Goal: Task Accomplishment & Management: Use online tool/utility

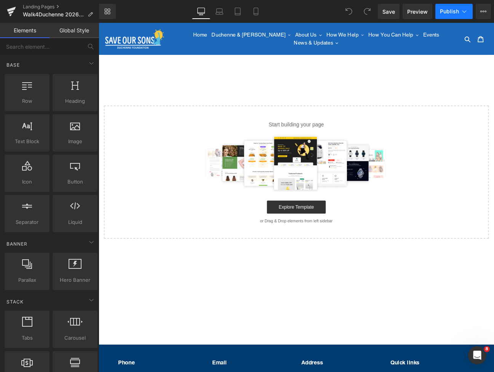
click at [460, 13] on icon at bounding box center [464, 12] width 8 height 8
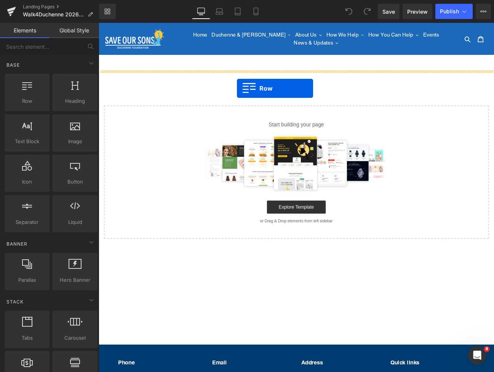
drag, startPoint x: 127, startPoint y: 117, endPoint x: 260, endPoint y: 99, distance: 134.0
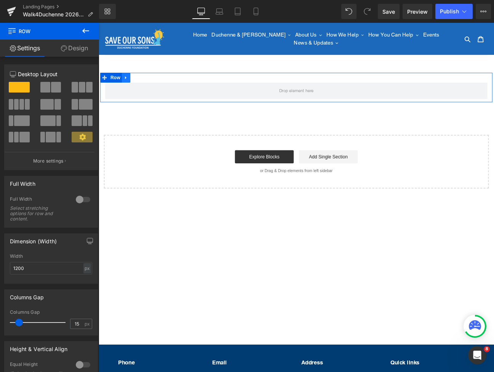
click at [130, 85] on icon at bounding box center [130, 86] width 2 height 3
click at [148, 84] on icon at bounding box center [150, 86] width 5 height 5
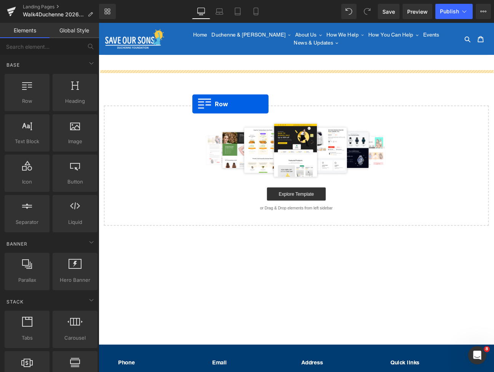
drag, startPoint x: 114, startPoint y: 116, endPoint x: 208, endPoint y: 117, distance: 94.0
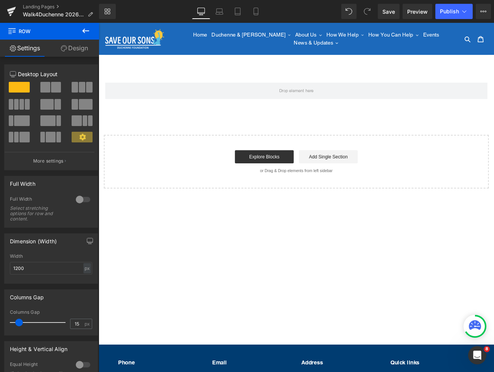
click at [85, 32] on icon at bounding box center [85, 30] width 9 height 9
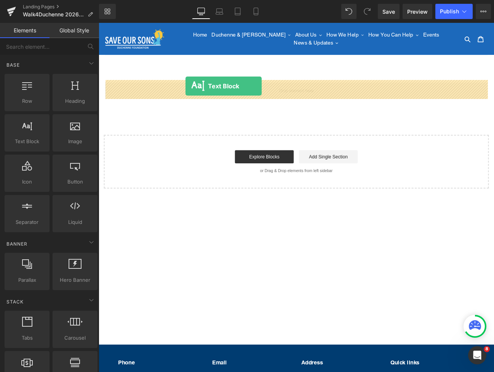
drag, startPoint x: 124, startPoint y: 161, endPoint x: 200, endPoint y: 96, distance: 99.8
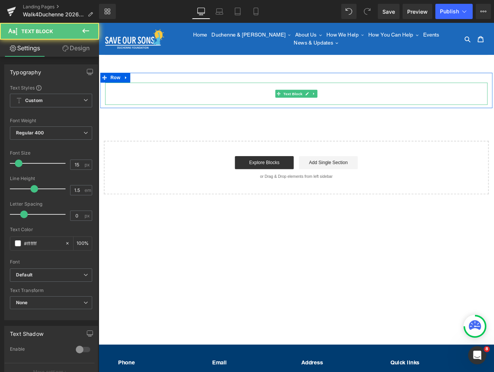
click at [245, 98] on p "Lorem ipsum dolor sit amet, consectetur adipiscing elit, sed do eiusmod tempor …" at bounding box center [328, 105] width 445 height 26
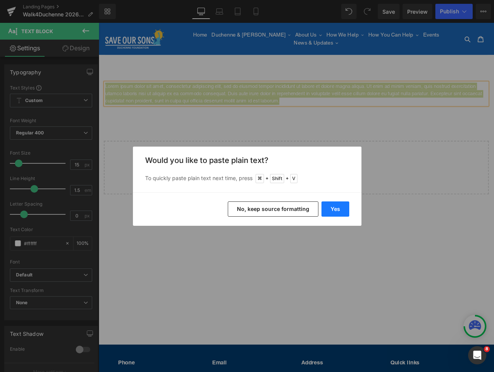
click at [335, 209] on button "Yes" at bounding box center [335, 208] width 28 height 15
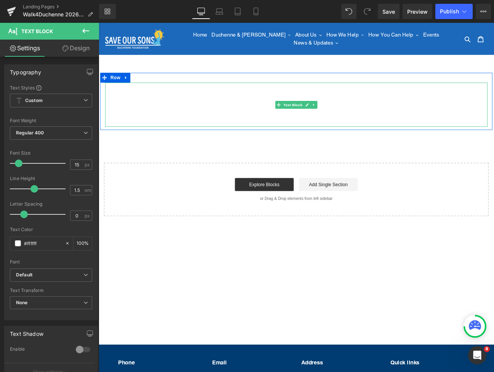
click at [395, 118] on p at bounding box center [328, 122] width 445 height 9
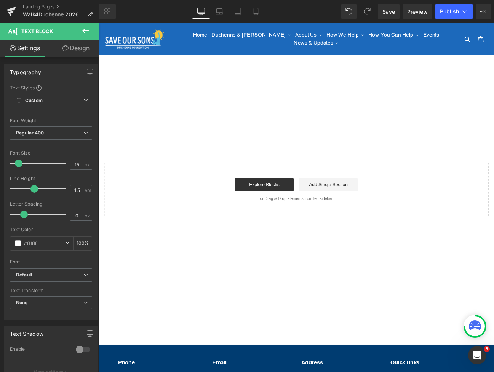
click at [175, 164] on div "The Save Our Sons annual Walk4Duchenne will take place between March 4 - 8, 202…" at bounding box center [329, 164] width 460 height 167
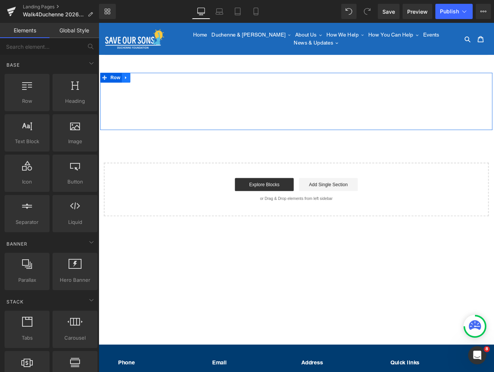
click at [133, 83] on link at bounding box center [131, 86] width 10 height 11
click at [150, 84] on icon at bounding box center [150, 87] width 5 height 6
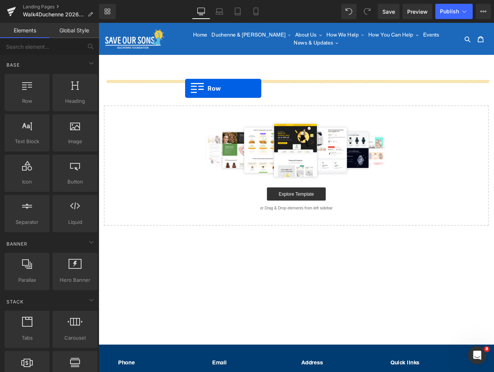
drag, startPoint x: 128, startPoint y: 116, endPoint x: 199, endPoint y: 99, distance: 73.1
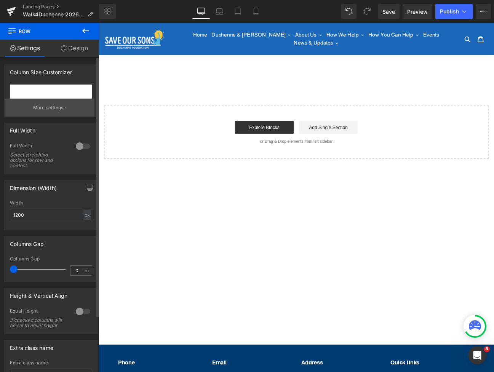
click at [49, 107] on p "More settings" at bounding box center [48, 107] width 30 height 7
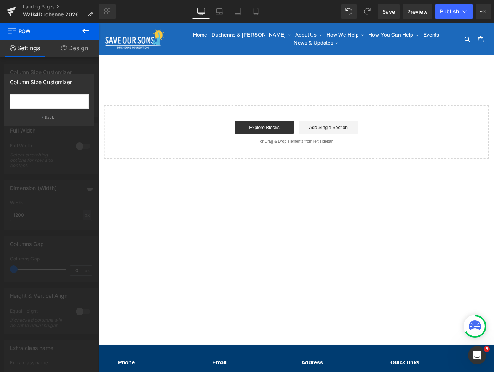
click at [69, 68] on div at bounding box center [49, 199] width 99 height 353
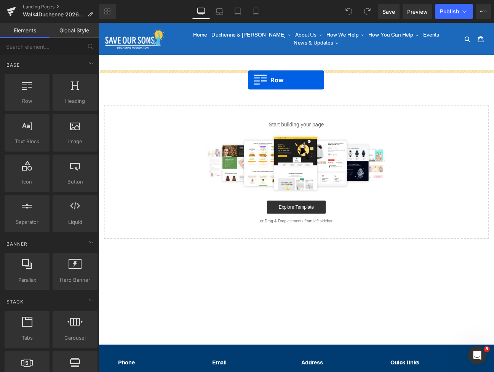
drag, startPoint x: 134, startPoint y: 120, endPoint x: 272, endPoint y: 89, distance: 141.4
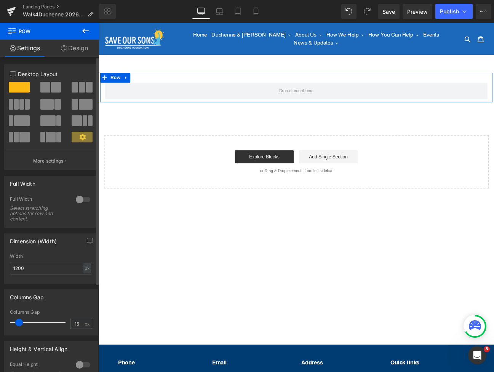
click at [79, 88] on span at bounding box center [82, 87] width 6 height 11
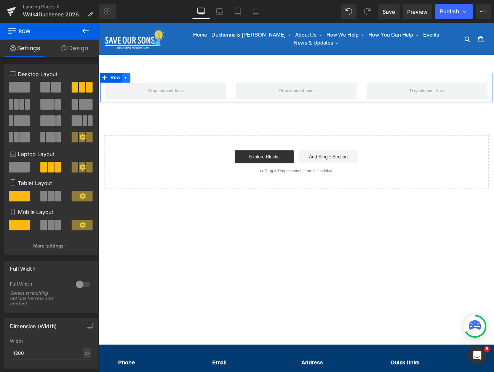
click at [129, 84] on icon at bounding box center [130, 87] width 5 height 6
click at [154, 84] on link at bounding box center [150, 86] width 10 height 11
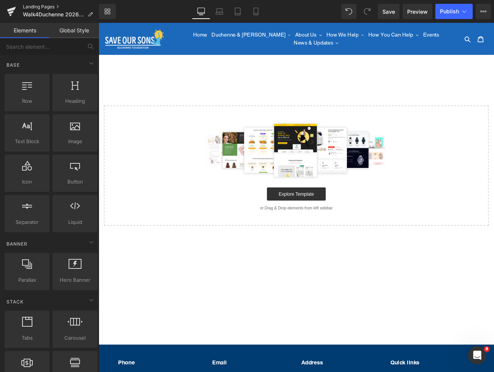
click at [35, 8] on link "Landing Pages" at bounding box center [61, 7] width 76 height 6
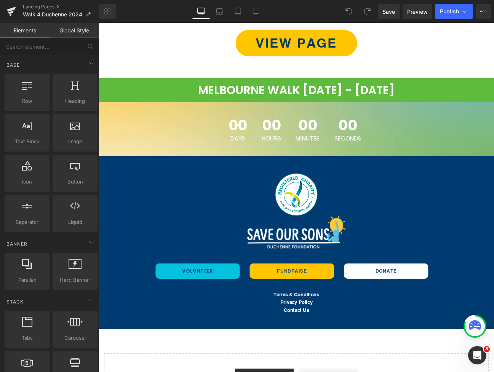
scroll to position [107, 0]
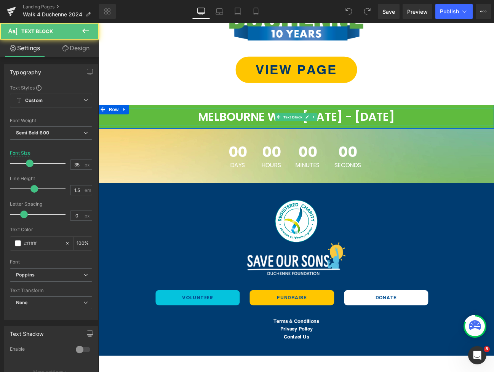
click at [214, 127] on p "MELBOURNE WALK 3RD - 6TH MARCH 2025" at bounding box center [329, 133] width 460 height 20
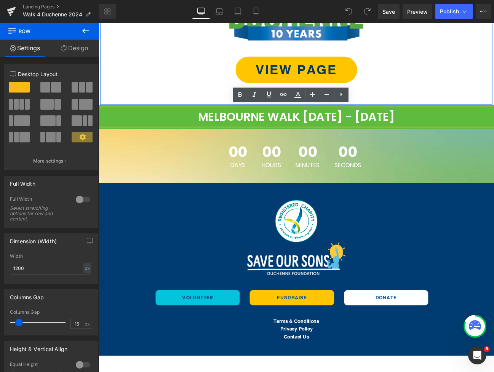
click at [170, 98] on div "Image VIEW PAGE Button Row" at bounding box center [328, 40] width 457 height 155
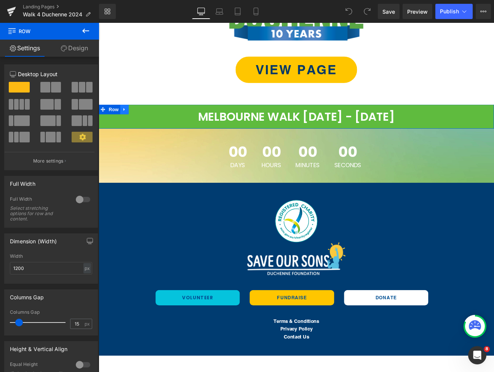
click at [131, 121] on icon at bounding box center [128, 124] width 5 height 6
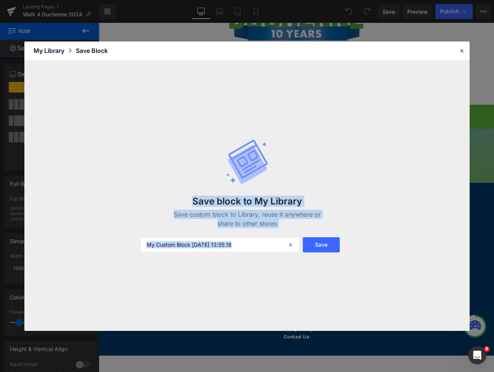
drag, startPoint x: 461, startPoint y: 51, endPoint x: 301, endPoint y: 235, distance: 243.8
click at [263, 233] on div "Library Elements Blocks Templates Saved Library My Library Save Block Save bloc…" at bounding box center [246, 185] width 445 height 289
drag, startPoint x: 327, startPoint y: 243, endPoint x: 331, endPoint y: 239, distance: 5.9
click at [327, 242] on button "Save" at bounding box center [321, 244] width 37 height 15
click at [462, 52] on icon at bounding box center [461, 50] width 7 height 7
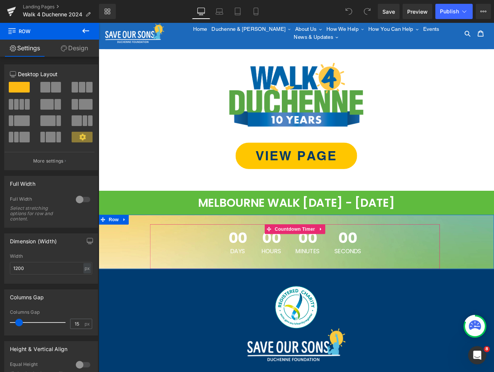
scroll to position [0, 0]
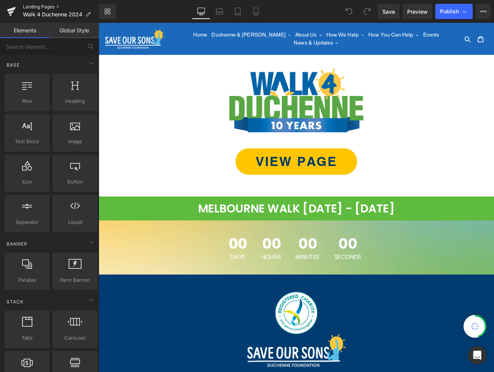
click at [43, 5] on link "Landing Pages" at bounding box center [61, 7] width 76 height 6
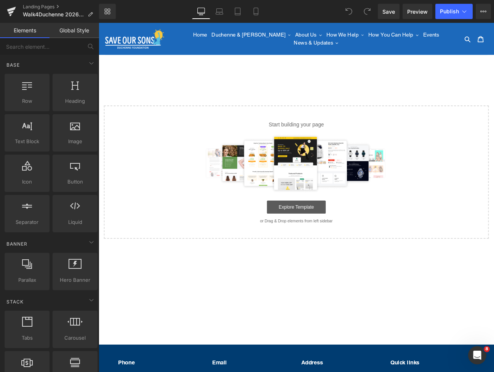
click at [321, 234] on link "Explore Template" at bounding box center [329, 237] width 68 height 15
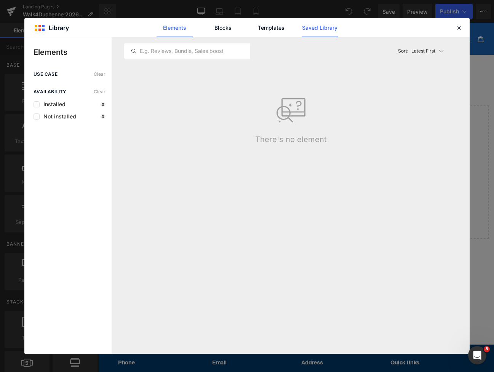
click at [0, 0] on link "Saved Library" at bounding box center [0, 0] width 0 height 0
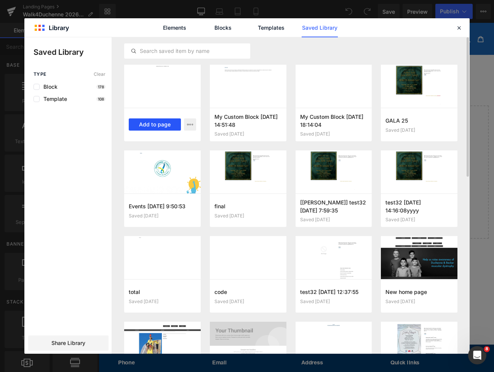
click at [153, 126] on button "Add to page" at bounding box center [155, 124] width 52 height 12
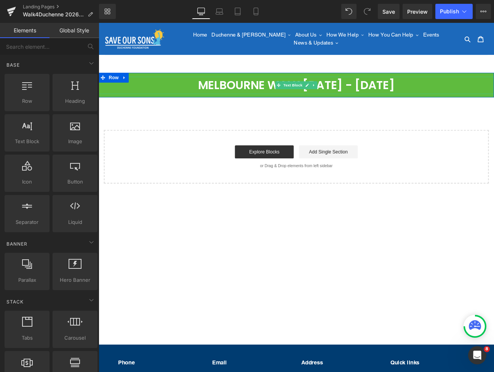
click at [153, 99] on p "MELBOURNE WALK [DATE] - [DATE]" at bounding box center [329, 96] width 460 height 20
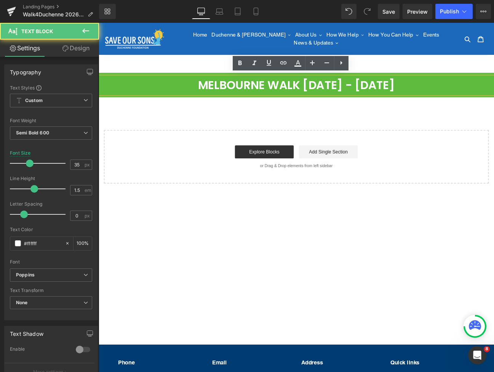
click at [121, 68] on main "MELBOURNE WALK [DATE] - [DATE] Text [GEOGRAPHIC_DATA] Select your layout" at bounding box center [329, 218] width 460 height 317
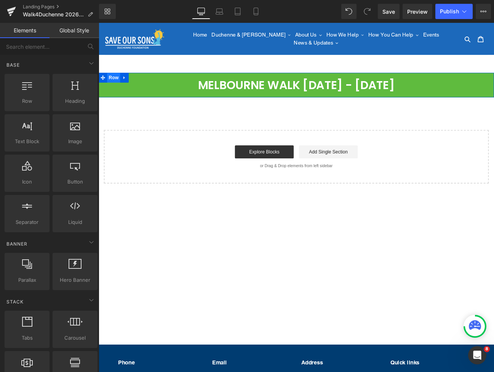
click at [119, 81] on span "Row" at bounding box center [115, 86] width 15 height 11
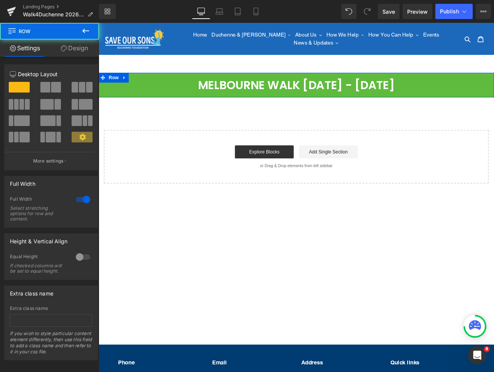
click at [73, 49] on link "Design" at bounding box center [73, 48] width 49 height 17
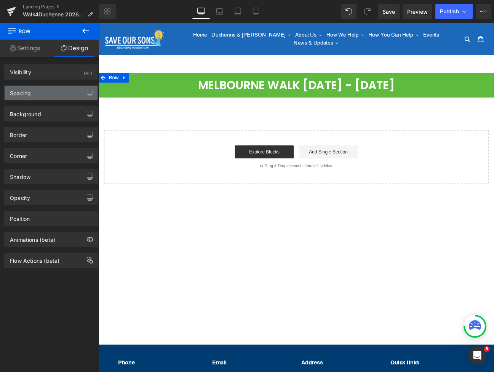
click at [51, 97] on div "Spacing" at bounding box center [51, 93] width 93 height 14
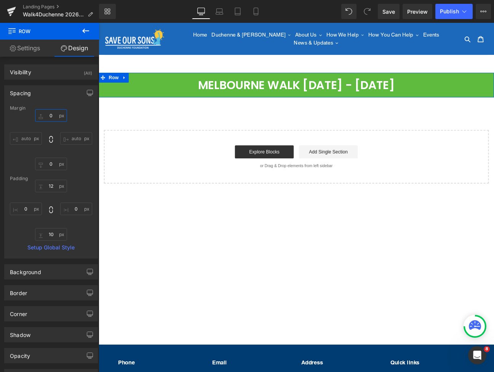
click at [57, 118] on input "0" at bounding box center [51, 115] width 32 height 13
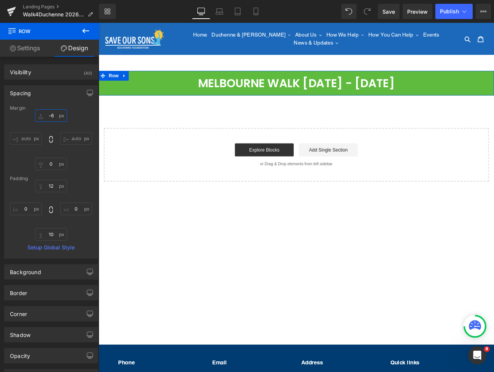
type input "-60"
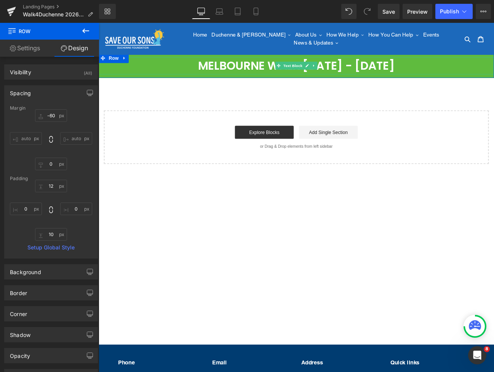
click at [175, 66] on p "MELBOURNE WALK [DATE] - [DATE]" at bounding box center [329, 73] width 460 height 20
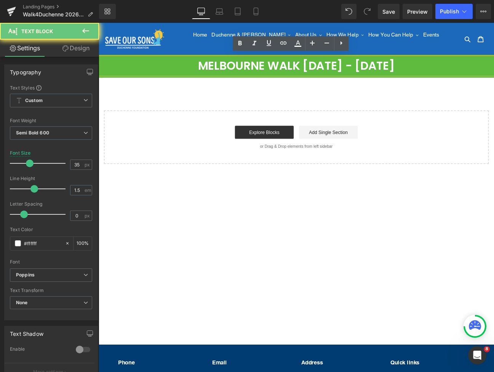
drag, startPoint x: 179, startPoint y: 71, endPoint x: 481, endPoint y: 68, distance: 302.1
click at [481, 68] on p "MELBOURNE WALK [DATE] - [DATE]" at bounding box center [329, 73] width 460 height 20
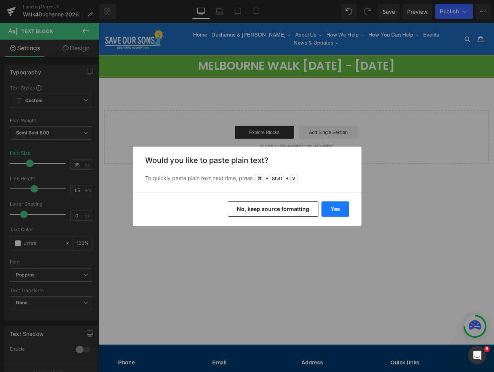
drag, startPoint x: 280, startPoint y: 221, endPoint x: 339, endPoint y: 212, distance: 58.9
click at [339, 212] on button "Yes" at bounding box center [335, 208] width 28 height 15
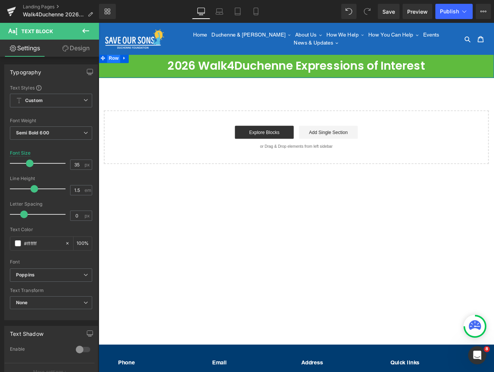
click at [116, 64] on span "Row" at bounding box center [115, 63] width 15 height 11
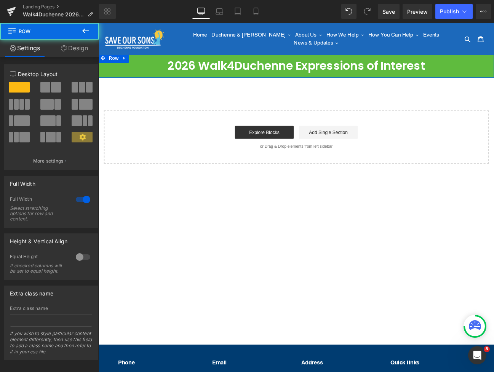
drag, startPoint x: 72, startPoint y: 44, endPoint x: 64, endPoint y: 71, distance: 28.2
click at [72, 44] on link "Design" at bounding box center [73, 48] width 49 height 17
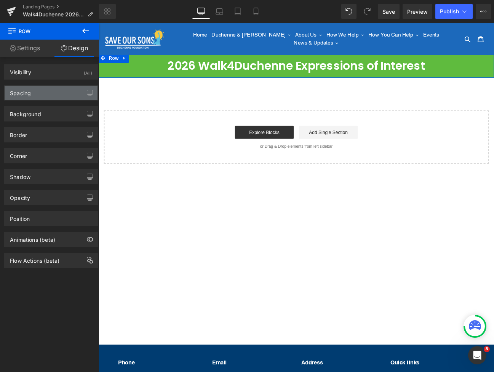
click at [52, 91] on div "Spacing" at bounding box center [51, 93] width 93 height 14
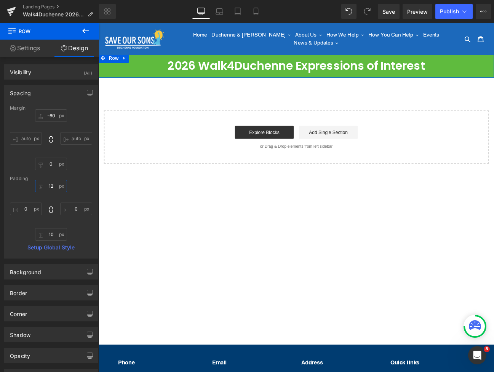
drag, startPoint x: 47, startPoint y: 187, endPoint x: 47, endPoint y: 194, distance: 6.8
click at [47, 187] on input "12" at bounding box center [51, 186] width 32 height 13
drag, startPoint x: 48, startPoint y: 187, endPoint x: 53, endPoint y: 187, distance: 5.3
click at [53, 187] on input "12" at bounding box center [51, 186] width 32 height 13
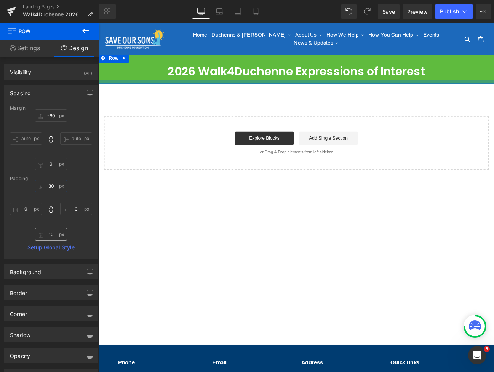
type input "30"
click at [55, 234] on input "10" at bounding box center [51, 234] width 32 height 13
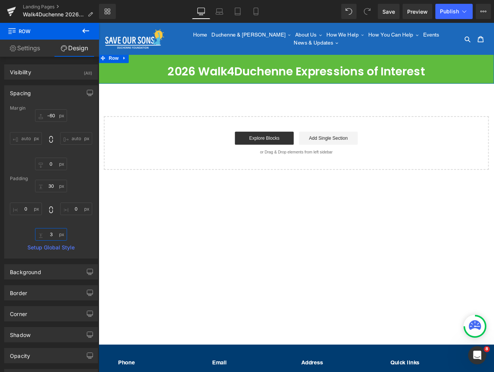
type input "30"
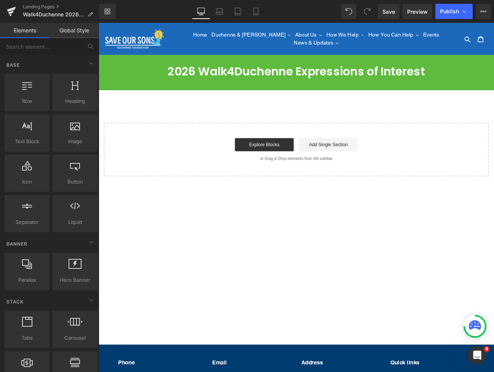
click at [268, 121] on div "2026 Walk4Duchenne Expressions of Interest Text Block Row Select your layout" at bounding box center [329, 141] width 460 height 121
click at [480, 105] on div "2026 Walk4Duchenne Expressions of Interest Text Block Row Select your layout" at bounding box center [329, 141] width 460 height 121
click at [438, 113] on div "2026 Walk4Duchenne Expressions of Interest Text Block Row Select your layout" at bounding box center [329, 141] width 460 height 121
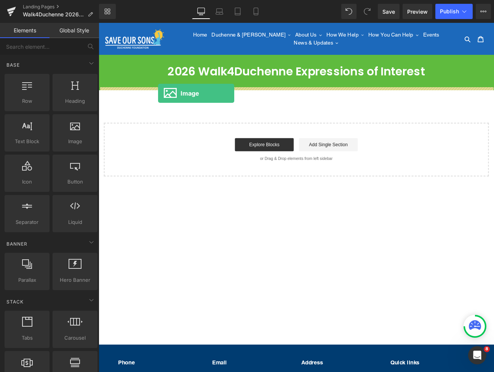
drag, startPoint x: 161, startPoint y: 157, endPoint x: 168, endPoint y: 105, distance: 52.6
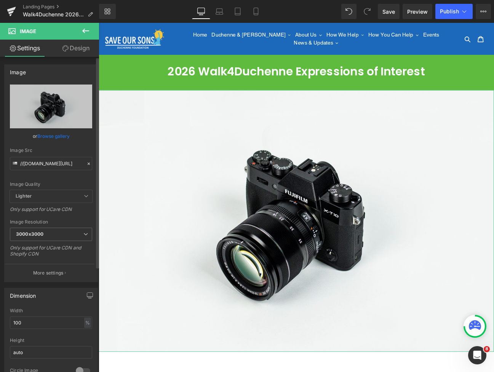
click at [61, 139] on link "Browse gallery" at bounding box center [53, 135] width 32 height 13
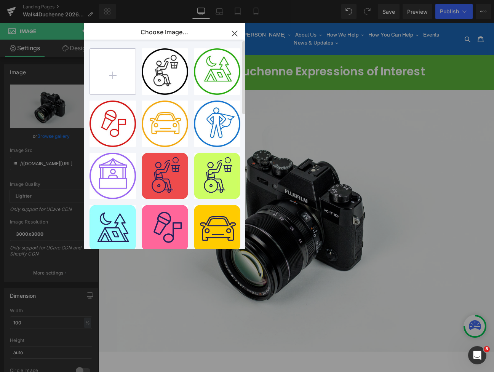
click at [112, 77] on input "file" at bounding box center [113, 72] width 46 height 46
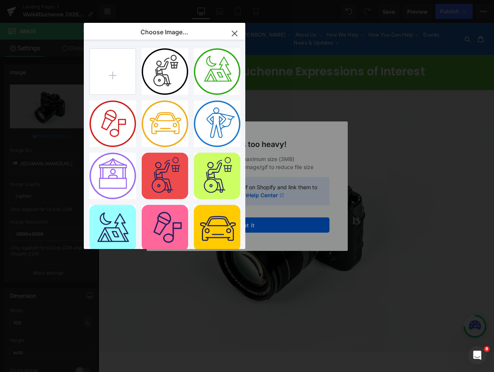
drag, startPoint x: 239, startPoint y: 34, endPoint x: 242, endPoint y: 38, distance: 4.4
click at [239, 35] on icon "button" at bounding box center [234, 33] width 12 height 12
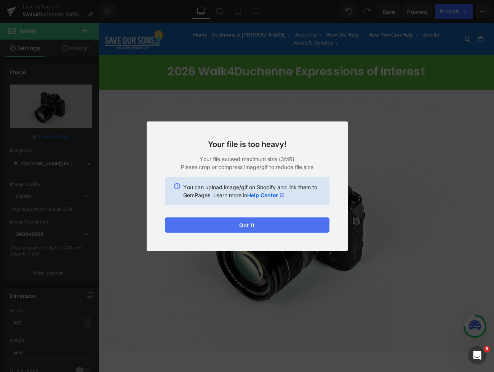
click at [258, 225] on button "Got it" at bounding box center [247, 224] width 164 height 15
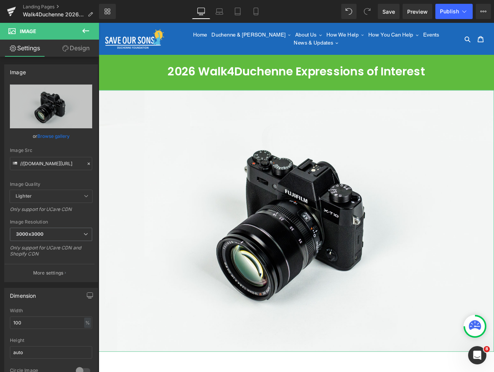
click at [55, 135] on link "Browse gallery" at bounding box center [53, 135] width 32 height 13
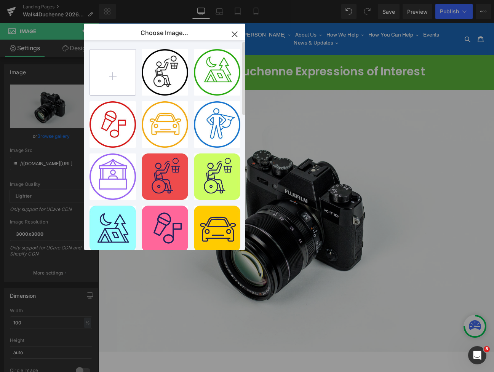
click at [98, 73] on input "file" at bounding box center [113, 72] width 46 height 46
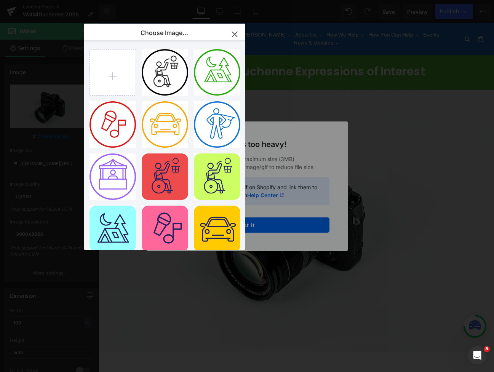
click at [237, 34] on icon "button" at bounding box center [234, 34] width 12 height 12
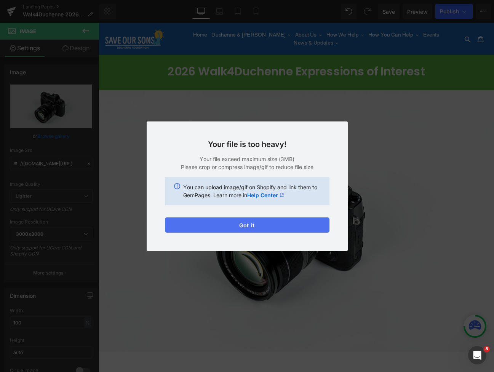
click at [233, 225] on button "Got it" at bounding box center [247, 224] width 164 height 15
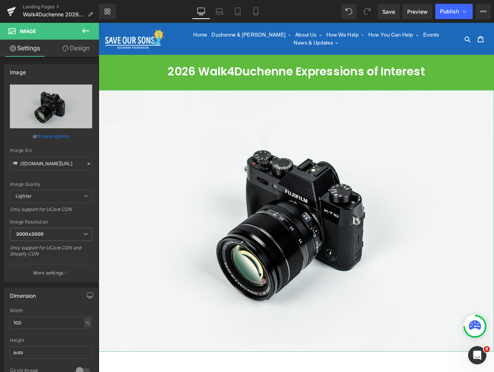
click at [54, 138] on link "Browse gallery" at bounding box center [53, 135] width 32 height 13
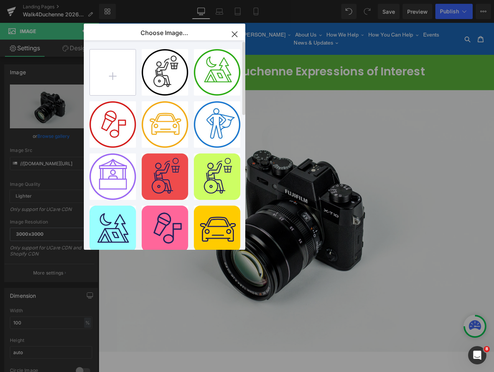
click at [108, 74] on input "file" at bounding box center [113, 72] width 46 height 46
click at [113, 67] on input "file" at bounding box center [113, 72] width 46 height 46
click at [232, 32] on icon "button" at bounding box center [234, 34] width 5 height 5
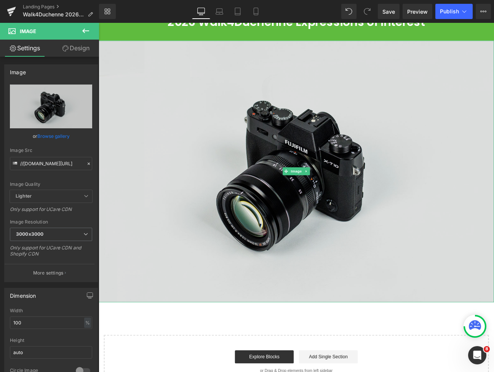
scroll to position [119, 0]
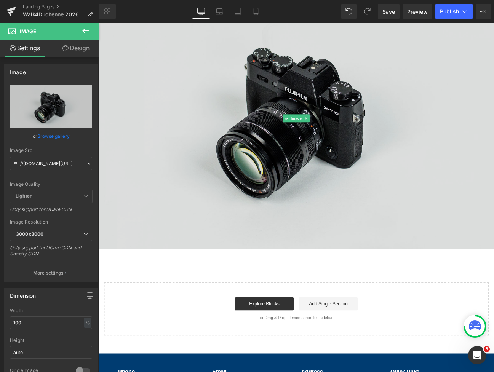
click at [326, 145] on img at bounding box center [329, 134] width 460 height 305
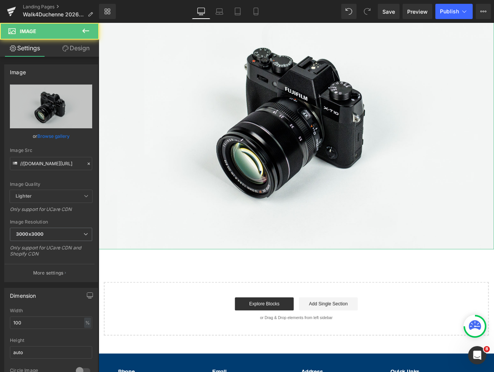
click at [45, 137] on link "Browse gallery" at bounding box center [53, 135] width 32 height 13
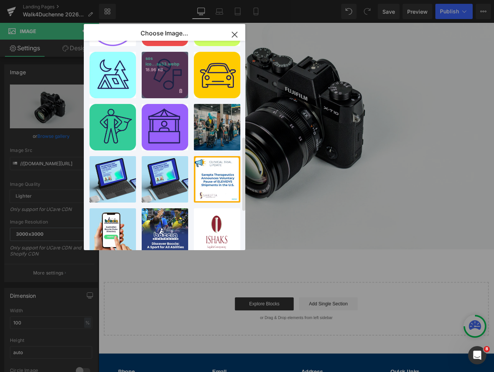
scroll to position [376, 0]
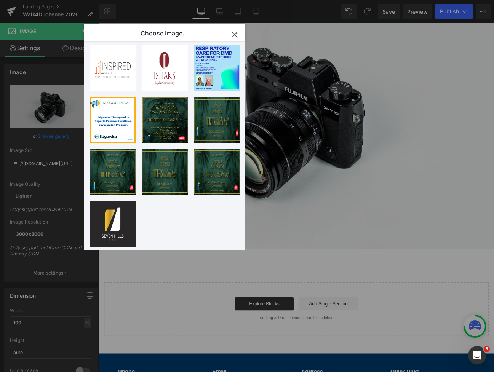
click at [234, 33] on icon "button" at bounding box center [234, 35] width 12 height 12
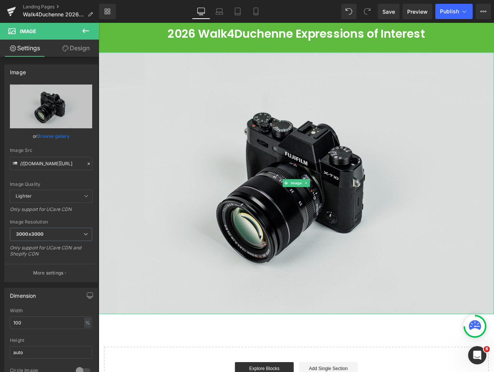
scroll to position [50, 0]
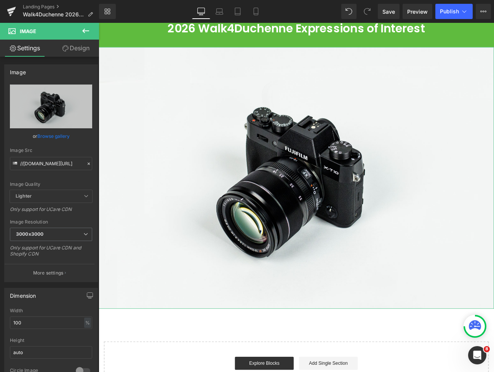
drag, startPoint x: 47, startPoint y: 137, endPoint x: 59, endPoint y: 130, distance: 13.6
click at [48, 136] on link "Browse gallery" at bounding box center [53, 135] width 32 height 13
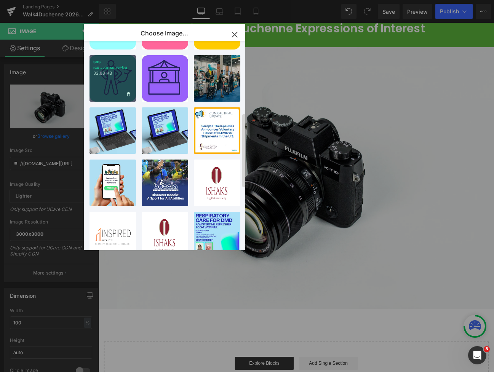
scroll to position [0, 0]
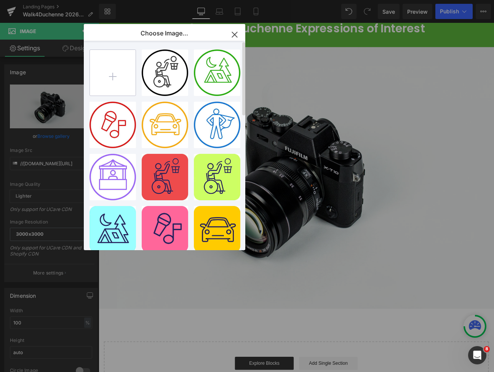
click at [116, 76] on input "file" at bounding box center [113, 73] width 46 height 46
type input "C:\fakepath\Screenshot [DATE] 2.00.32 pm.png"
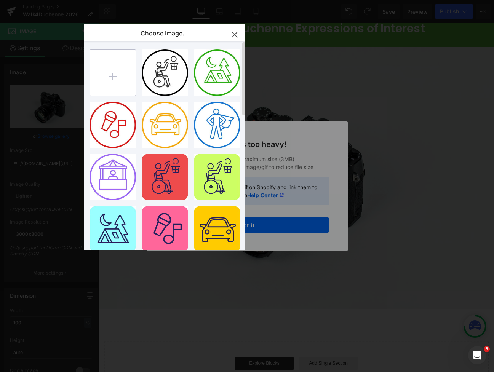
scroll to position [0, 0]
click at [238, 35] on icon "button" at bounding box center [234, 35] width 12 height 12
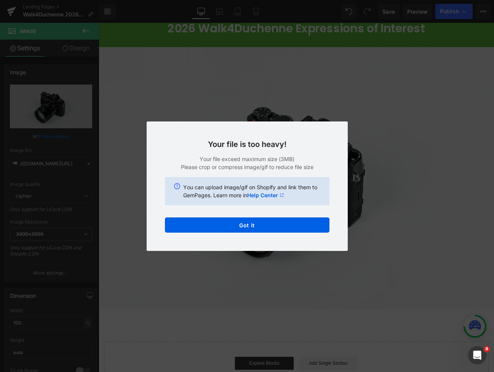
click at [396, 135] on div "Back to Library Insert Your file is too heavy! Your file exceed maximum size (3…" at bounding box center [247, 186] width 494 height 372
drag, startPoint x: 385, startPoint y: 135, endPoint x: 316, endPoint y: 196, distance: 91.7
click at [384, 135] on div "Back to Library Insert Your file is too heavy! Your file exceed maximum size (3…" at bounding box center [247, 186] width 494 height 372
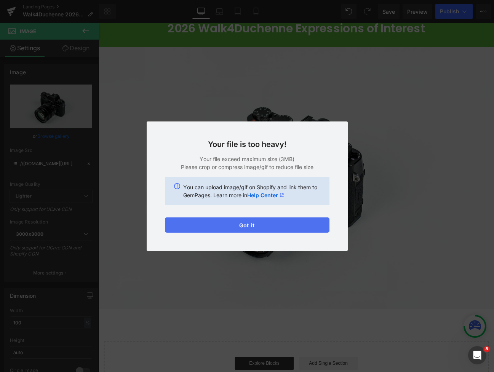
click at [276, 226] on button "Got it" at bounding box center [247, 224] width 164 height 15
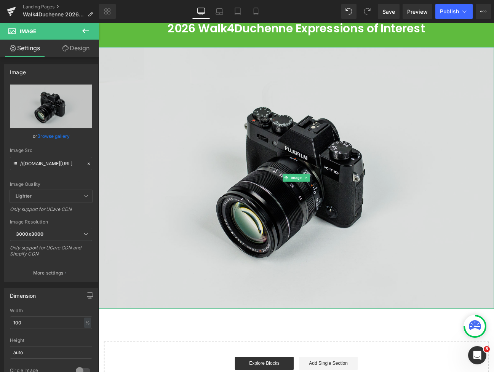
click at [311, 223] on img at bounding box center [329, 203] width 460 height 305
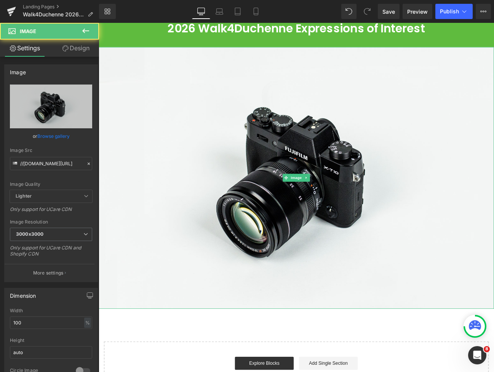
click at [341, 202] on icon at bounding box center [340, 203] width 1 height 3
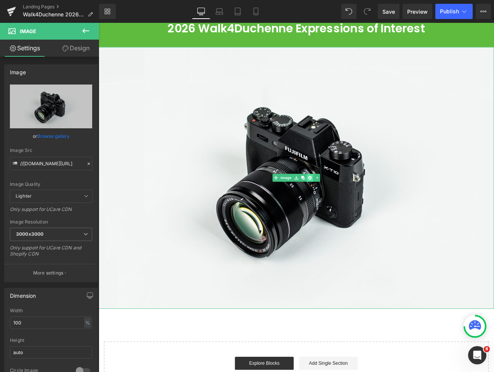
click at [346, 201] on icon at bounding box center [344, 203] width 4 height 4
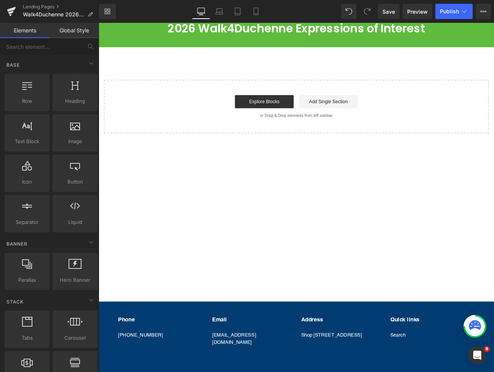
scroll to position [0, 0]
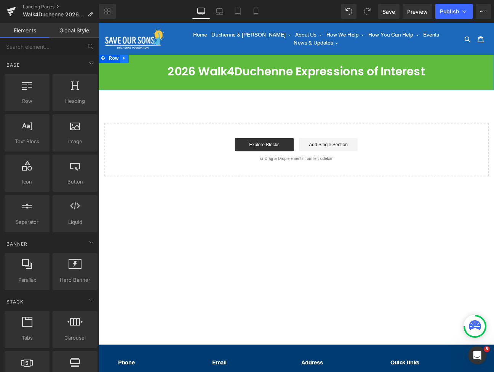
click at [127, 62] on icon at bounding box center [128, 63] width 2 height 3
click at [142, 64] on link at bounding box center [139, 63] width 10 height 11
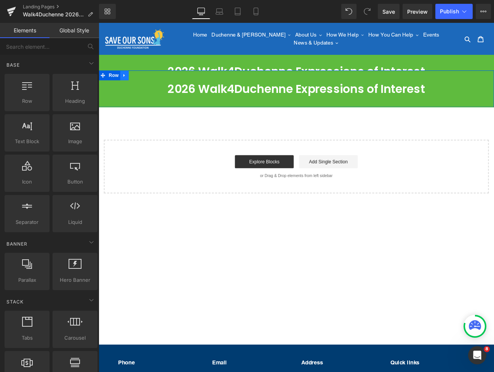
drag, startPoint x: 129, startPoint y: 80, endPoint x: 139, endPoint y: 82, distance: 10.8
click at [129, 81] on icon at bounding box center [128, 84] width 5 height 6
drag, startPoint x: 148, startPoint y: 81, endPoint x: 119, endPoint y: 97, distance: 33.7
click at [148, 81] on icon at bounding box center [148, 83] width 5 height 5
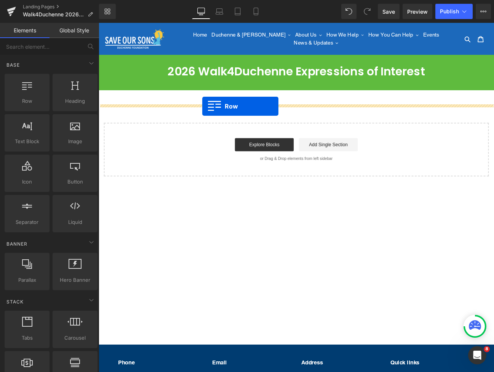
drag, startPoint x: 154, startPoint y: 116, endPoint x: 224, endPoint y: 121, distance: 69.8
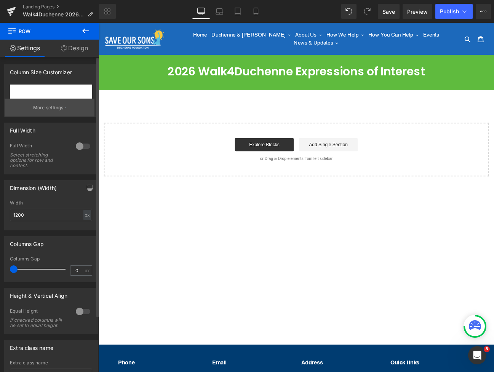
click at [51, 107] on p "More settings" at bounding box center [48, 107] width 30 height 7
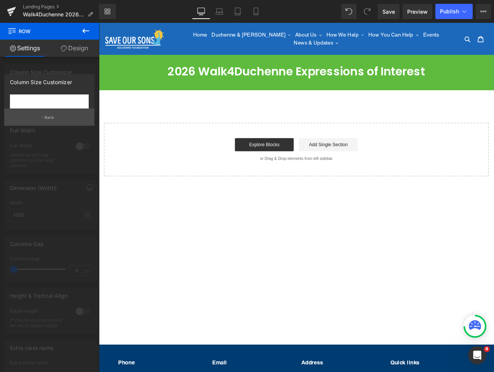
click at [67, 118] on button "Back" at bounding box center [49, 116] width 90 height 17
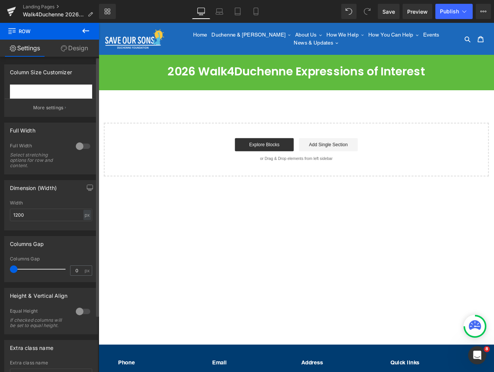
click at [83, 148] on div at bounding box center [83, 146] width 18 height 12
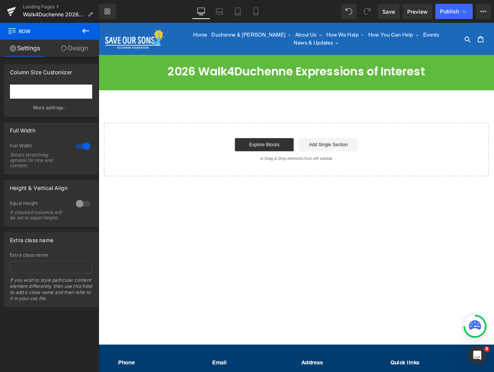
click at [279, 119] on div "2026 Walk4Duchenne Expressions of Interest Text Block Row Select your layout" at bounding box center [329, 141] width 460 height 121
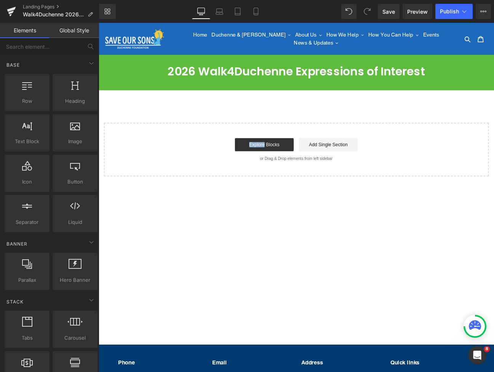
click at [279, 119] on div "2026 Walk4Duchenne Expressions of Interest Text Block Row Select your layout" at bounding box center [329, 141] width 460 height 121
drag, startPoint x: 191, startPoint y: 118, endPoint x: 187, endPoint y: 117, distance: 3.9
click at [187, 117] on div "2026 Walk4Duchenne Expressions of Interest Text Block Row Select your layout" at bounding box center [329, 141] width 460 height 121
drag, startPoint x: 268, startPoint y: 112, endPoint x: 379, endPoint y: 124, distance: 112.2
click at [379, 124] on div "2026 Walk4Duchenne Expressions of Interest Text Block Row Select your layout" at bounding box center [329, 141] width 460 height 121
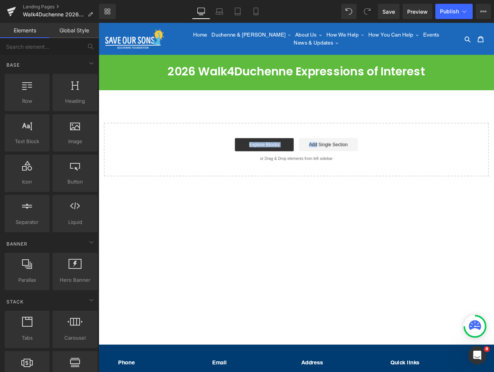
click at [379, 124] on div "2026 Walk4Duchenne Expressions of Interest Text Block Row Select your layout" at bounding box center [329, 141] width 460 height 121
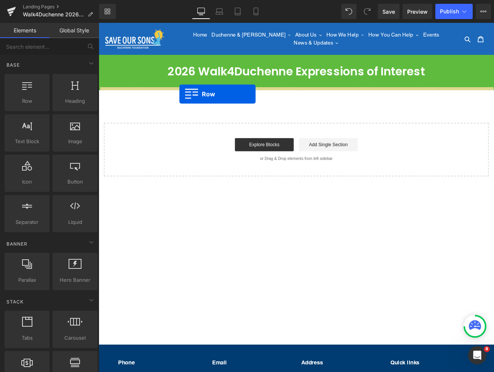
drag, startPoint x: 135, startPoint y: 119, endPoint x: 193, endPoint y: 106, distance: 59.3
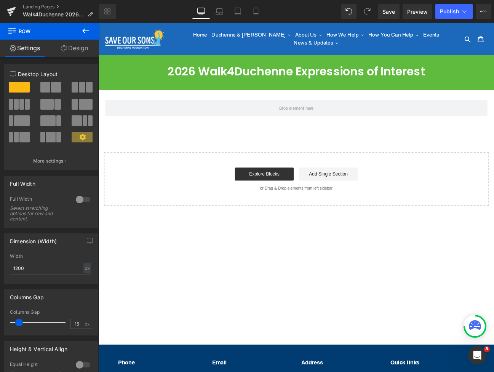
drag, startPoint x: 83, startPoint y: 31, endPoint x: 81, endPoint y: 39, distance: 7.8
click at [83, 31] on icon at bounding box center [85, 31] width 7 height 5
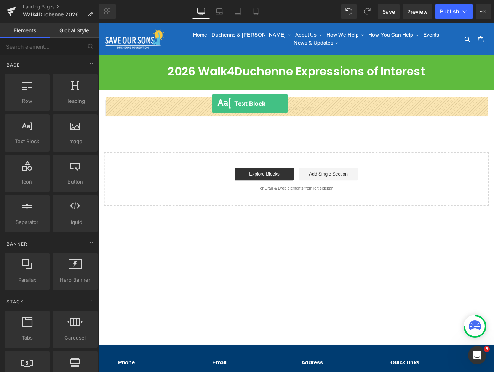
drag, startPoint x: 129, startPoint y: 151, endPoint x: 231, endPoint y: 116, distance: 107.0
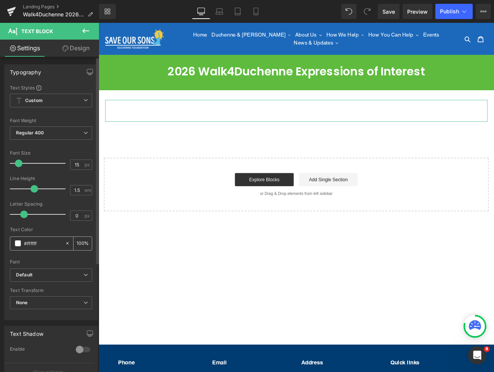
click at [17, 243] on span at bounding box center [18, 243] width 6 height 6
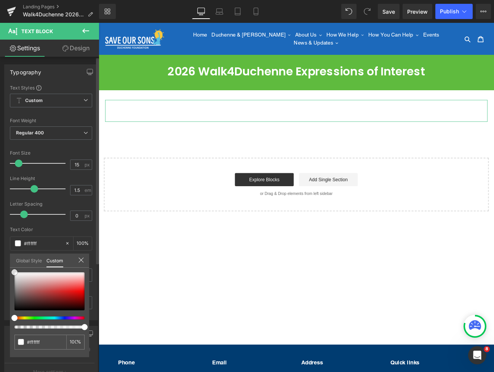
type input "#7f6666"
type input "#4f4949"
type input "#141414"
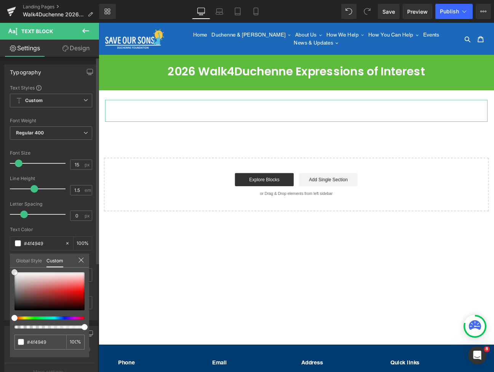
type input "#141414"
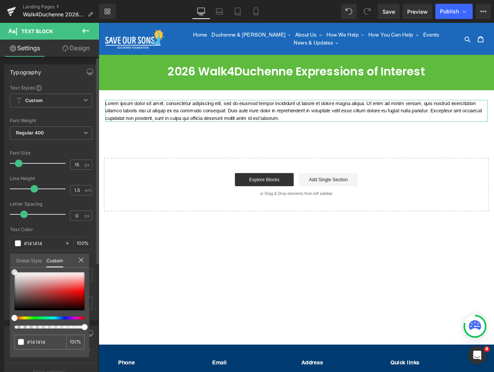
type input "#000000"
click at [14, 313] on div at bounding box center [49, 300] width 70 height 56
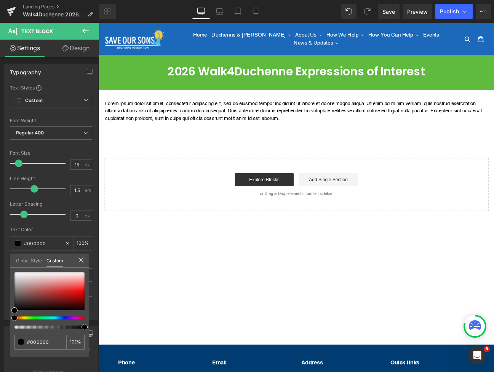
drag, startPoint x: 256, startPoint y: 157, endPoint x: 263, endPoint y: 156, distance: 6.2
click at [256, 157] on div at bounding box center [329, 226] width 460 height 407
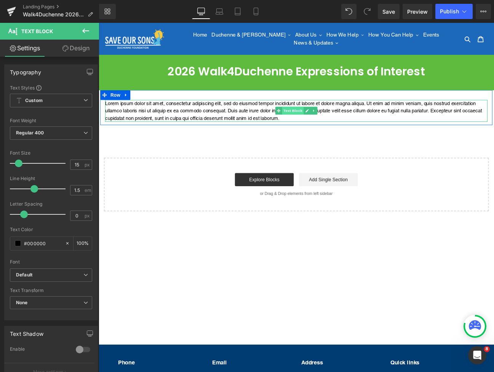
click at [330, 123] on span "Text Block" at bounding box center [324, 125] width 25 height 9
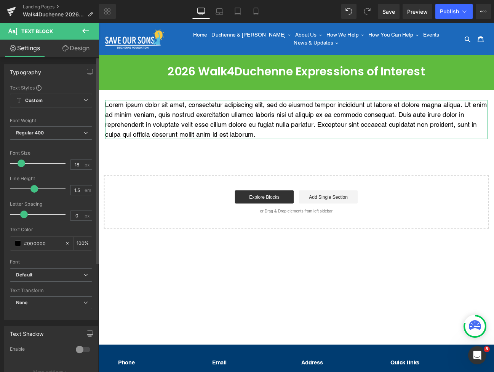
type input "17"
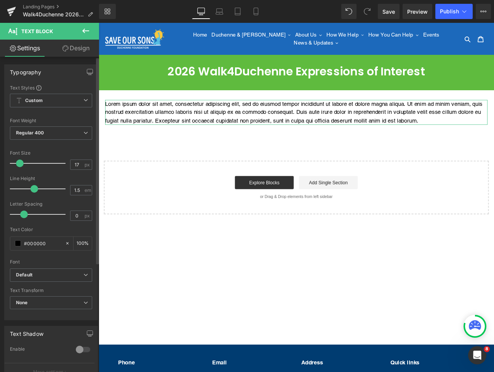
click at [21, 164] on span at bounding box center [20, 163] width 8 height 8
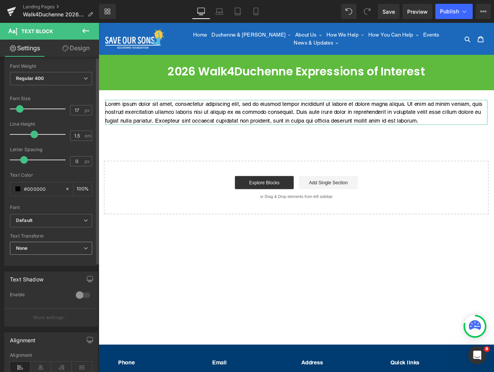
scroll to position [115, 0]
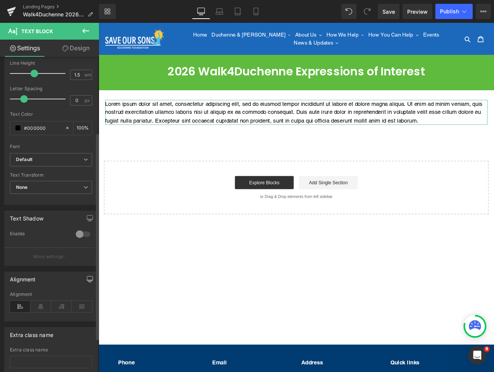
drag, startPoint x: 37, startPoint y: 307, endPoint x: 83, endPoint y: 282, distance: 52.6
click at [37, 307] on icon at bounding box center [40, 306] width 21 height 11
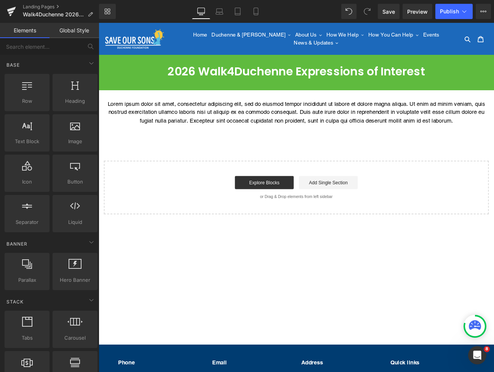
click at [342, 150] on div "2026 Walk4Duchenne Expressions of Interest Text Block Row Lorem ipsum dolor sit…" at bounding box center [329, 163] width 460 height 165
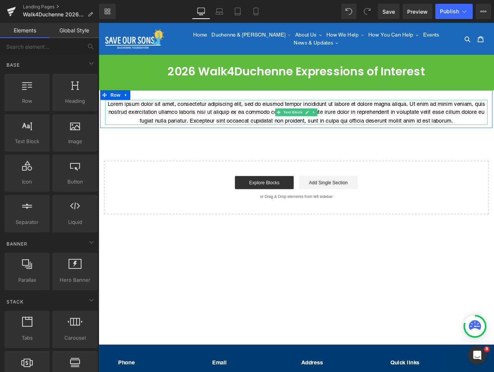
click at [228, 121] on p "Lorem ipsum dolor sit amet, consectetur adipiscing elit, sed do eiusmod tempor …" at bounding box center [328, 127] width 445 height 29
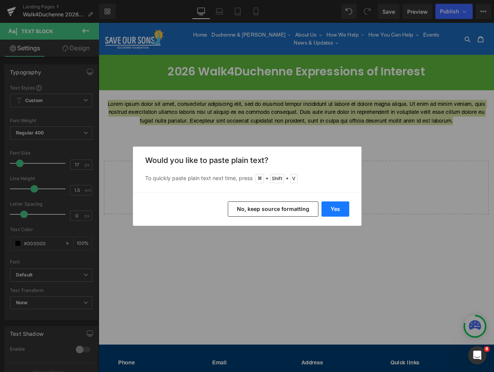
click at [330, 207] on button "Yes" at bounding box center [335, 208] width 28 height 15
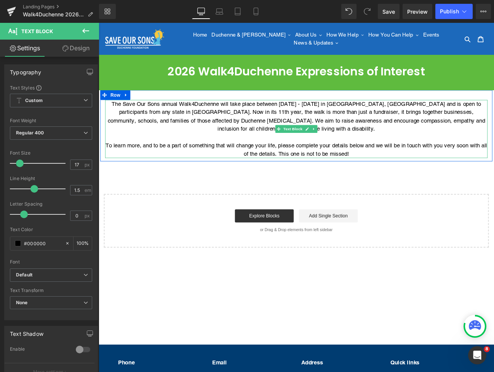
click at [183, 134] on p "The Save Our Sons annual Walk4Duchenne will take place between [DATE] - [DATE] …" at bounding box center [328, 132] width 445 height 39
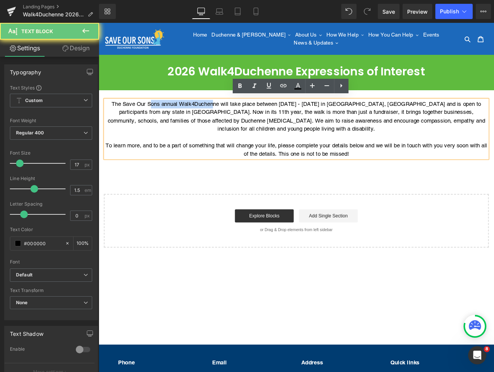
drag, startPoint x: 225, startPoint y: 116, endPoint x: 240, endPoint y: 116, distance: 15.6
click at [240, 116] on p "The Save Our Sons annual Walk4Duchenne will take place between [DATE] - [DATE] …" at bounding box center [328, 132] width 445 height 39
drag, startPoint x: 240, startPoint y: 116, endPoint x: 200, endPoint y: 118, distance: 40.4
click at [239, 116] on p "The Save Our Sons annual Walk4Duchenne will take place between [DATE] - [DATE] …" at bounding box center [328, 132] width 445 height 39
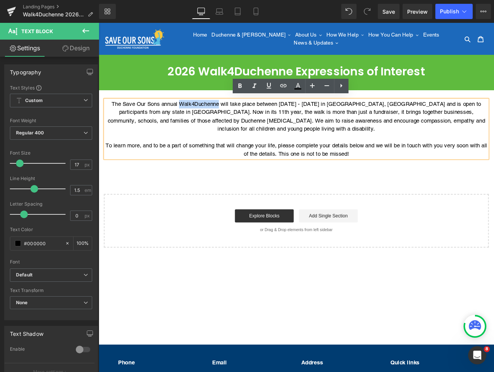
click at [241, 114] on p "The Save Our Sons annual Walk4Duchenne will take place between [DATE] - [DATE] …" at bounding box center [328, 132] width 445 height 39
click at [239, 273] on icon at bounding box center [230, 273] width 460 height 0
click at [276, 135] on p "The Save Our Sons annual Walk4Duchenne will take place between [DATE] - [DATE] …" at bounding box center [328, 132] width 445 height 39
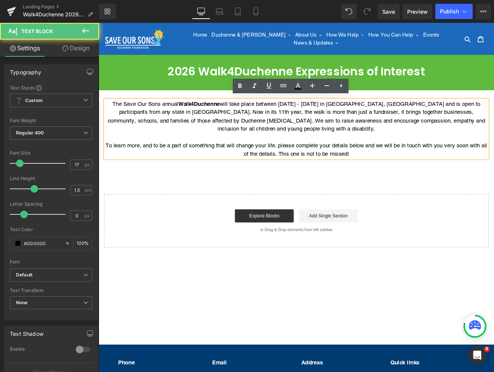
click at [247, 116] on p "The Save Our Sons annual Walk4Duchenne will take place between [DATE] - [DATE] …" at bounding box center [328, 132] width 445 height 39
click at [316, 113] on p "The Save Our Sons annual Walk4Duchenne will take place between [DATE] - [DATE] …" at bounding box center [328, 132] width 445 height 39
drag, startPoint x: 331, startPoint y: 113, endPoint x: 384, endPoint y: 114, distance: 52.5
click at [384, 114] on p "The Save Our Sons annual Walk4Duchenne will take place between [DATE] - [DATE] …" at bounding box center [328, 132] width 445 height 39
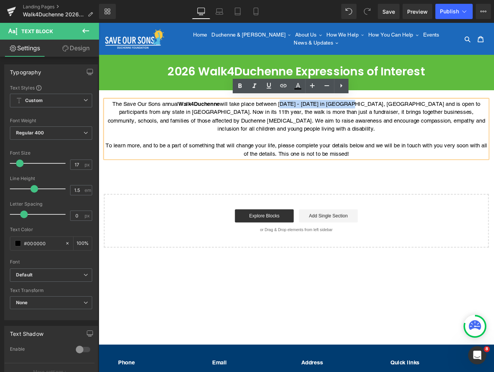
click at [312, 115] on p "The Save Our Sons annual Walk4Duchenne will take place between [DATE] - [DATE] …" at bounding box center [328, 132] width 445 height 39
click at [236, 273] on icon at bounding box center [230, 273] width 460 height 0
click at [317, 151] on p at bounding box center [328, 156] width 445 height 10
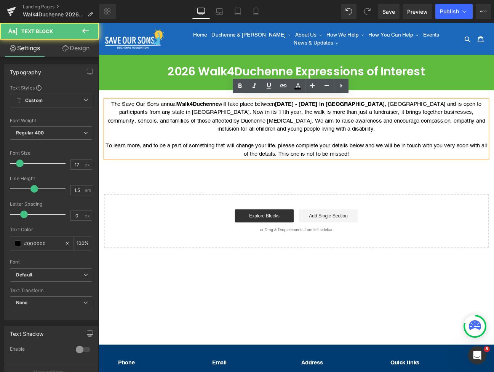
click at [380, 146] on p "The Save Our Sons annual Walk4Duchenne will take place between [DATE] - [DATE] …" at bounding box center [328, 132] width 445 height 39
drag, startPoint x: 414, startPoint y: 115, endPoint x: 423, endPoint y: 115, distance: 8.8
click at [414, 115] on p "The Save Our Sons annual Walk4Duchenne will take place between [DATE] - [DATE] …" at bounding box center [328, 132] width 445 height 39
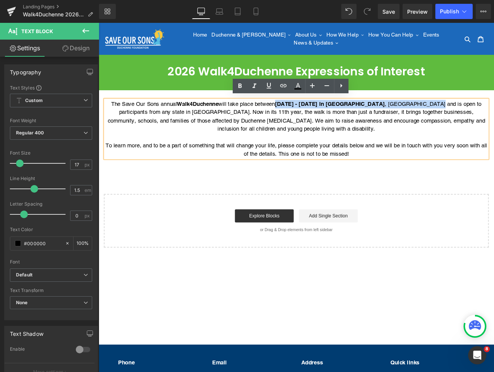
drag, startPoint x: 421, startPoint y: 114, endPoint x: 311, endPoint y: 113, distance: 110.7
click at [311, 113] on p "The Save Our Sons annual Walk4Duchenne will take place between [DATE] - [DATE] …" at bounding box center [328, 132] width 445 height 39
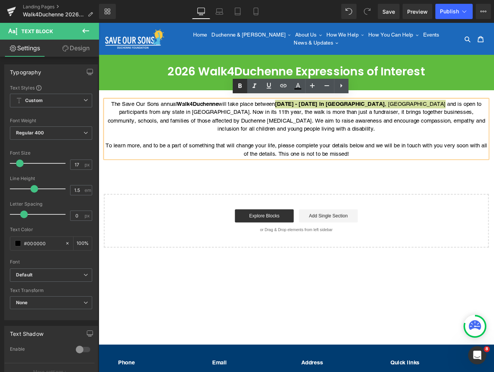
click at [242, 273] on icon at bounding box center [230, 273] width 460 height 0
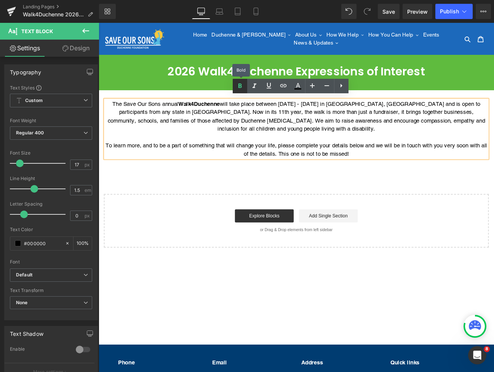
click at [239, 273] on icon at bounding box center [230, 273] width 460 height 0
click at [335, 116] on p "The Save Our Sons annual Walk4Duchenne will take place between [DATE] - [DATE] …" at bounding box center [328, 132] width 445 height 39
drag, startPoint x: 349, startPoint y: 115, endPoint x: 442, endPoint y: 116, distance: 92.5
click at [442, 116] on p "The Save Our Sons annual Walk4Duchenne will take place between [DATE] - [DATE] …" at bounding box center [328, 132] width 445 height 39
click at [242, 273] on icon at bounding box center [230, 273] width 460 height 0
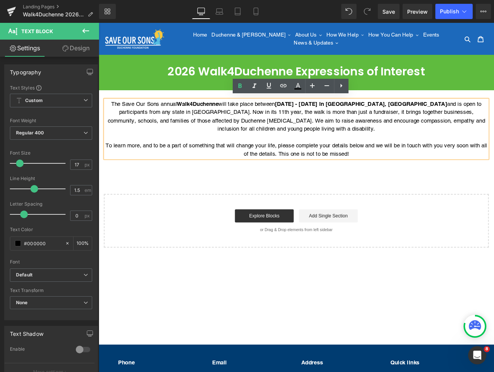
click at [325, 145] on p "The Save Our Sons annual Walk4Duchenne will take place between [DATE] - [DATE] …" at bounding box center [328, 132] width 445 height 39
click at [412, 179] on div "The Save Our Sons annual Walk4Duchenne will take place between [DATE] - [DATE] …" at bounding box center [328, 147] width 445 height 68
click at [336, 194] on div "2026 Walk4Duchenne Expressions of Interest Text Block Row The Save Our Sons ann…" at bounding box center [329, 183] width 460 height 204
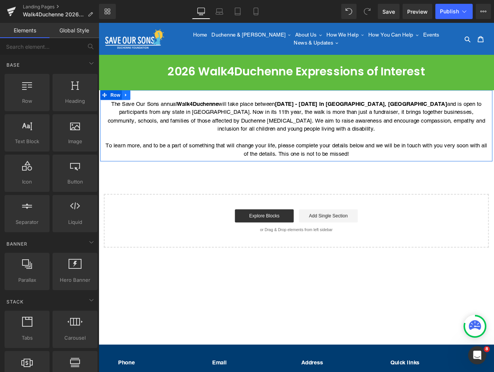
click at [133, 104] on icon at bounding box center [130, 107] width 5 height 6
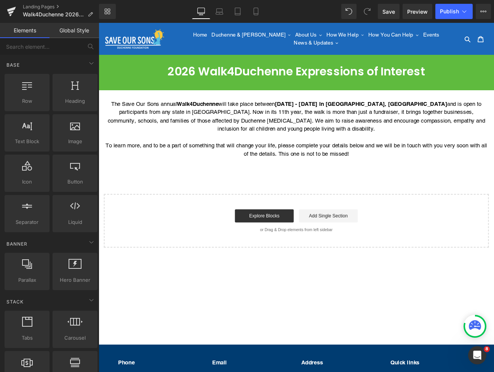
click at [129, 200] on div "2026 Walk4Duchenne Expressions of Interest Text Block Row The Save Our Sons ann…" at bounding box center [329, 183] width 460 height 204
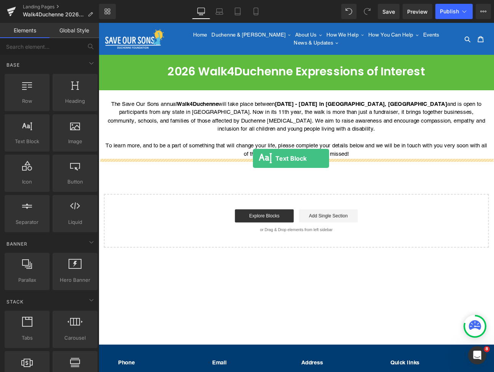
drag, startPoint x: 125, startPoint y: 159, endPoint x: 278, endPoint y: 180, distance: 154.8
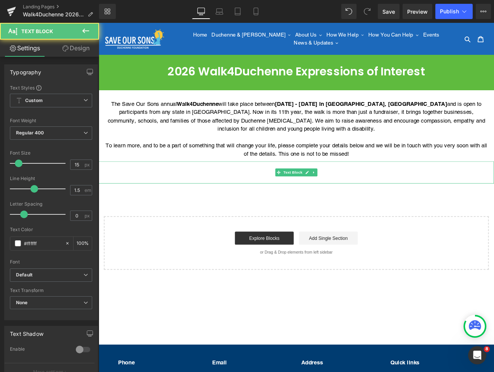
click at [285, 200] on p "Lorem ipsum dolor sit amet, consectetur adipiscing elit, sed do eiusmod tempor …" at bounding box center [329, 197] width 460 height 26
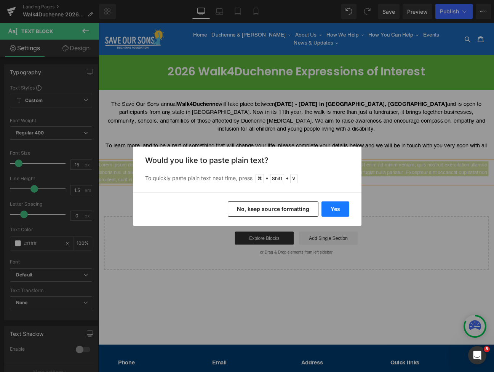
drag, startPoint x: 346, startPoint y: 211, endPoint x: 288, endPoint y: 221, distance: 58.2
click at [346, 211] on button "Yes" at bounding box center [335, 208] width 28 height 15
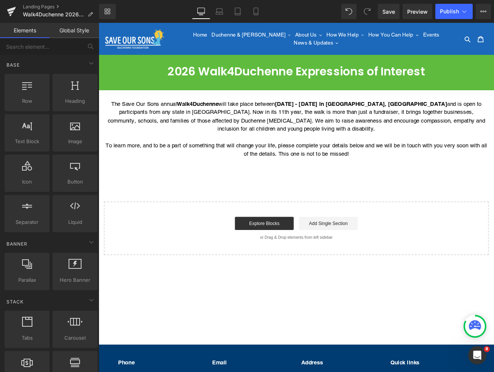
drag, startPoint x: 367, startPoint y: 193, endPoint x: 336, endPoint y: 191, distance: 30.9
click at [336, 191] on div "2026 Walk4Duchenne Expressions of Interest Text Block Row The Save Our Sons ann…" at bounding box center [329, 187] width 460 height 212
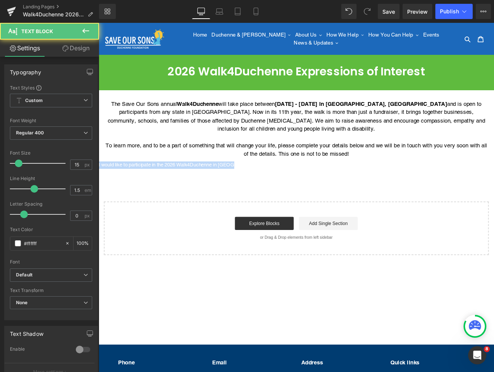
drag, startPoint x: 271, startPoint y: 185, endPoint x: 92, endPoint y: 182, distance: 178.9
click at [99, 182] on html "Skip to content Just added to your cart Qty: View cart ( ) Continue shopping Su…" at bounding box center [329, 280] width 460 height 514
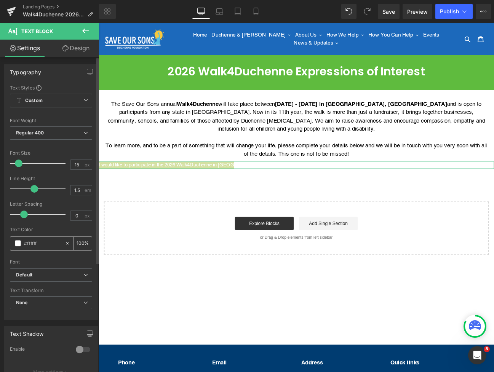
click at [14, 245] on div "#ffffff" at bounding box center [37, 243] width 54 height 13
click at [18, 245] on span at bounding box center [18, 243] width 6 height 6
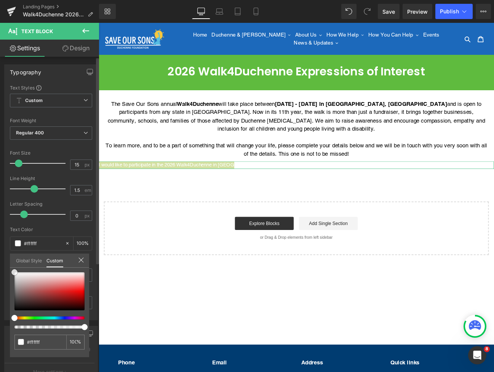
type input "#3e3131"
type input "#231f1f"
type input "#151313"
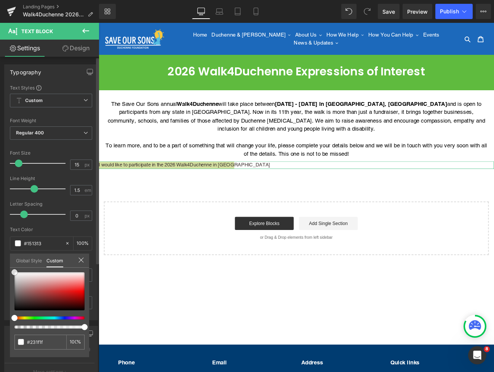
type input "#151313"
type input "#070707"
type input "#050505"
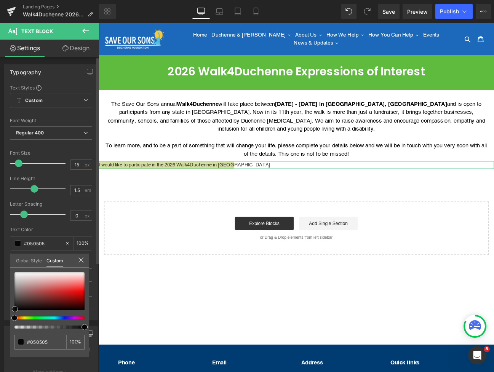
drag, startPoint x: 18, startPoint y: 305, endPoint x: 18, endPoint y: 310, distance: 4.6
click at [16, 310] on div at bounding box center [49, 291] width 70 height 38
type input "#020202"
type input "#000000"
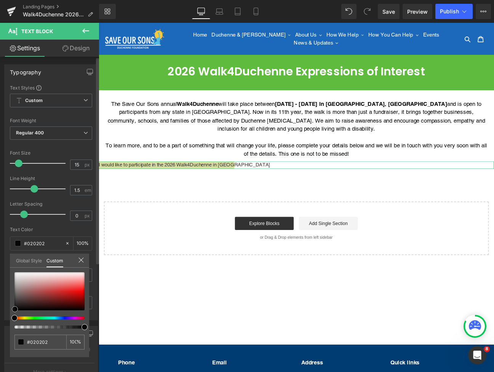
type input "#000000"
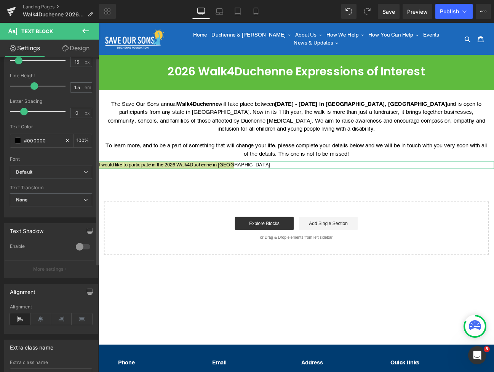
scroll to position [167, 0]
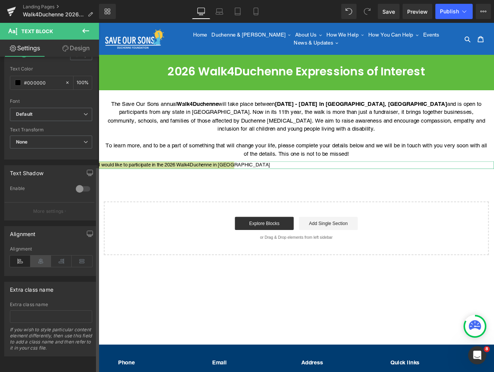
click at [41, 257] on icon at bounding box center [40, 260] width 21 height 11
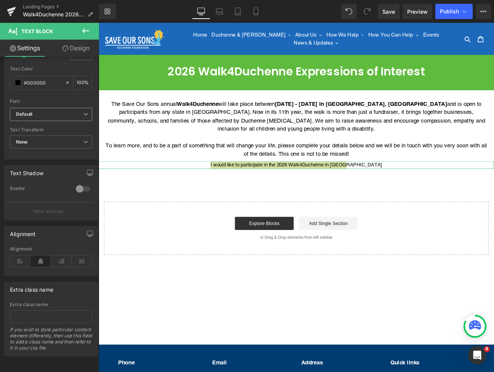
click at [38, 112] on span "Default" at bounding box center [51, 114] width 82 height 13
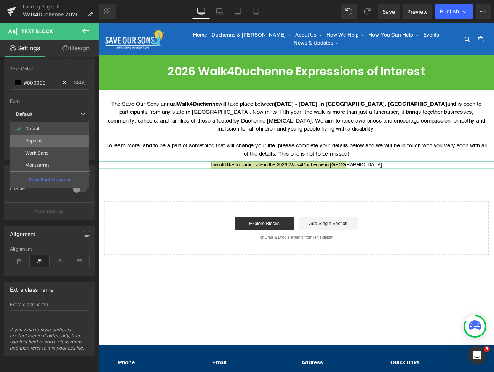
click at [38, 138] on p "Poppins" at bounding box center [33, 140] width 17 height 5
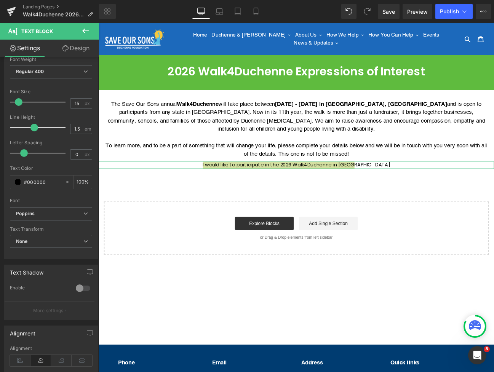
scroll to position [0, 0]
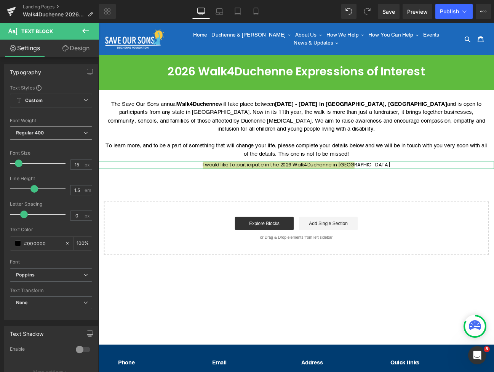
drag, startPoint x: 46, startPoint y: 134, endPoint x: 40, endPoint y: 155, distance: 22.3
click at [46, 134] on span "Regular 400" at bounding box center [51, 132] width 82 height 13
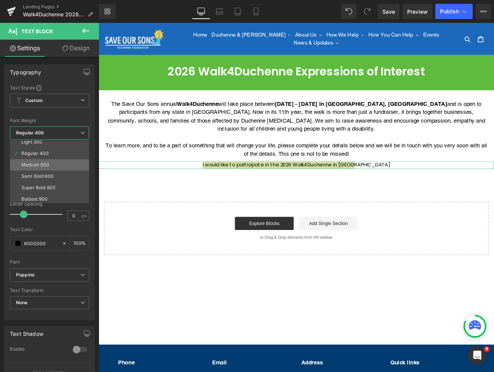
scroll to position [45, 0]
click at [40, 167] on div "Super Bold 800" at bounding box center [38, 169] width 34 height 5
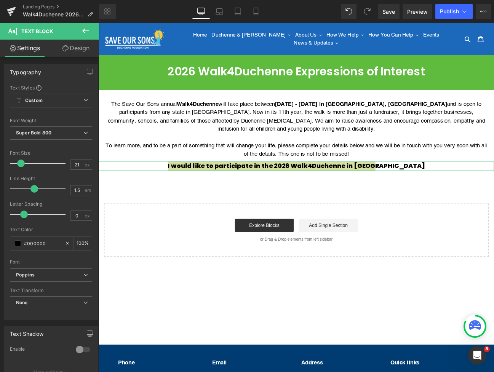
type input "22"
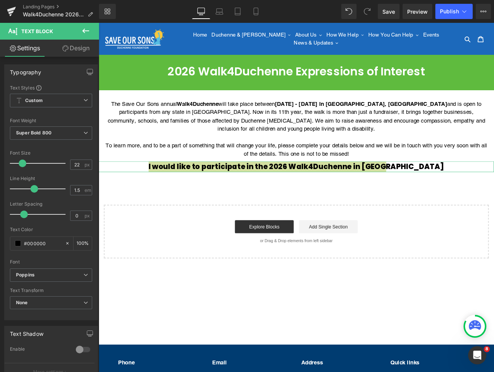
drag, startPoint x: 21, startPoint y: 164, endPoint x: 34, endPoint y: 164, distance: 13.3
click at [24, 164] on span at bounding box center [23, 163] width 8 height 8
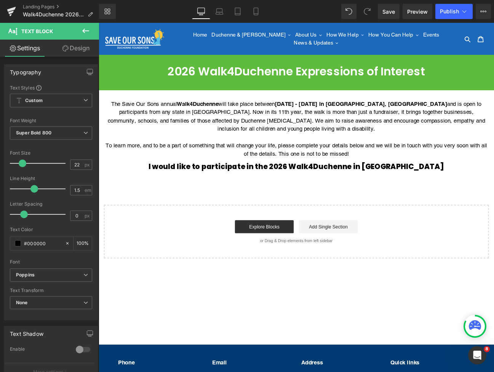
click at [333, 205] on body "Skip to content Just added to your cart Qty: View cart ( ) Continue shopping Su…" at bounding box center [329, 280] width 460 height 514
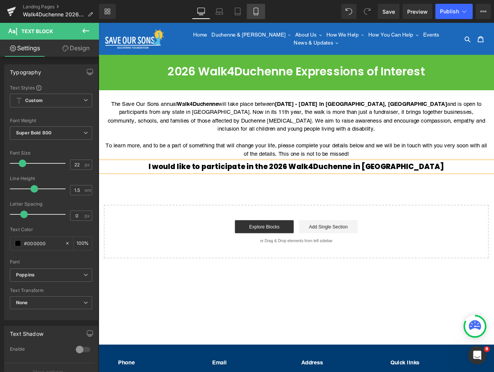
click at [263, 12] on link "Mobile" at bounding box center [256, 11] width 18 height 15
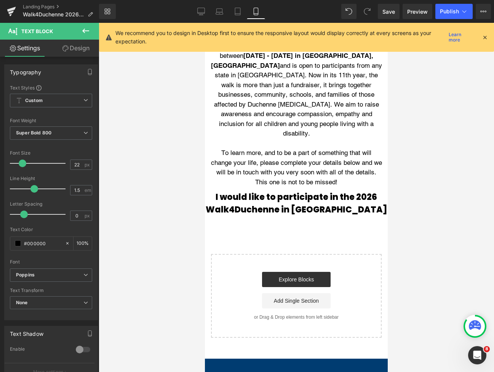
scroll to position [0, 0]
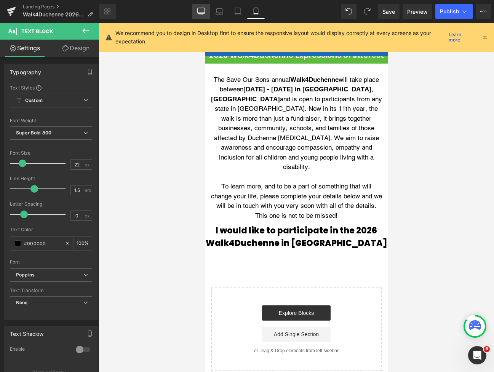
drag, startPoint x: 206, startPoint y: 13, endPoint x: 216, endPoint y: 169, distance: 155.6
click at [206, 13] on link "Desktop" at bounding box center [201, 11] width 18 height 15
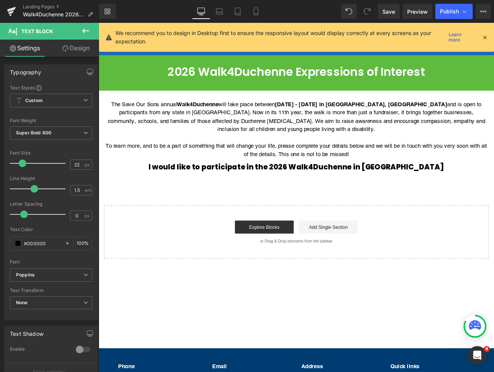
type input "100"
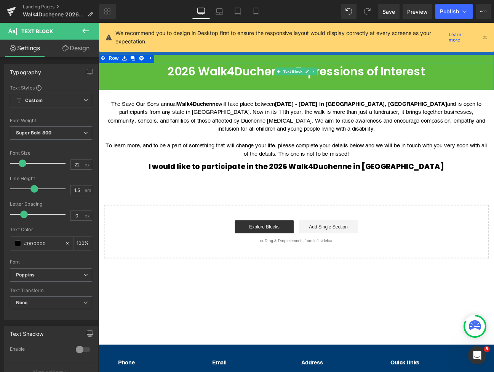
scroll to position [0, 0]
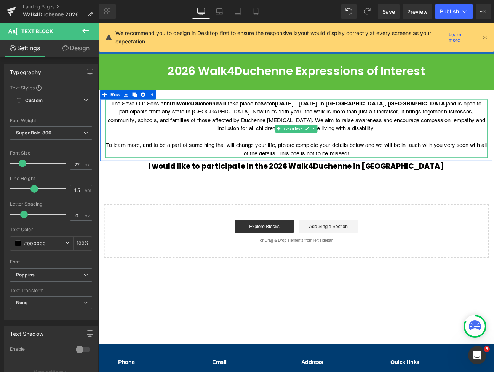
drag, startPoint x: 324, startPoint y: 146, endPoint x: 147, endPoint y: 140, distance: 177.4
click at [324, 146] on span "Text Block" at bounding box center [324, 146] width 25 height 9
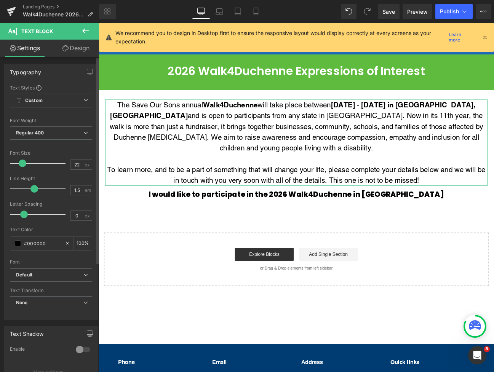
type input "21"
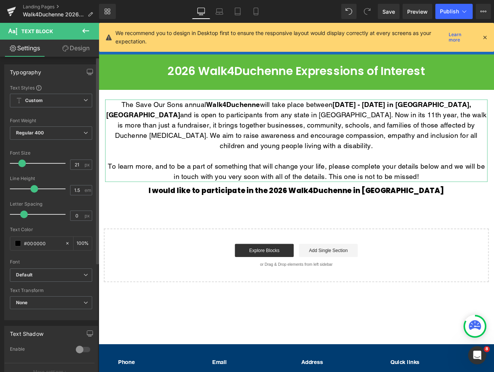
click at [22, 164] on span at bounding box center [22, 163] width 8 height 8
click at [44, 104] on span "Custom Setup Global Style" at bounding box center [51, 101] width 82 height 14
click at [49, 233] on div "Text Color #000000 100 %" at bounding box center [51, 243] width 82 height 32
click at [45, 278] on span "Default" at bounding box center [51, 274] width 82 height 13
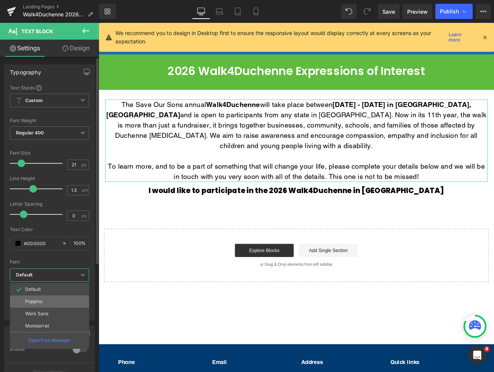
click at [41, 299] on p "Poppins" at bounding box center [33, 301] width 17 height 5
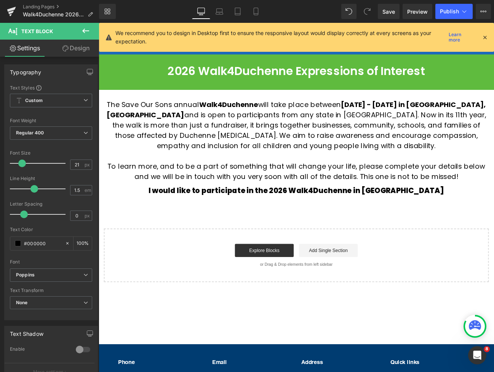
click at [344, 231] on div "2026 Walk4Duchenne Expressions of Interest Text Block Row The Save Our Sons ann…" at bounding box center [329, 203] width 460 height 244
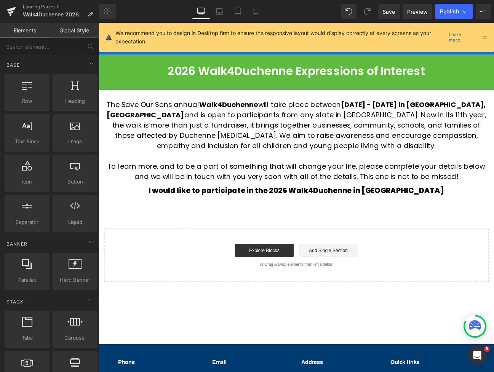
click at [440, 228] on div "2026 Walk4Duchenne Expressions of Interest Text Block Row The Save Our Sons ann…" at bounding box center [329, 203] width 460 height 244
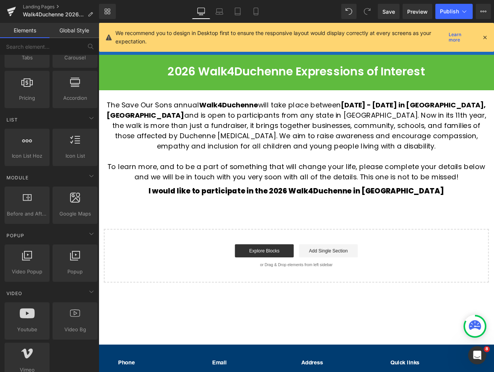
scroll to position [154, 0]
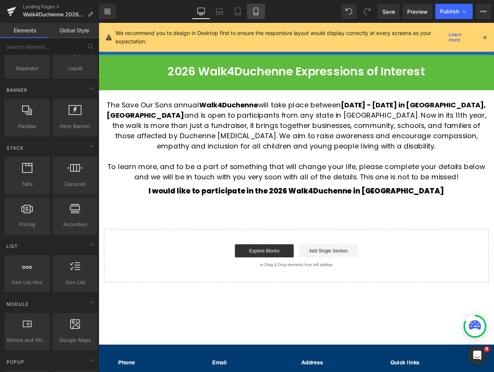
click at [250, 14] on link "Mobile" at bounding box center [256, 11] width 18 height 15
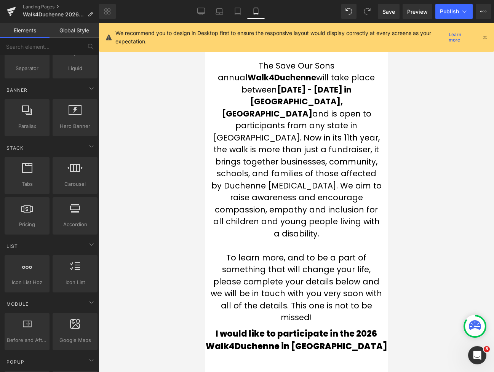
scroll to position [0, 0]
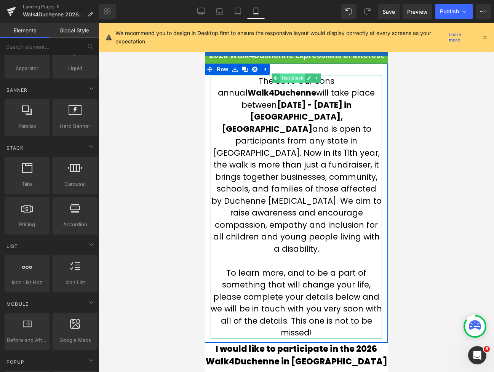
click at [295, 78] on span "Text Block" at bounding box center [291, 77] width 25 height 9
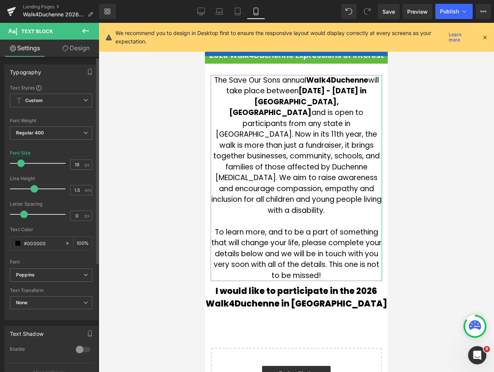
type input "18"
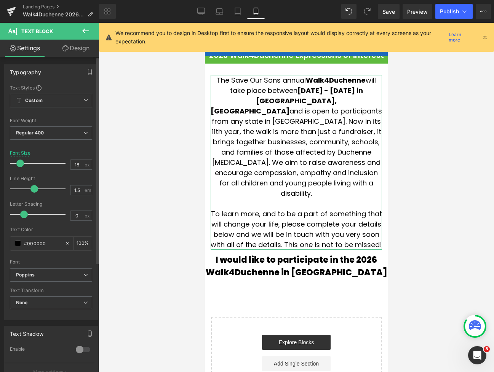
click at [20, 164] on span at bounding box center [20, 163] width 8 height 8
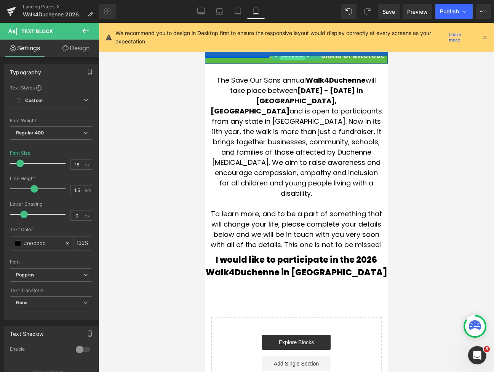
click at [295, 58] on span "Text Block" at bounding box center [291, 55] width 25 height 9
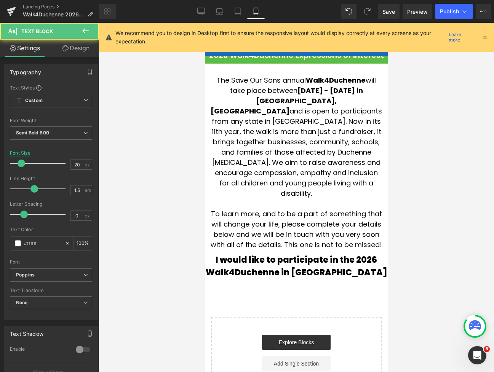
click at [68, 50] on link "Design" at bounding box center [75, 48] width 49 height 17
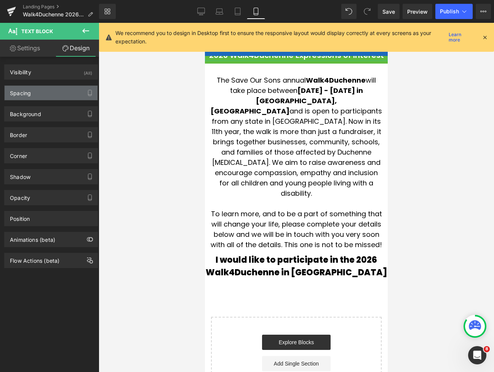
click at [35, 91] on div "Spacing" at bounding box center [51, 93] width 93 height 14
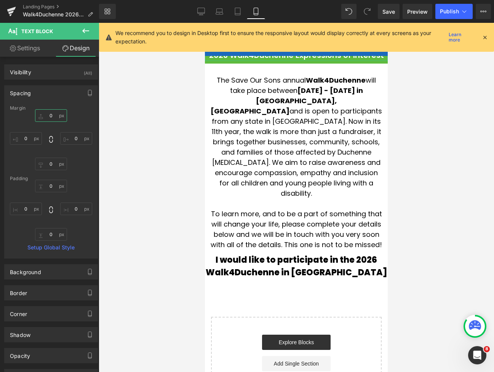
click at [49, 120] on input "0" at bounding box center [51, 115] width 32 height 13
drag, startPoint x: 45, startPoint y: 118, endPoint x: 43, endPoint y: 123, distance: 5.2
click at [45, 119] on input "0" at bounding box center [51, 115] width 32 height 13
click at [45, 118] on input "0" at bounding box center [51, 115] width 32 height 13
type input "30"
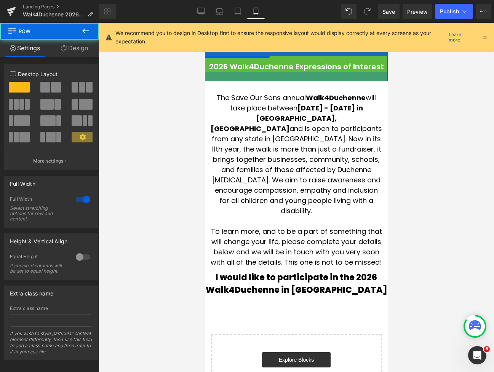
drag, startPoint x: 286, startPoint y: 73, endPoint x: 297, endPoint y: 64, distance: 14.3
click at [285, 79] on div at bounding box center [296, 76] width 183 height 9
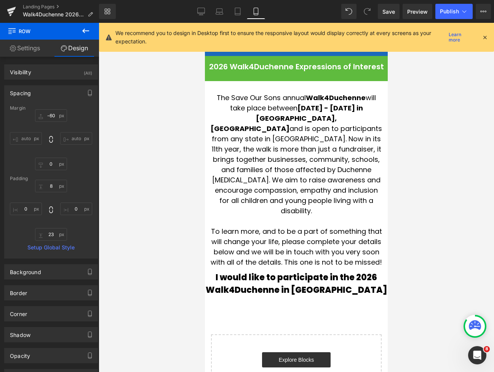
type input "-60"
type input "0"
type input "8"
type input "0"
type input "23"
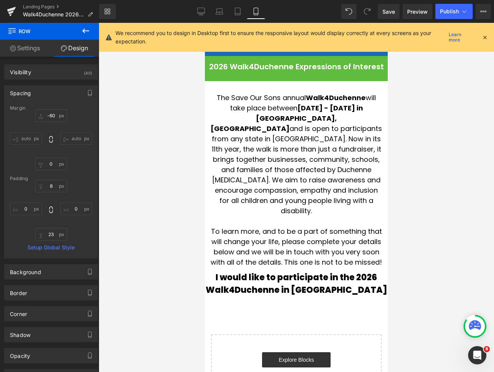
type input "0"
click at [485, 39] on icon at bounding box center [484, 37] width 7 height 7
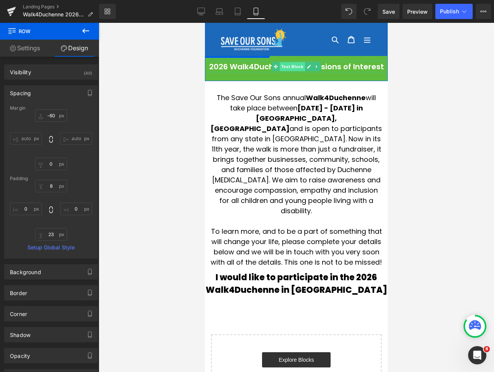
click at [290, 67] on span "Text Block" at bounding box center [291, 66] width 25 height 9
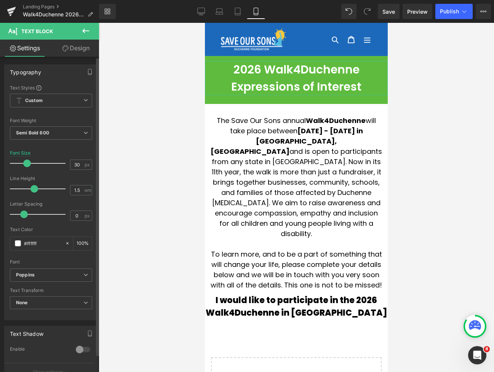
type input "29"
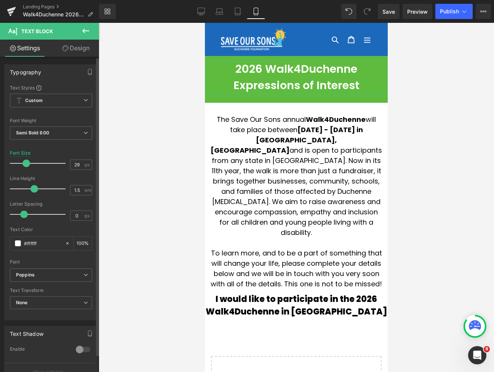
drag, startPoint x: 21, startPoint y: 162, endPoint x: 26, endPoint y: 162, distance: 4.6
click at [26, 162] on span at bounding box center [26, 163] width 8 height 8
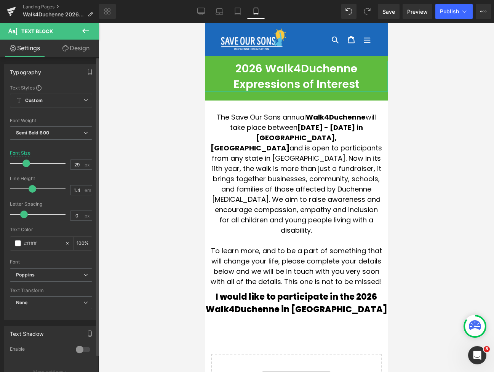
type input "1.3"
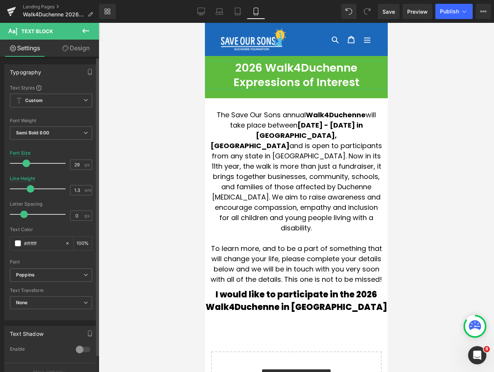
click at [30, 190] on span at bounding box center [31, 189] width 8 height 8
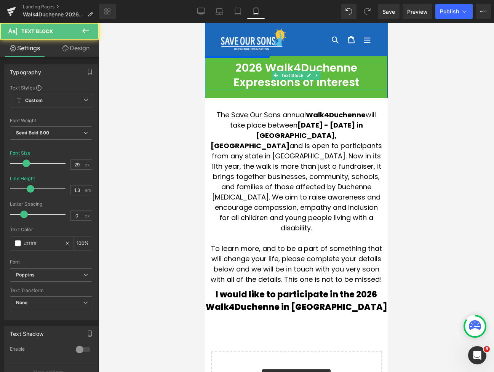
click at [334, 64] on p "2026 Walk4Duchenne Expressions of Interest" at bounding box center [296, 75] width 183 height 29
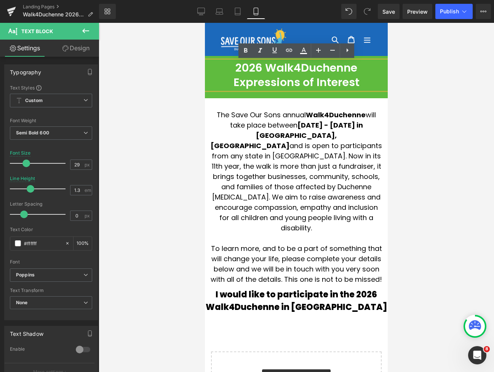
click at [188, 68] on div at bounding box center [296, 197] width 395 height 349
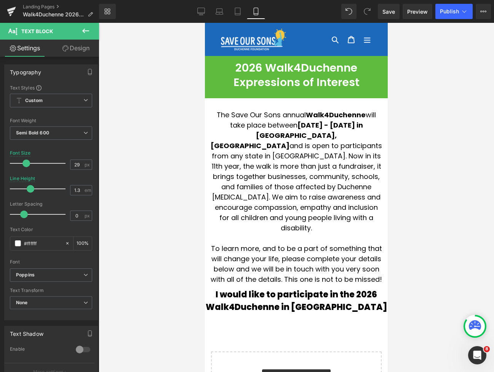
click at [420, 125] on div at bounding box center [296, 197] width 395 height 349
drag, startPoint x: 153, startPoint y: 119, endPoint x: 200, endPoint y: 14, distance: 115.3
click at [200, 14] on icon at bounding box center [201, 12] width 8 height 8
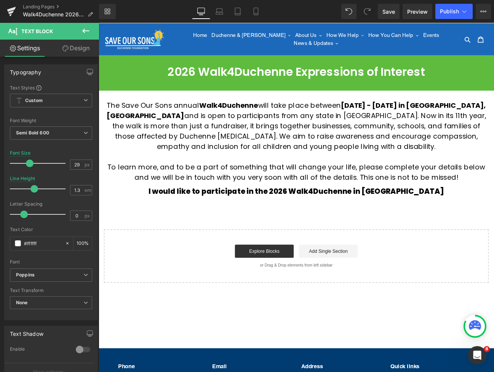
type input "35"
type input "1.5"
type input "100"
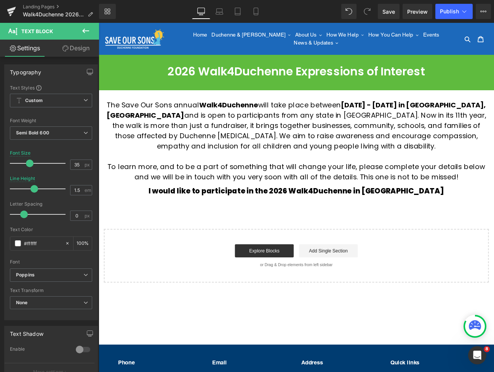
click at [84, 30] on icon at bounding box center [85, 31] width 7 height 5
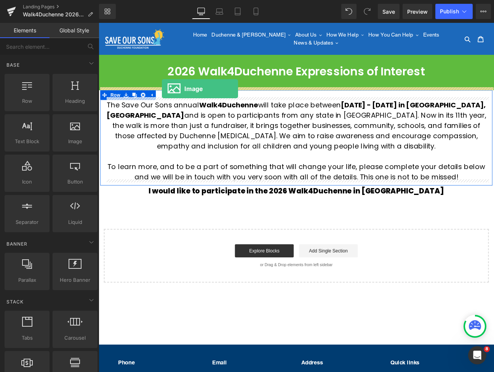
drag, startPoint x: 154, startPoint y: 113, endPoint x: 172, endPoint y: 100, distance: 22.3
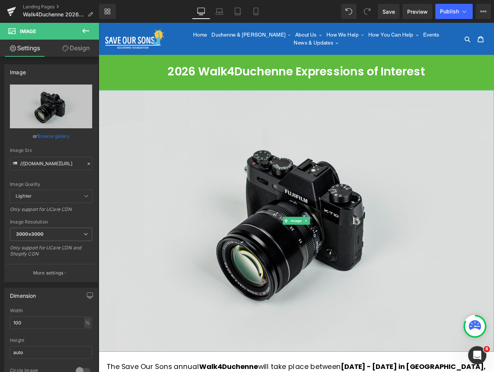
scroll to position [24, 0]
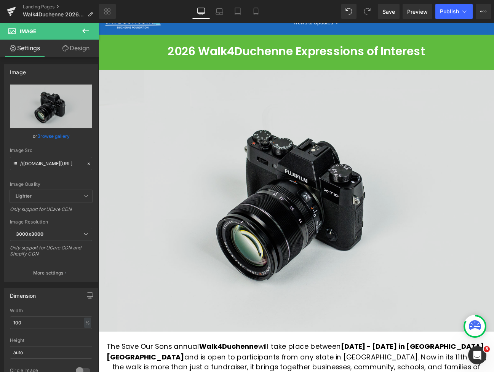
click at [336, 200] on img at bounding box center [329, 230] width 460 height 305
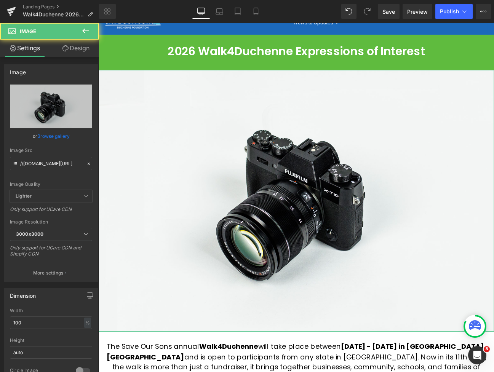
drag, startPoint x: 45, startPoint y: 134, endPoint x: 69, endPoint y: 113, distance: 32.1
click at [45, 135] on link "Browse gallery" at bounding box center [53, 135] width 32 height 13
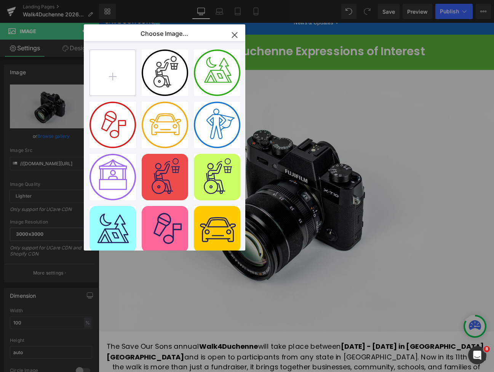
click at [108, 73] on input "file" at bounding box center [113, 73] width 46 height 46
type input "C:\fakepath\hghg.webp"
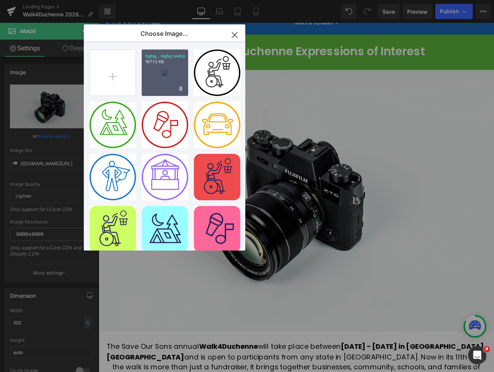
click at [153, 77] on div "hghg...hghg.webp 167.13 KB" at bounding box center [165, 72] width 46 height 46
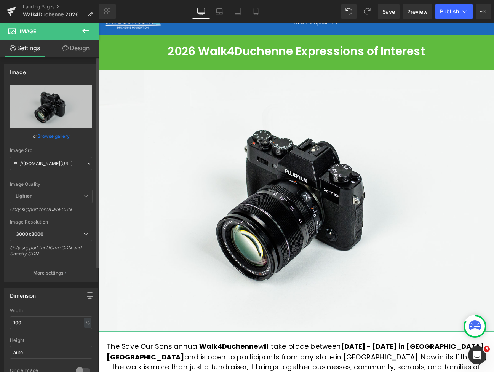
click at [49, 134] on link "Browse gallery" at bounding box center [53, 135] width 32 height 13
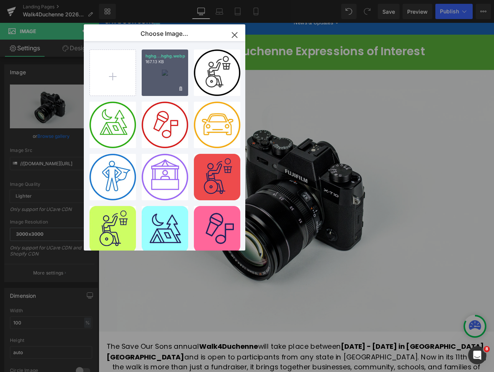
click at [158, 73] on div "hghg...hghg.webp 167.13 KB" at bounding box center [165, 72] width 46 height 46
type input "[URL][DOMAIN_NAME]"
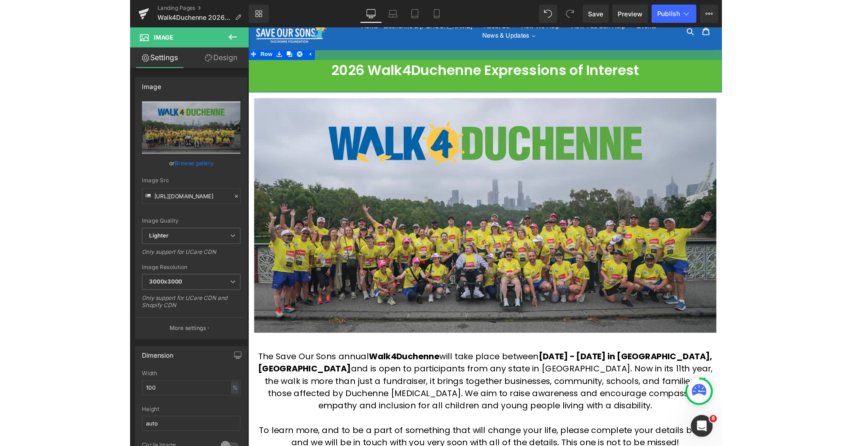
scroll to position [16, 0]
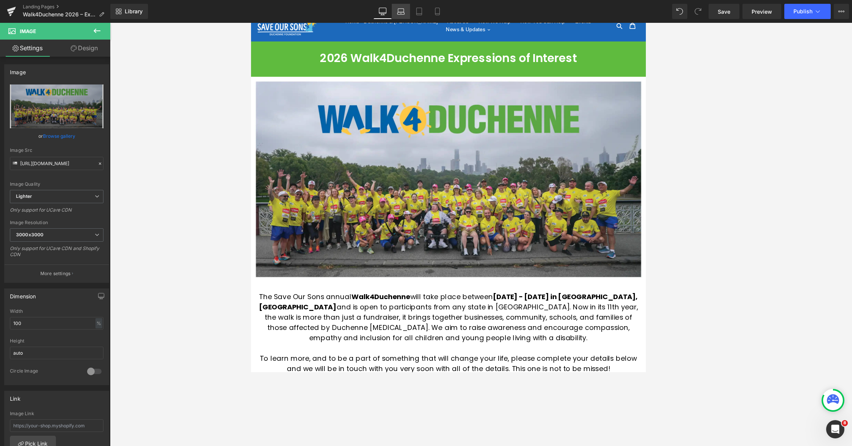
click at [405, 14] on icon at bounding box center [401, 12] width 8 height 8
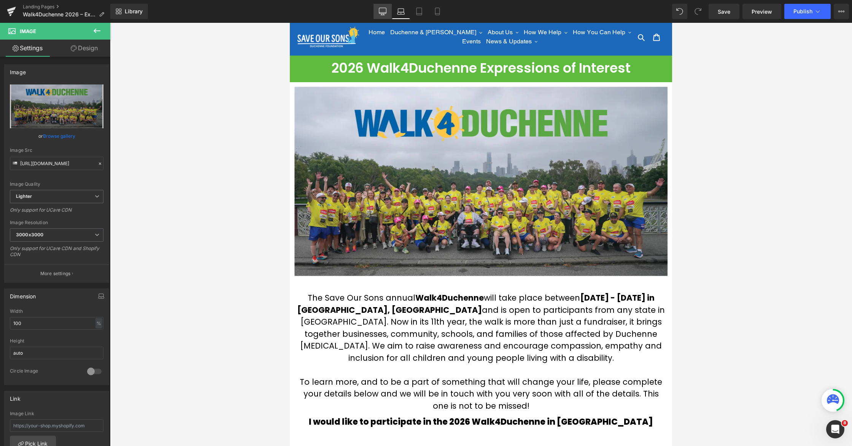
click at [379, 13] on icon at bounding box center [382, 11] width 7 height 6
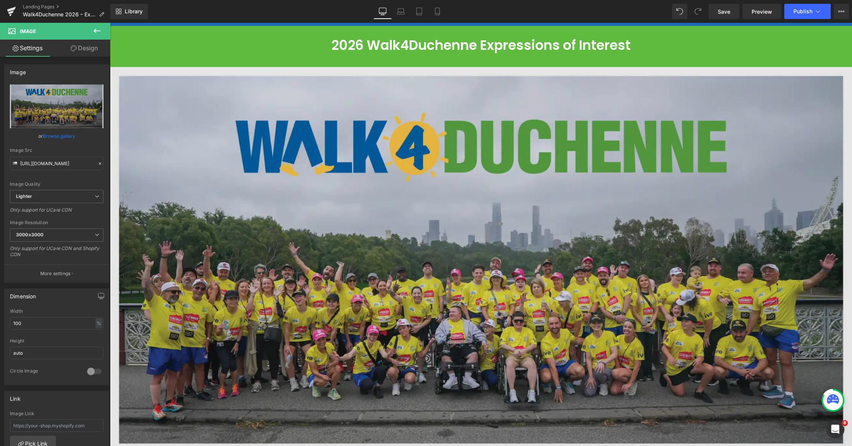
scroll to position [41, 0]
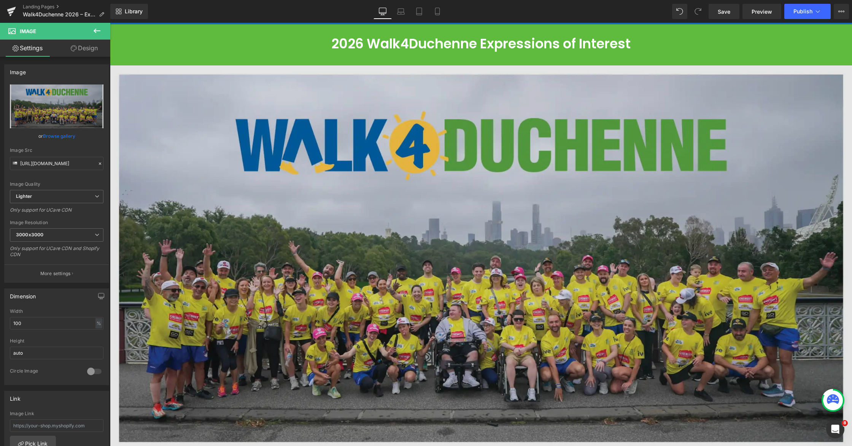
click at [482, 258] on div "Image" at bounding box center [481, 257] width 742 height 385
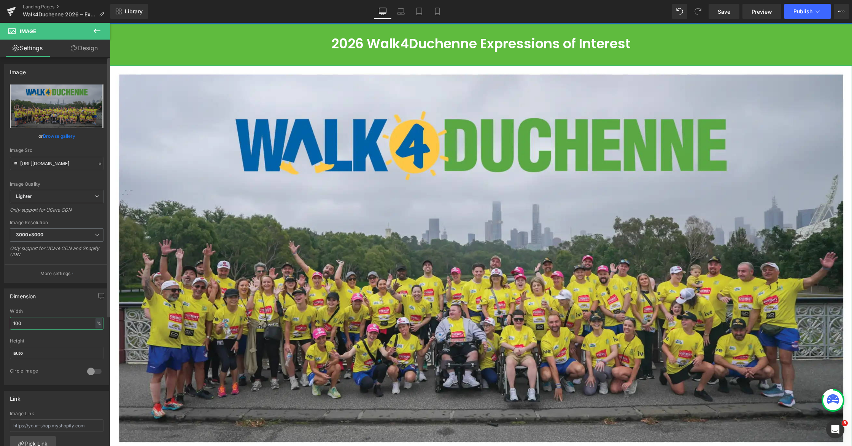
drag, startPoint x: 18, startPoint y: 325, endPoint x: 8, endPoint y: 324, distance: 9.1
click at [8, 324] on div "100% Width 100 % % px auto Height auto 0 Circle Image" at bounding box center [57, 347] width 104 height 76
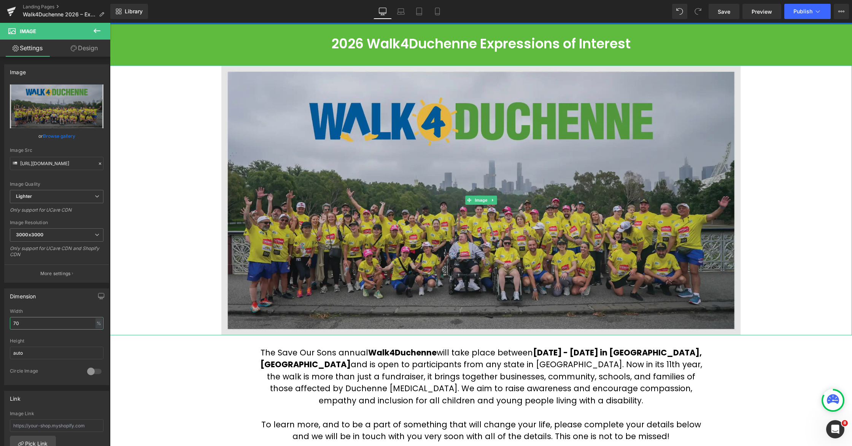
scroll to position [0, 0]
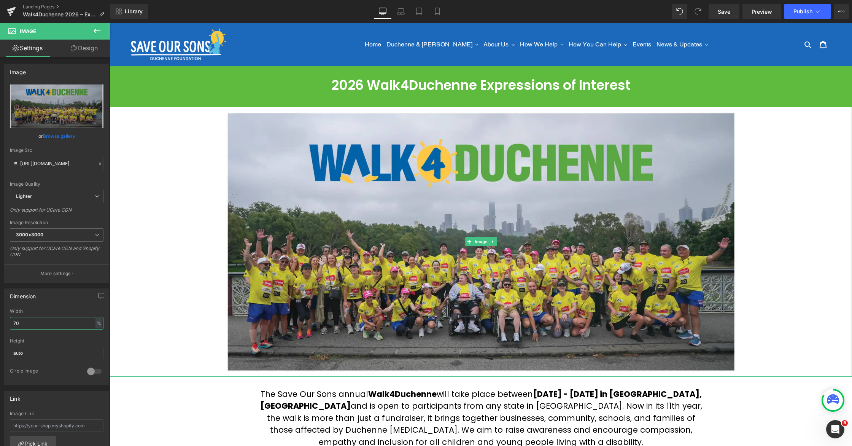
type input "70"
click at [493, 276] on div at bounding box center [481, 242] width 742 height 270
click at [98, 32] on icon at bounding box center [96, 30] width 9 height 9
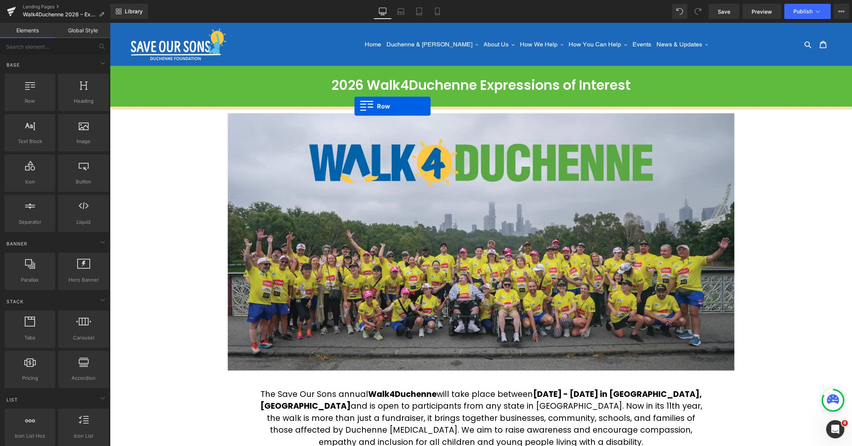
drag, startPoint x: 121, startPoint y: 108, endPoint x: 355, endPoint y: 106, distance: 234.0
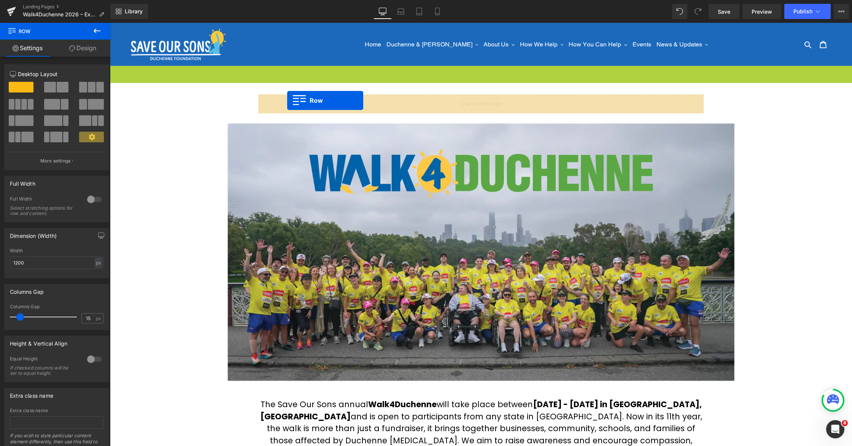
drag, startPoint x: 116, startPoint y: 70, endPoint x: 287, endPoint y: 100, distance: 174.4
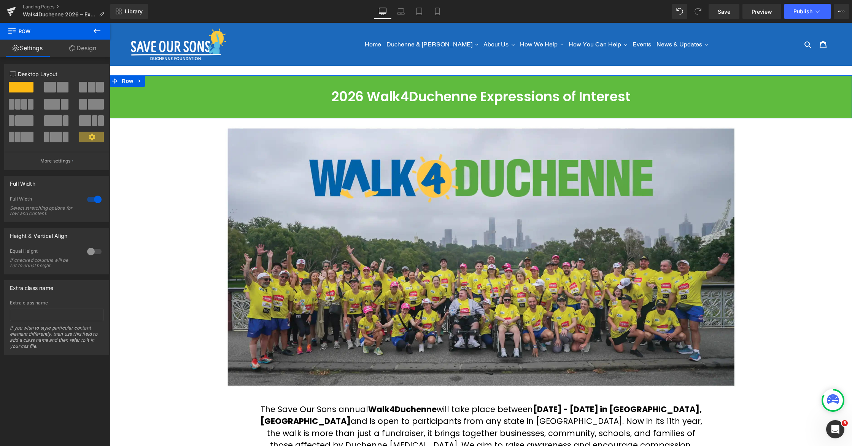
click at [87, 197] on div at bounding box center [94, 199] width 18 height 12
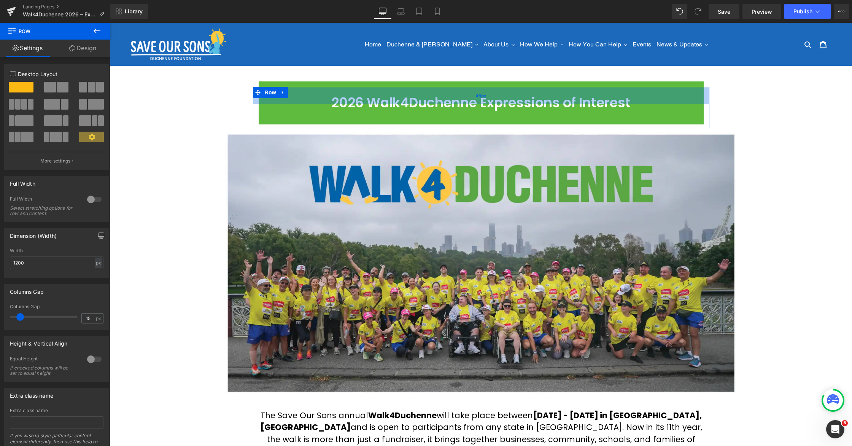
drag, startPoint x: 300, startPoint y: 95, endPoint x: 298, endPoint y: 101, distance: 6.7
click at [298, 101] on div "46px" at bounding box center [481, 96] width 457 height 18
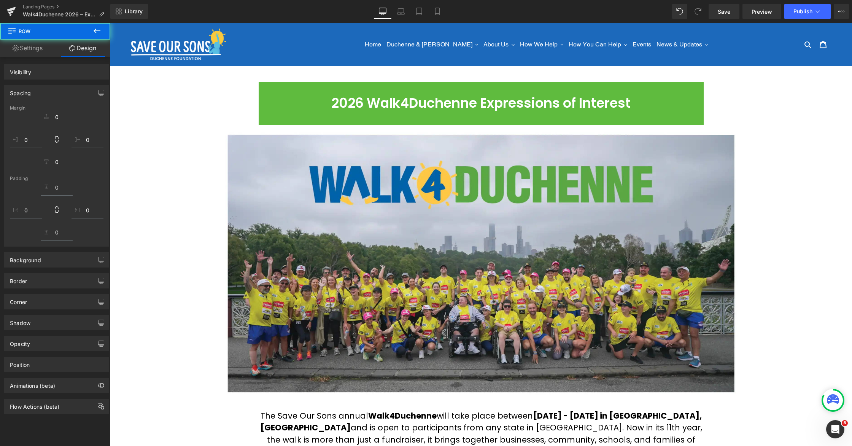
click at [493, 119] on div "2026 Walk4Duchenne Expressions of Interest Text Block Row Row 47px Image The Sa…" at bounding box center [481, 355] width 742 height 536
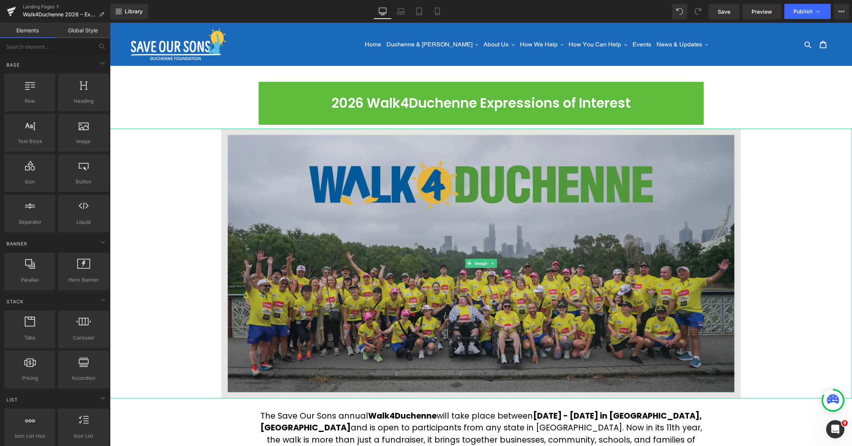
click at [308, 150] on img at bounding box center [481, 264] width 520 height 270
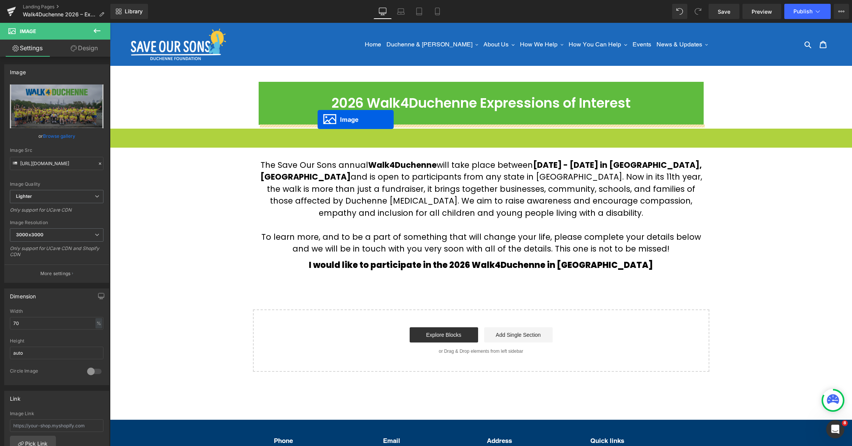
drag, startPoint x: 469, startPoint y: 261, endPoint x: 318, endPoint y: 119, distance: 207.0
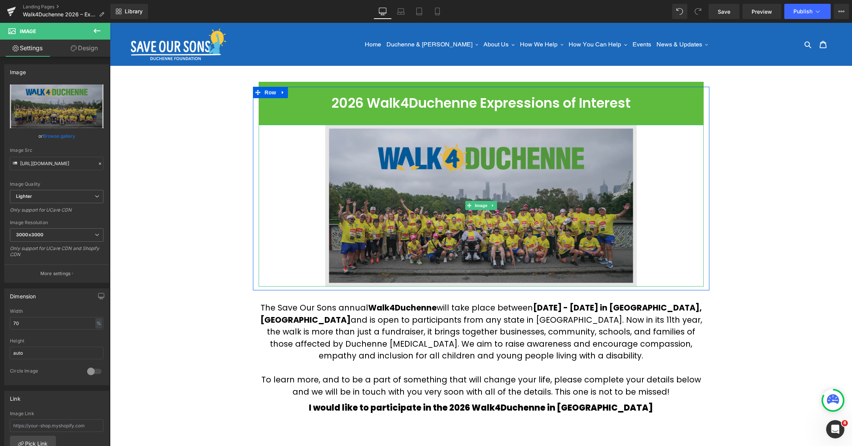
click at [479, 206] on span "Image" at bounding box center [481, 205] width 16 height 9
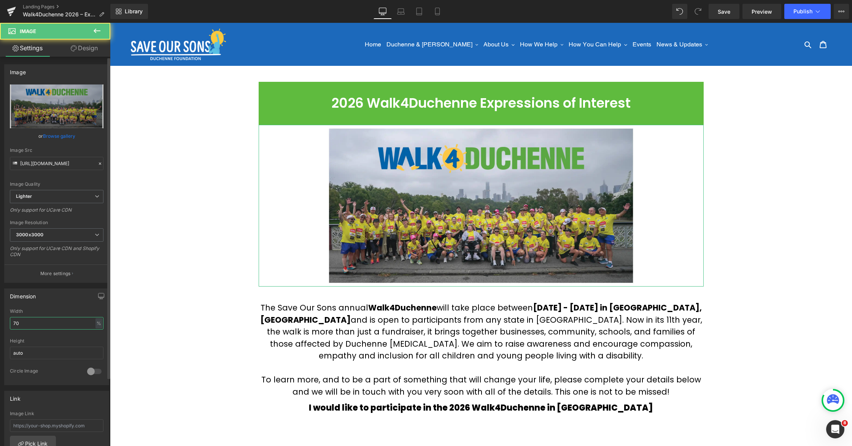
drag, startPoint x: 32, startPoint y: 328, endPoint x: 8, endPoint y: 324, distance: 25.2
click at [8, 324] on div "70% Width 70 % % px auto Height auto 0 Circle Image" at bounding box center [57, 347] width 104 height 76
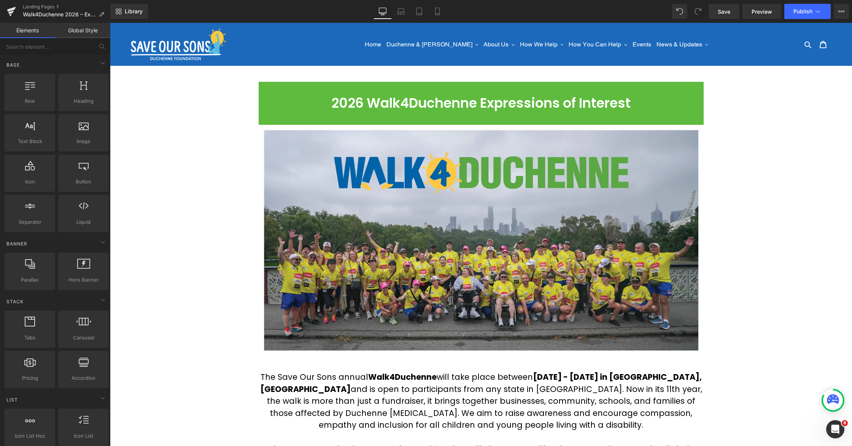
click at [493, 195] on div "2026 Walk4Duchenne Expressions of Interest Text Block Row Image Row 47px The Sa…" at bounding box center [481, 335] width 742 height 497
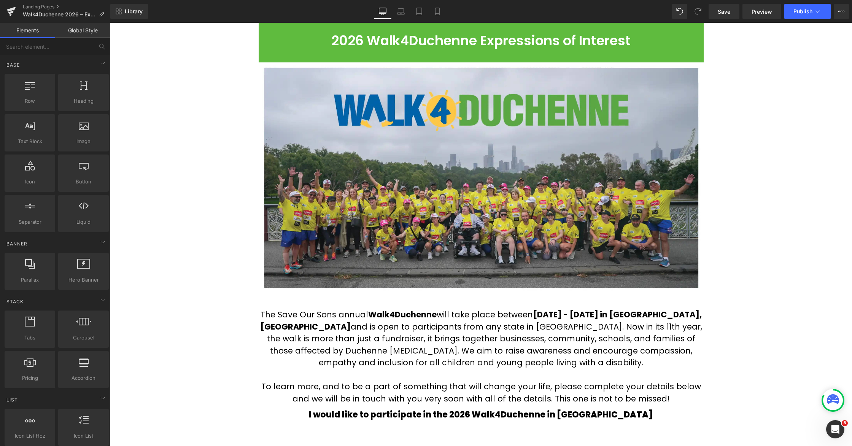
scroll to position [167, 0]
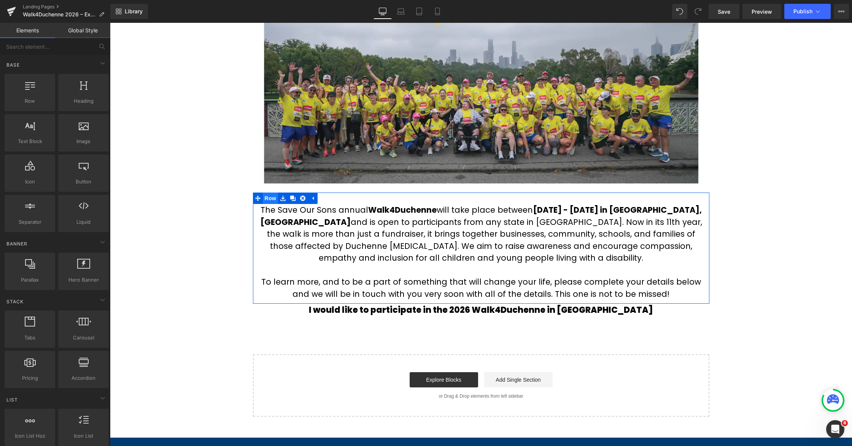
click at [271, 199] on span "Row" at bounding box center [270, 198] width 15 height 11
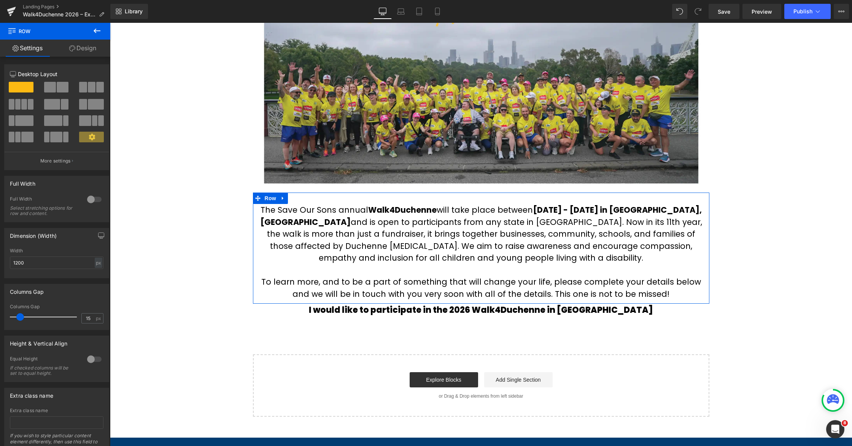
drag, startPoint x: 76, startPoint y: 56, endPoint x: 35, endPoint y: 126, distance: 80.5
click at [76, 56] on link "Design" at bounding box center [82, 48] width 55 height 17
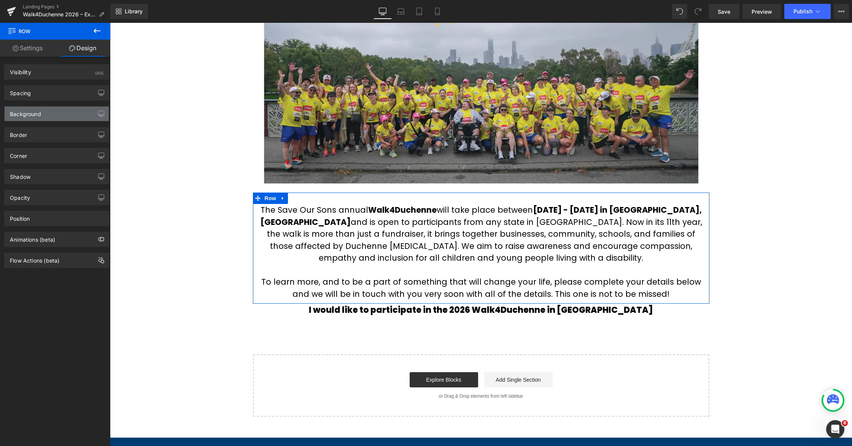
type input "transparent"
type input "0"
click at [32, 116] on div "Background" at bounding box center [25, 112] width 31 height 11
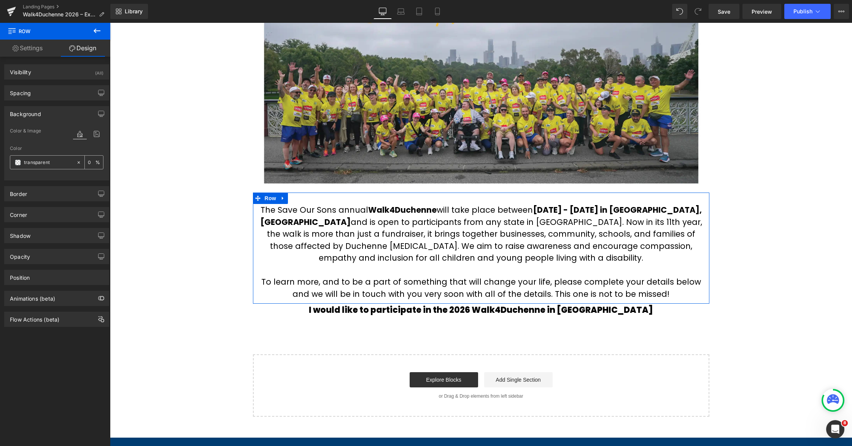
click at [18, 164] on span at bounding box center [18, 162] width 6 height 6
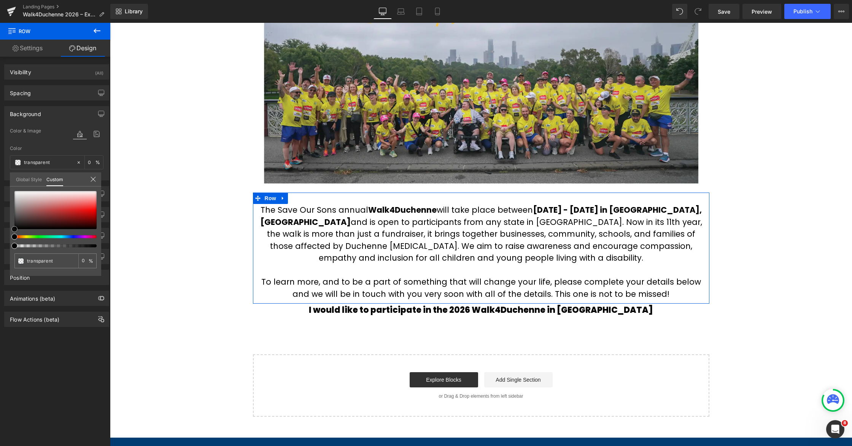
type input "#6f2e2e"
type input "100"
type input "#6f2e2e"
type input "100"
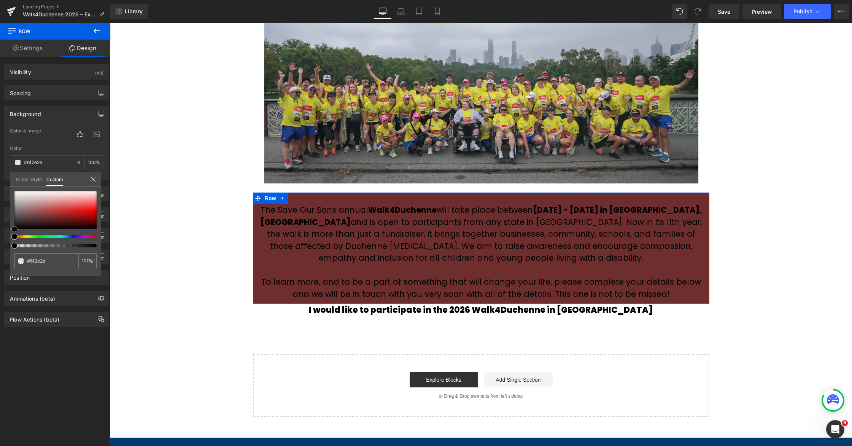
click at [48, 218] on div at bounding box center [55, 210] width 82 height 38
type input "#7b3737"
type input "#884343"
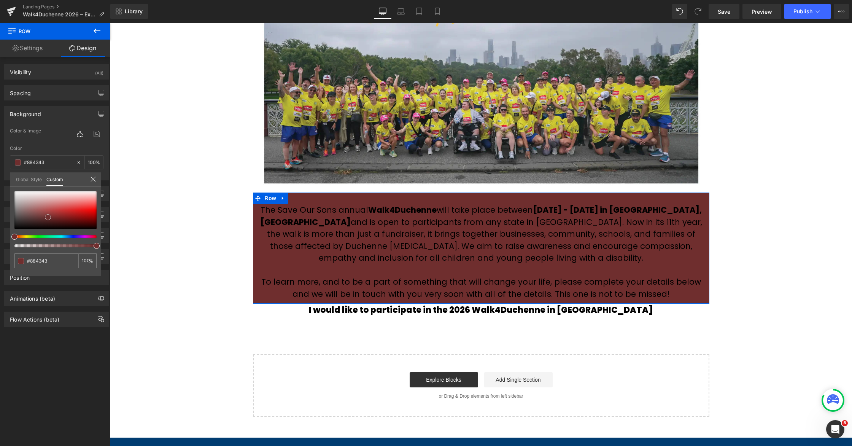
type input "#a76666"
type input "#b88e8e"
type input "#c7adad"
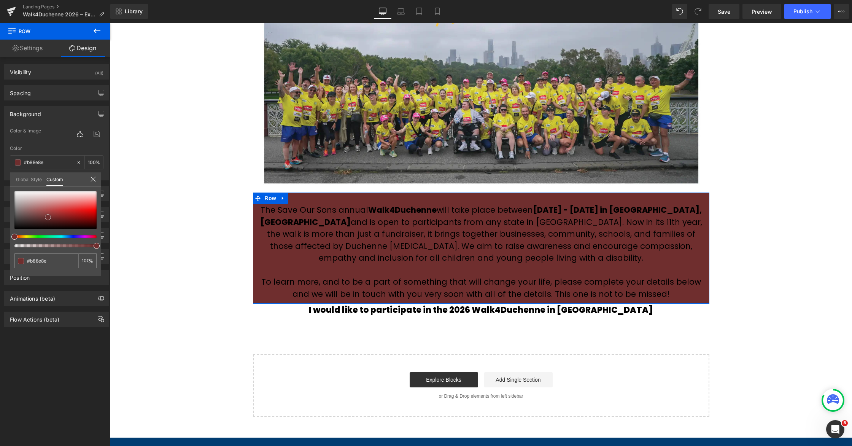
type input "#c7adad"
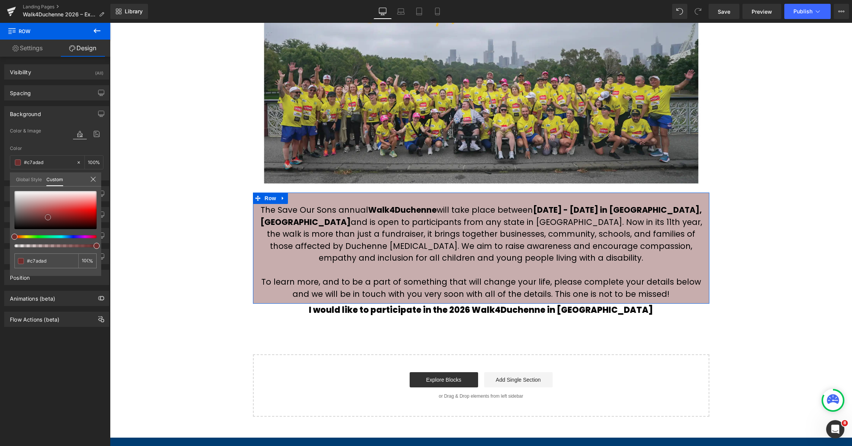
type input "#ceb9b9"
type input "#cab3b3"
type input "#b19494"
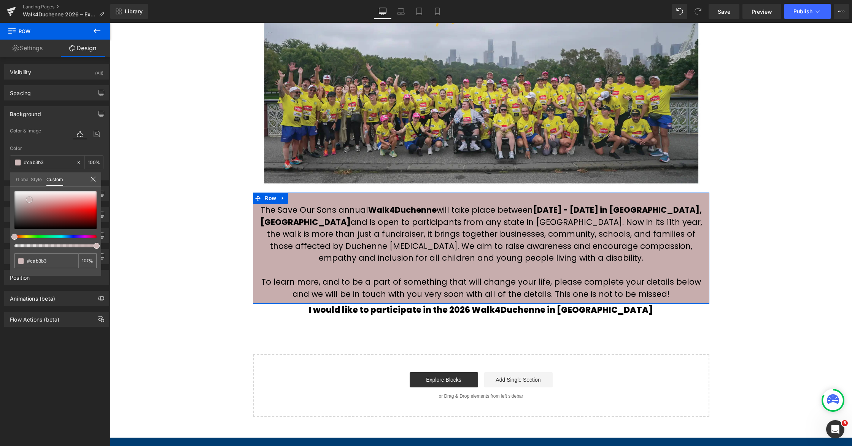
type input "#b19494"
type input "#9f7d7d"
type input "#8f6a6a"
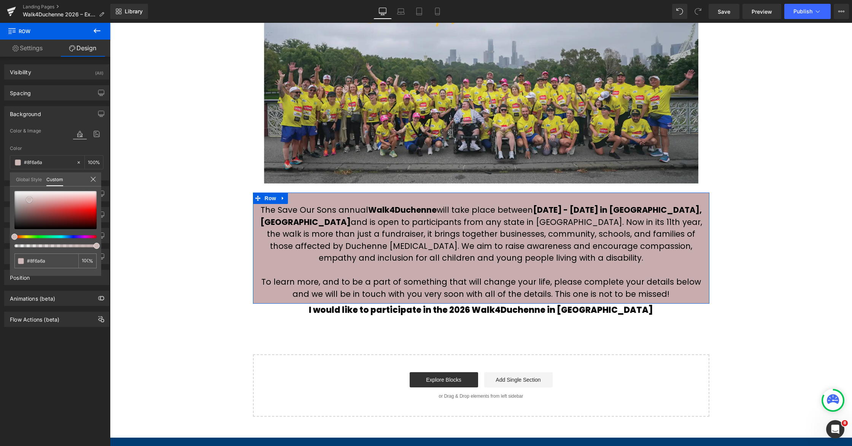
type input "#815f5f"
type input "#7e5d5d"
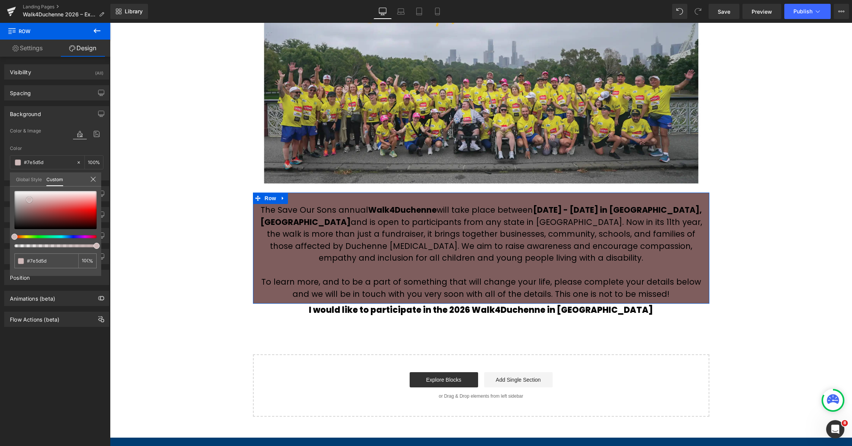
drag, startPoint x: 48, startPoint y: 218, endPoint x: 28, endPoint y: 213, distance: 20.8
click at [27, 203] on span at bounding box center [29, 200] width 6 height 6
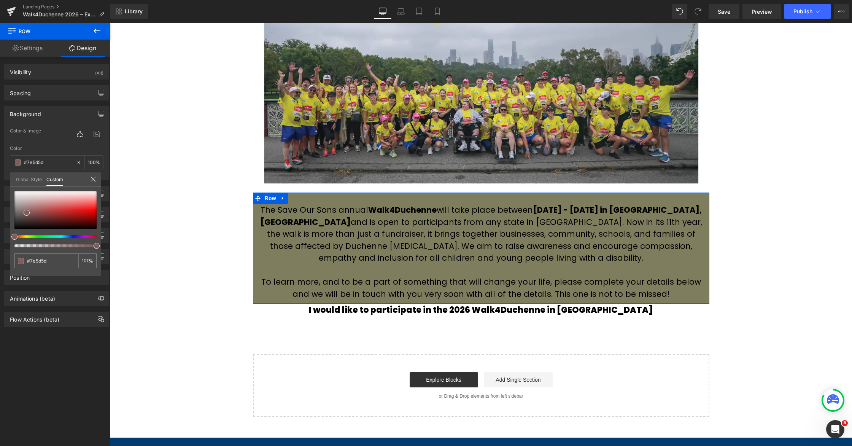
type input "#7e7d5d"
click at [24, 236] on div at bounding box center [52, 236] width 82 height 3
type input "#9a9555"
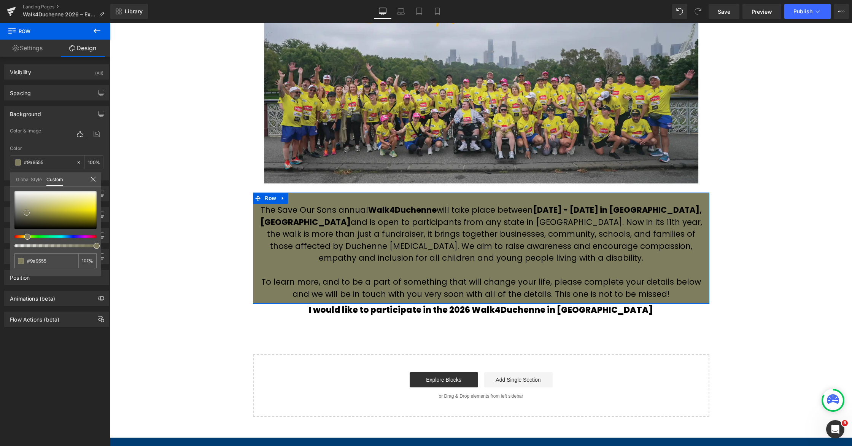
type input "#a9a564"
type input "#beba87"
type input "#c5c394"
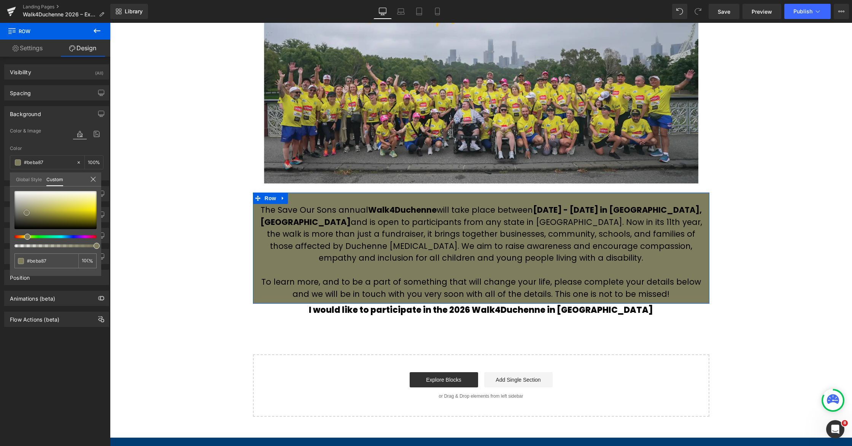
type input "#c5c394"
type input "#c8c797"
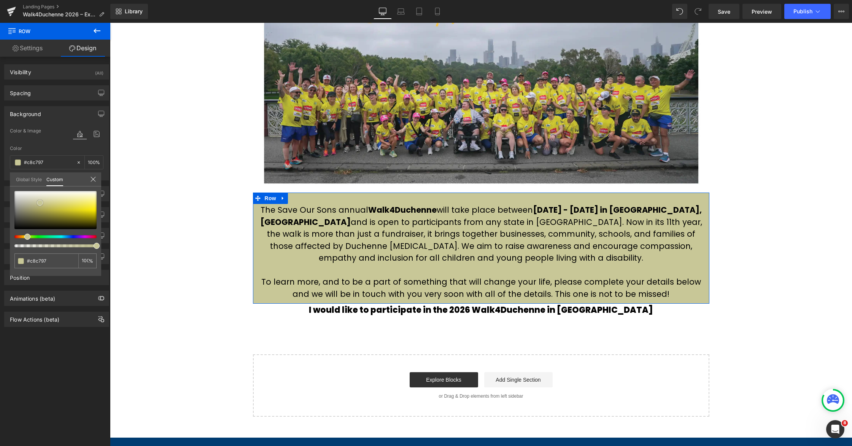
type input "#c9c891"
type input "#c9c88c"
type input "#cac886"
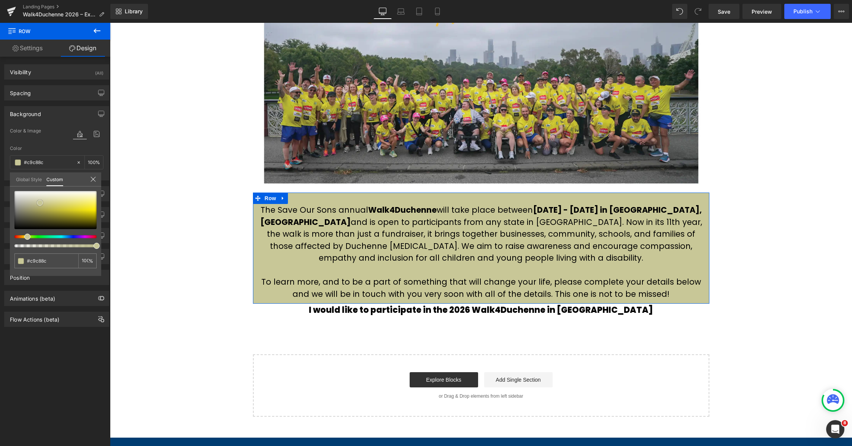
type input "#cac886"
type input "#cdc988"
type input "#d1cd89"
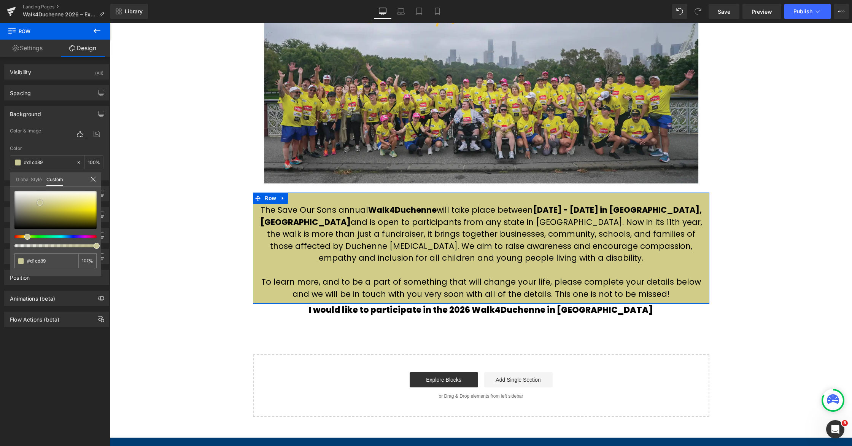
type input "#d3cf8c"
type input "#d2cf87"
type input "#d4d16c"
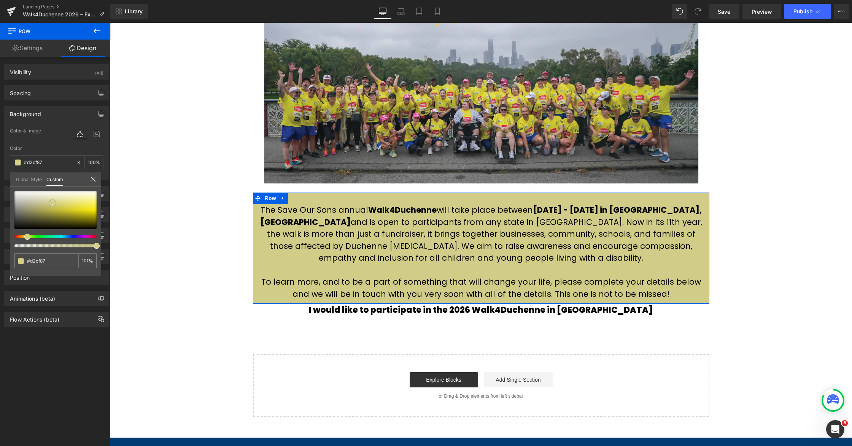
type input "#d4d16c"
type input "#d7d35f"
type input "#d5d057"
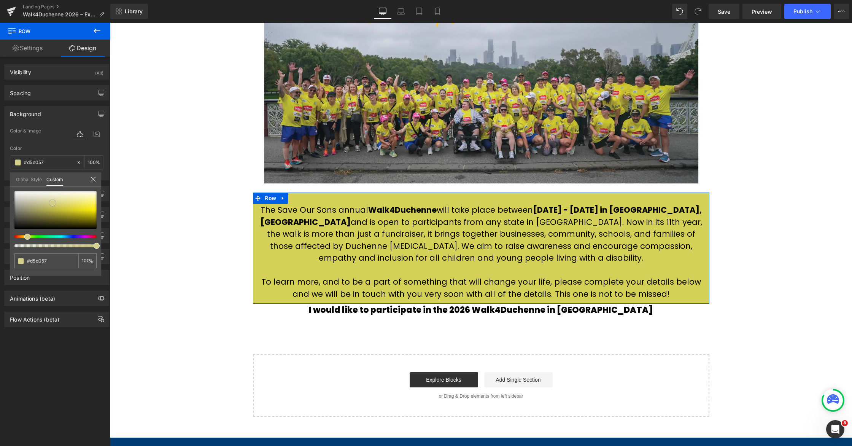
type input "#d3ce54"
type input "#d2cd50"
type input "#d0cc4c"
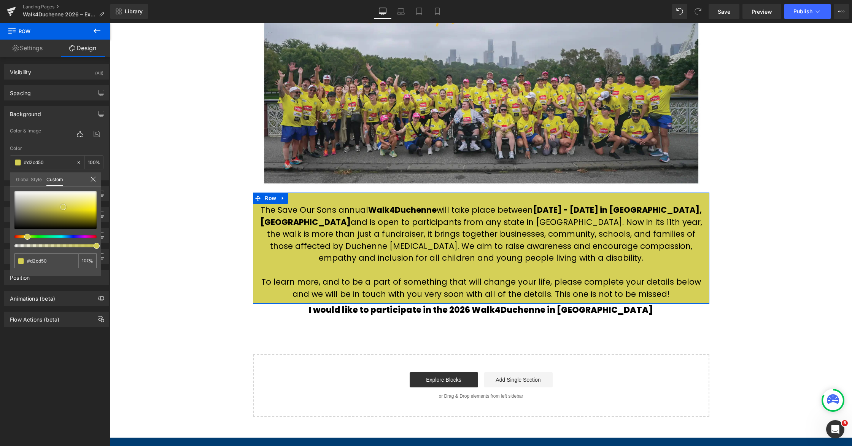
type input "#d0cc4c"
type input "#ceca49"
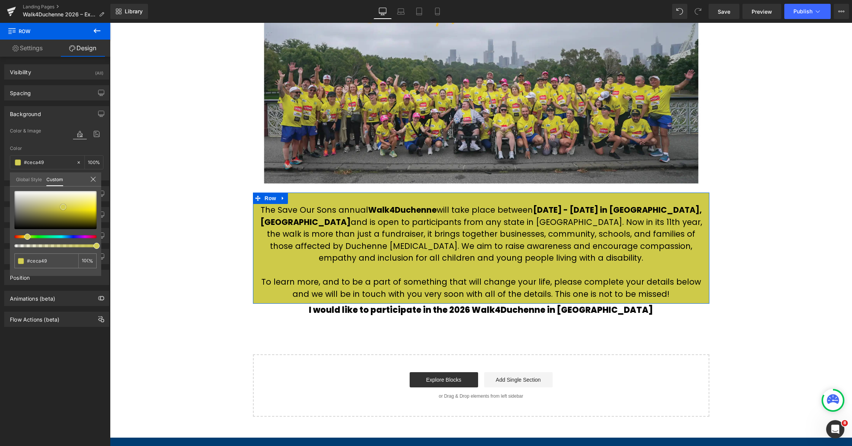
drag, startPoint x: 40, startPoint y: 203, endPoint x: 63, endPoint y: 208, distance: 24.2
click at [63, 208] on div at bounding box center [55, 210] width 82 height 38
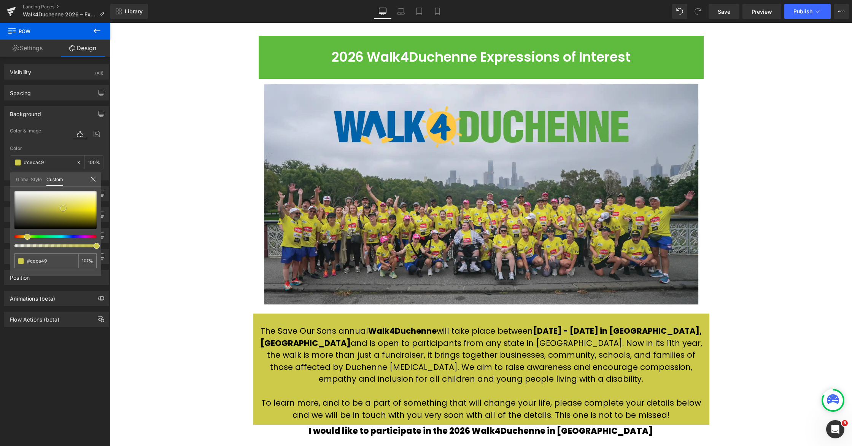
scroll to position [73, 0]
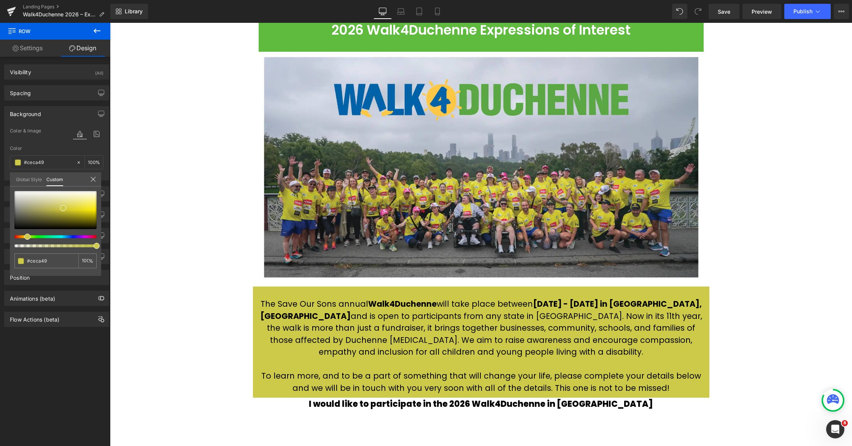
click at [307, 293] on div at bounding box center [481, 234] width 742 height 423
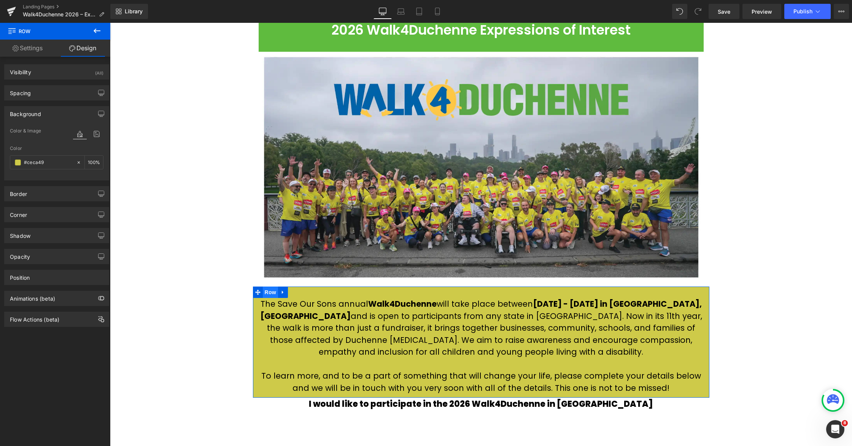
click at [270, 292] on span "Row" at bounding box center [270, 292] width 15 height 11
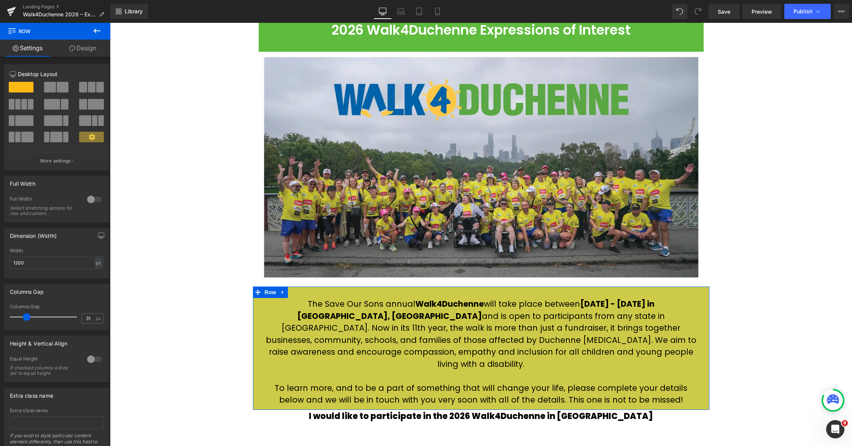
type input "30"
drag, startPoint x: 22, startPoint y: 317, endPoint x: 28, endPoint y: 316, distance: 6.1
click at [28, 316] on span at bounding box center [26, 317] width 8 height 8
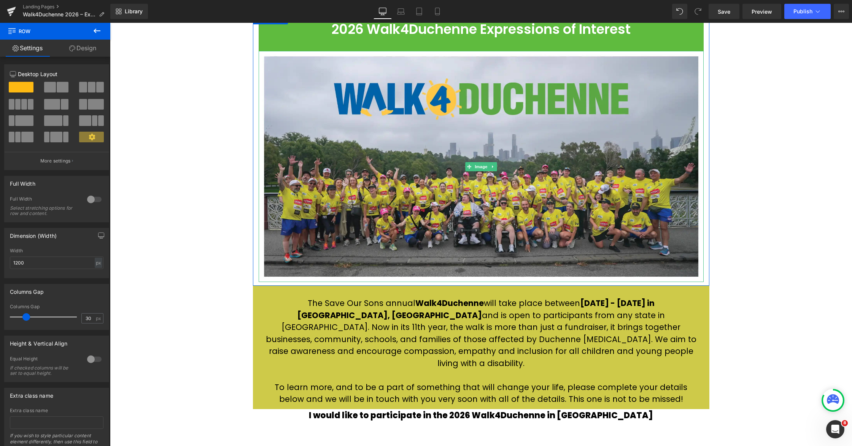
click at [477, 167] on span "Image" at bounding box center [481, 166] width 16 height 9
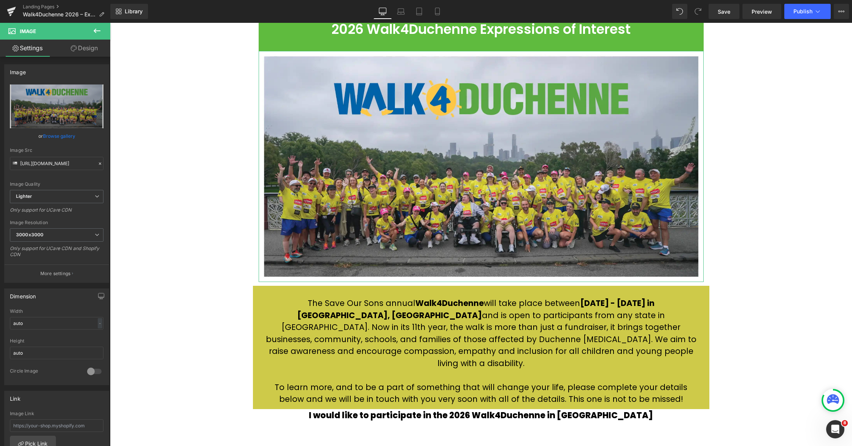
click at [89, 53] on link "Design" at bounding box center [84, 48] width 55 height 17
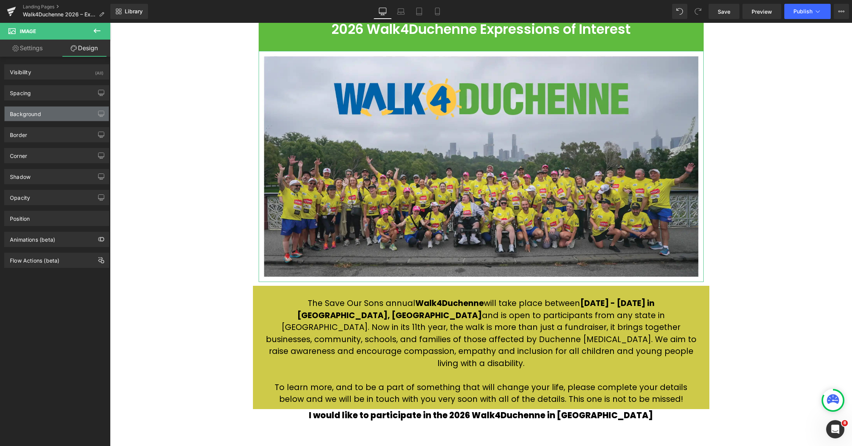
click at [37, 116] on div "Background" at bounding box center [25, 112] width 31 height 11
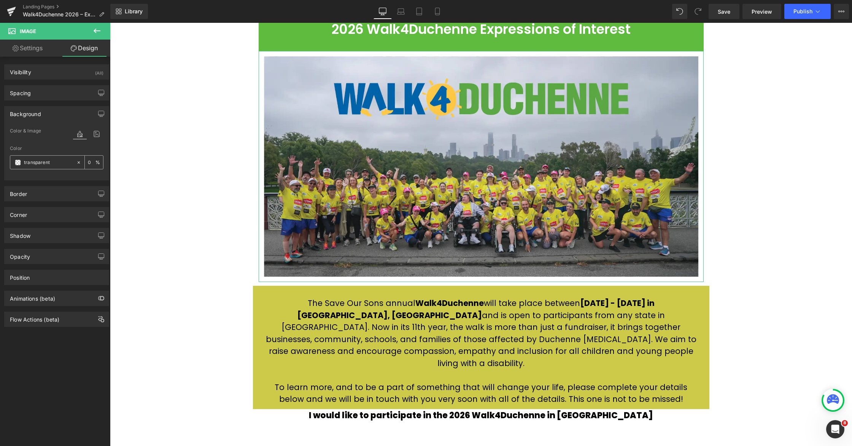
click at [14, 162] on div "transparent" at bounding box center [43, 162] width 66 height 13
click at [18, 163] on span at bounding box center [18, 162] width 6 height 6
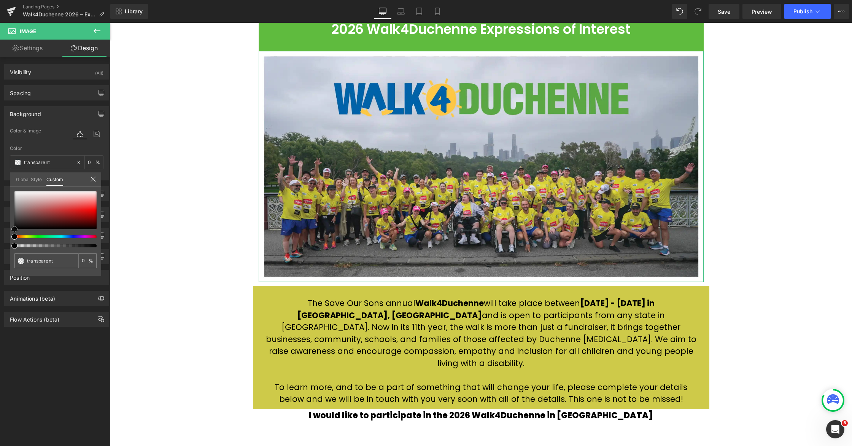
type input "#721616"
type input "100"
type input "#721616"
type input "100"
click at [70, 219] on div at bounding box center [55, 210] width 82 height 38
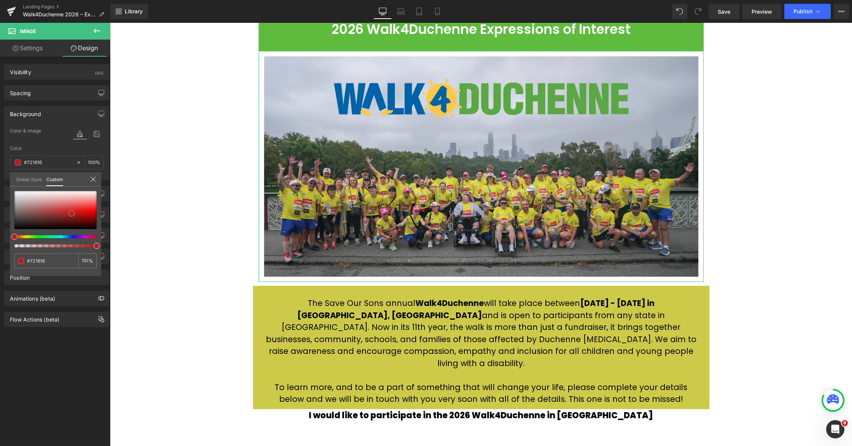
type input "#b02020"
type input "#be2121"
type input "#e24f4f"
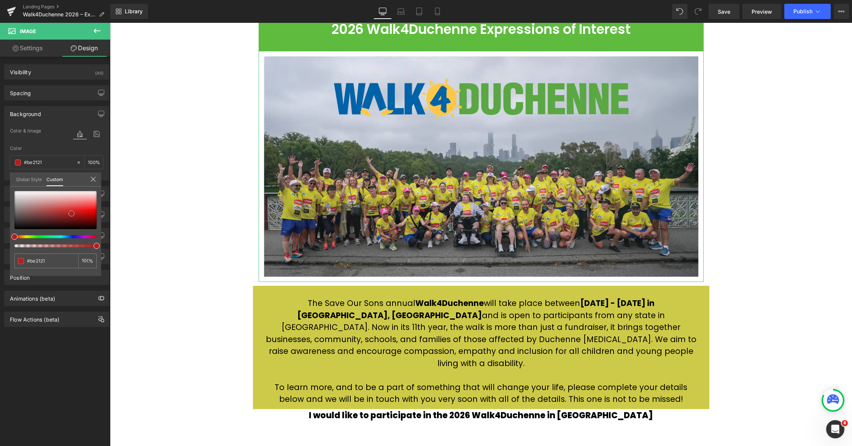
type input "#e24f4f"
type input "#eb8383"
type input "#ee9f9f"
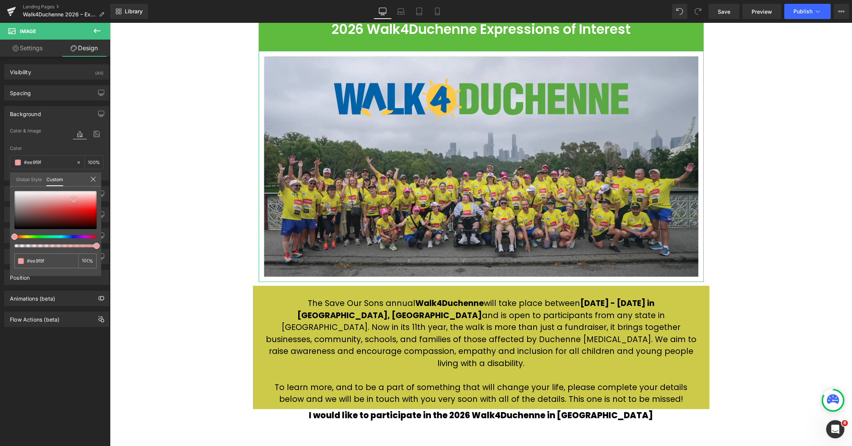
type input "#ef9e9e"
type input "#ed9696"
drag, startPoint x: 72, startPoint y: 213, endPoint x: 74, endPoint y: 207, distance: 7.2
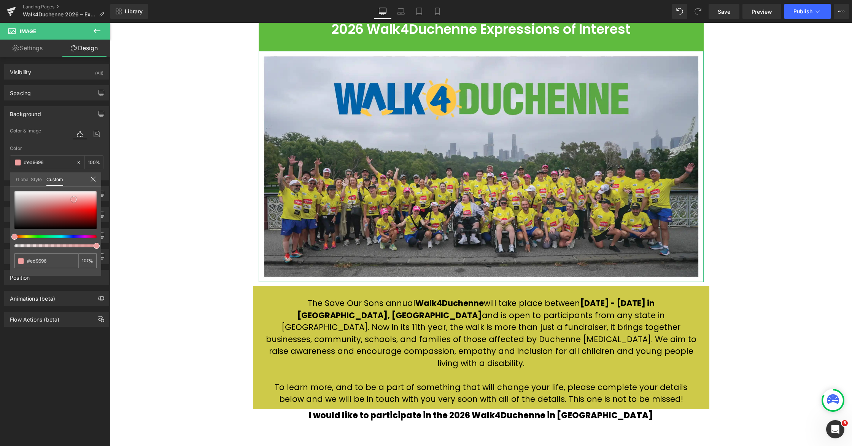
click at [74, 200] on div at bounding box center [55, 210] width 82 height 38
type input "#c696ed"
click at [74, 237] on div at bounding box center [52, 236] width 82 height 3
click at [163, 209] on div at bounding box center [481, 234] width 742 height 423
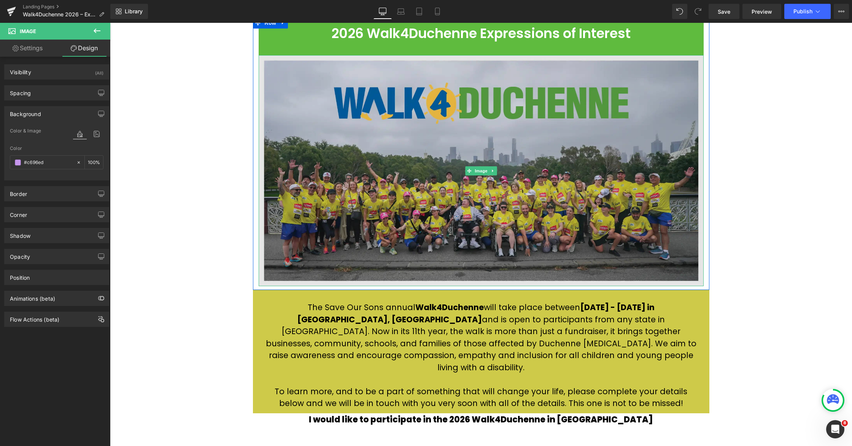
scroll to position [0, 0]
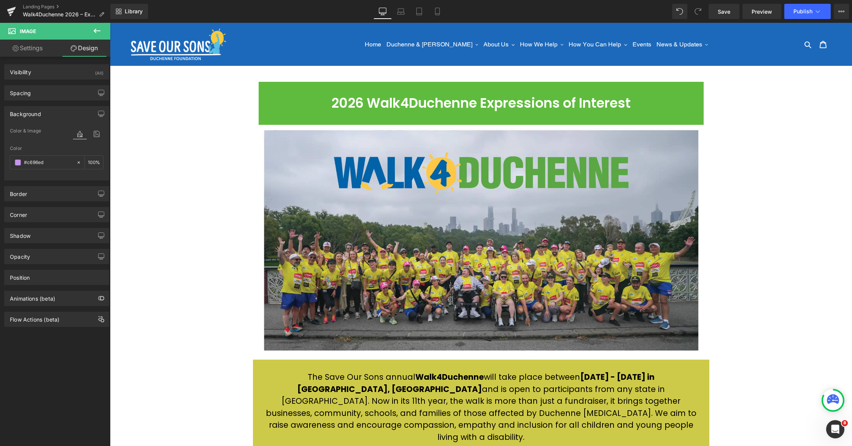
click at [208, 173] on div "2026 Walk4Duchenne Expressions of Interest Text Block Row Image Row 47px The Sa…" at bounding box center [481, 341] width 742 height 509
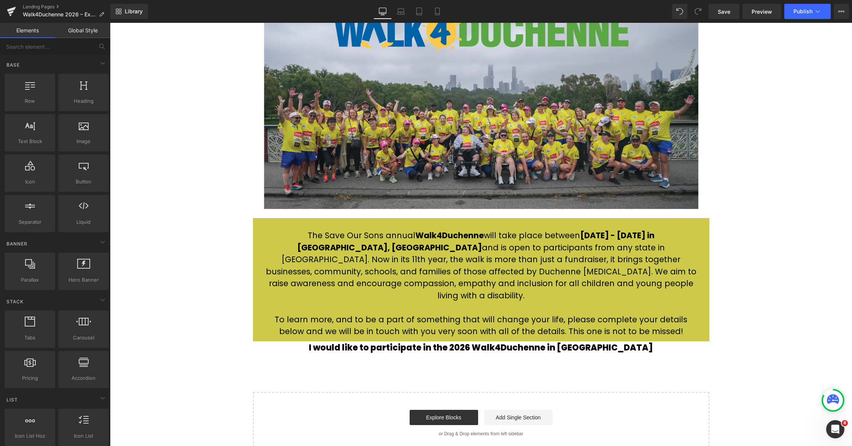
scroll to position [151, 0]
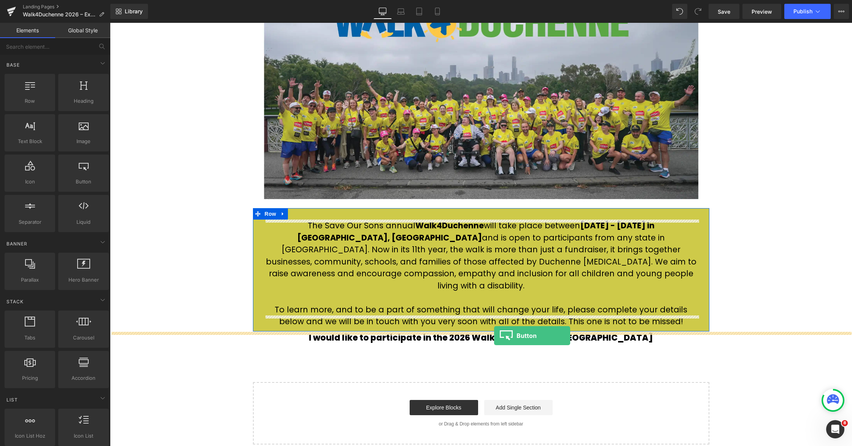
drag, startPoint x: 197, startPoint y: 200, endPoint x: 494, endPoint y: 336, distance: 326.4
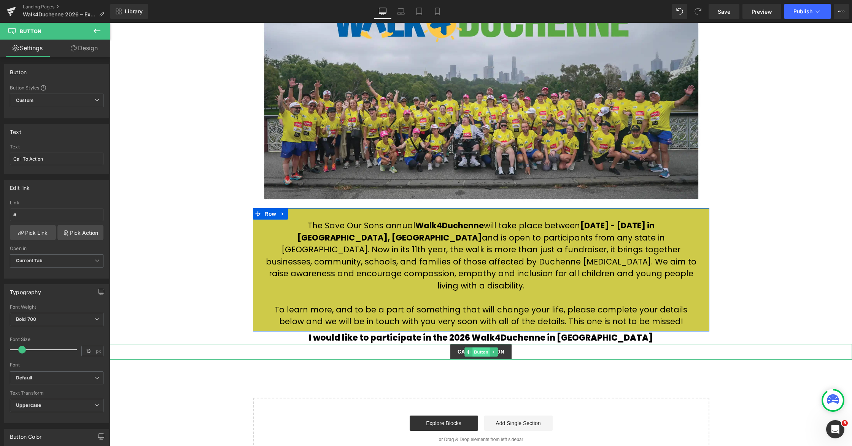
click at [480, 347] on span "Button" at bounding box center [482, 351] width 18 height 9
click at [493, 367] on div "2026 Walk4Duchenne Expressions of Interest Text Block Row Image Row 47px The Sa…" at bounding box center [481, 197] width 742 height 525
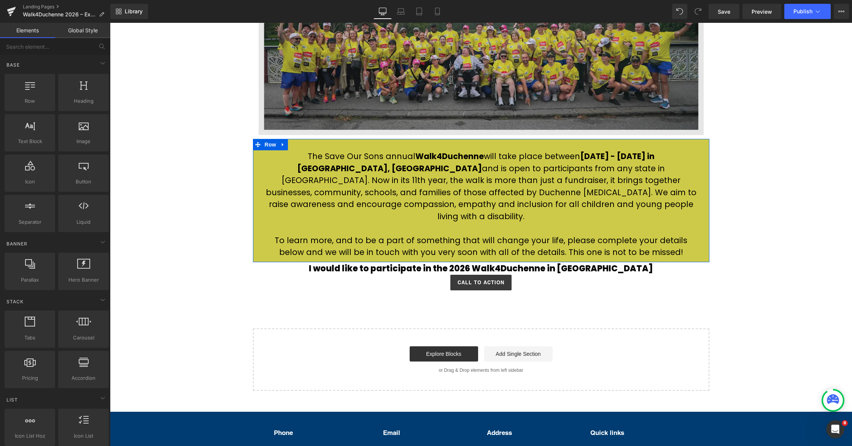
scroll to position [269, 0]
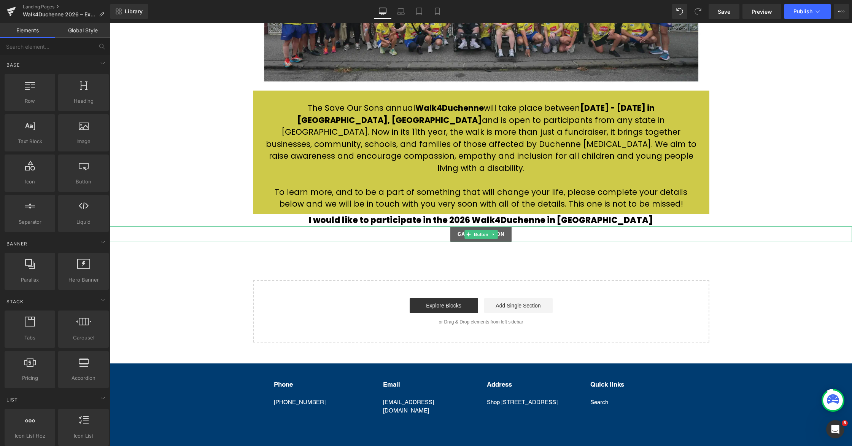
click at [493, 231] on span "Call To Action" at bounding box center [481, 235] width 47 height 8
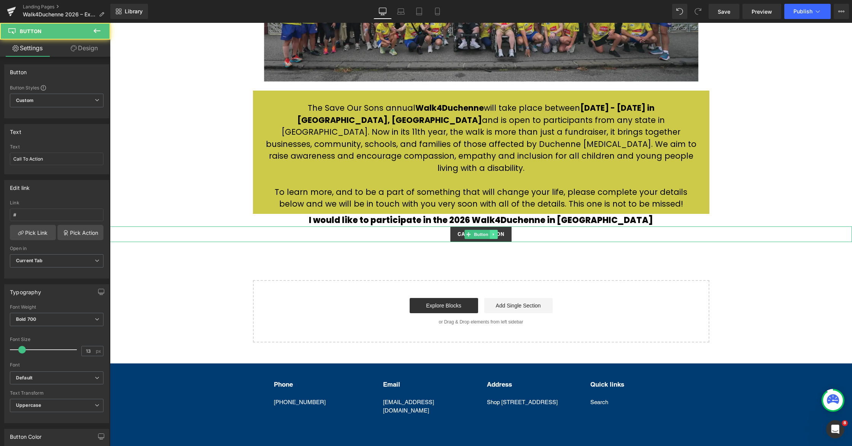
click at [493, 233] on icon at bounding box center [493, 234] width 1 height 3
click at [493, 232] on icon at bounding box center [497, 234] width 4 height 4
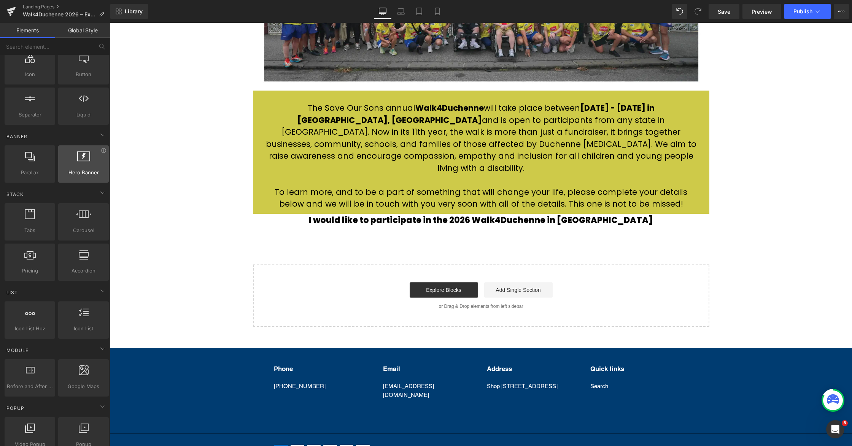
scroll to position [145, 0]
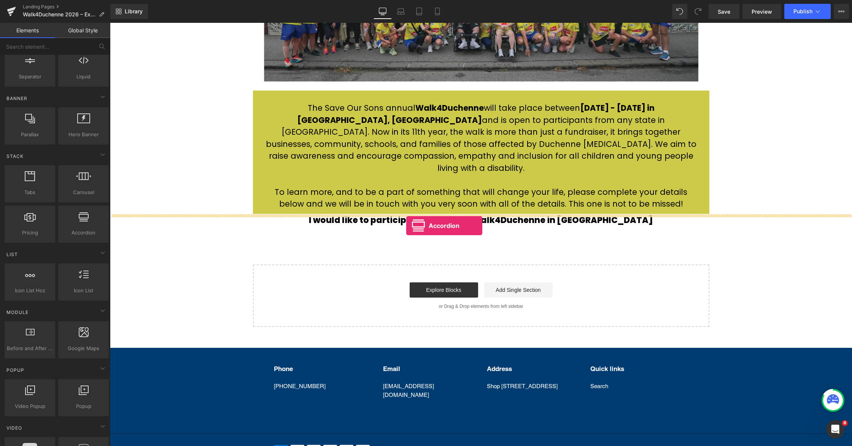
drag, startPoint x: 193, startPoint y: 249, endPoint x: 406, endPoint y: 226, distance: 214.7
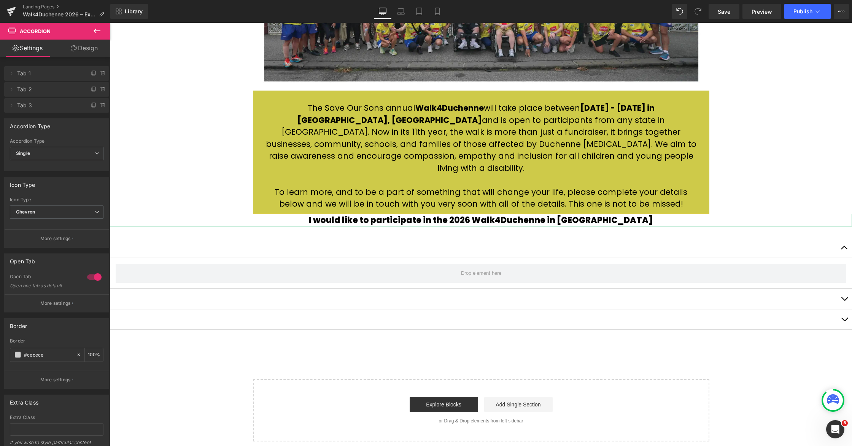
click at [99, 38] on button at bounding box center [97, 31] width 27 height 17
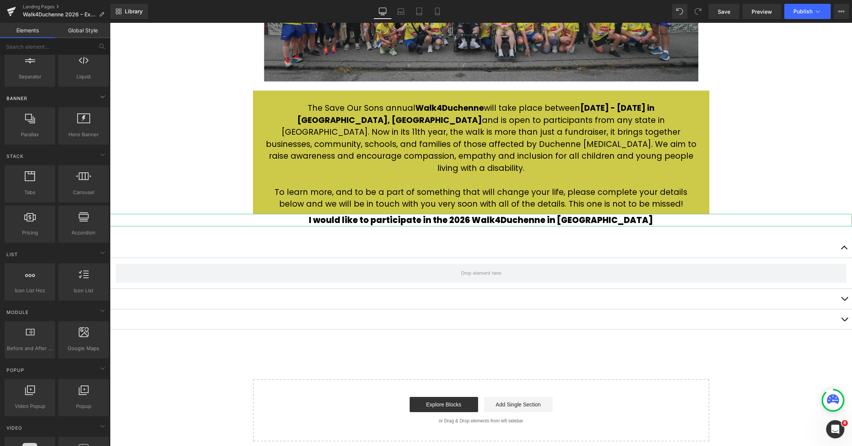
scroll to position [0, 0]
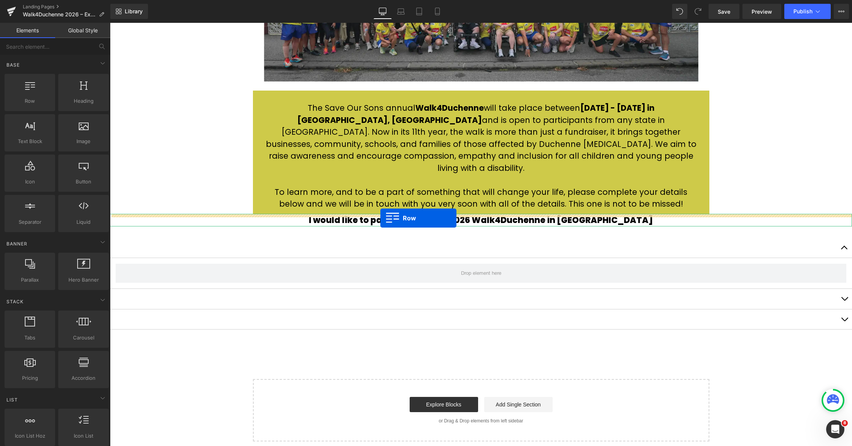
drag, startPoint x: 142, startPoint y: 111, endPoint x: 381, endPoint y: 218, distance: 262.0
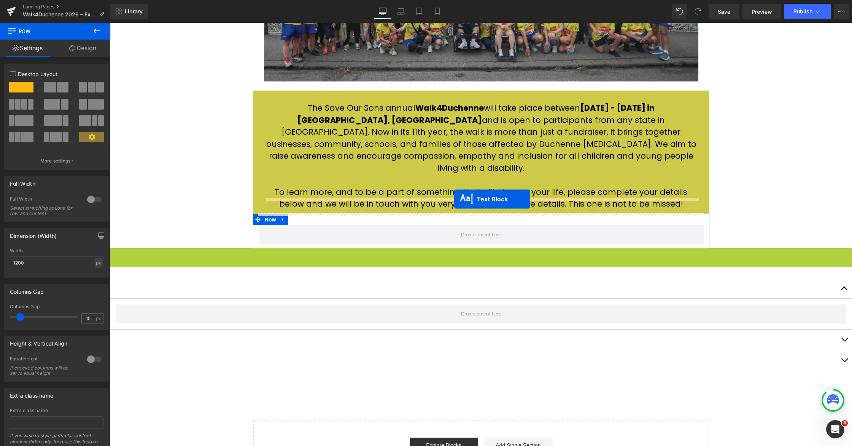
drag, startPoint x: 462, startPoint y: 214, endPoint x: 454, endPoint y: 199, distance: 16.5
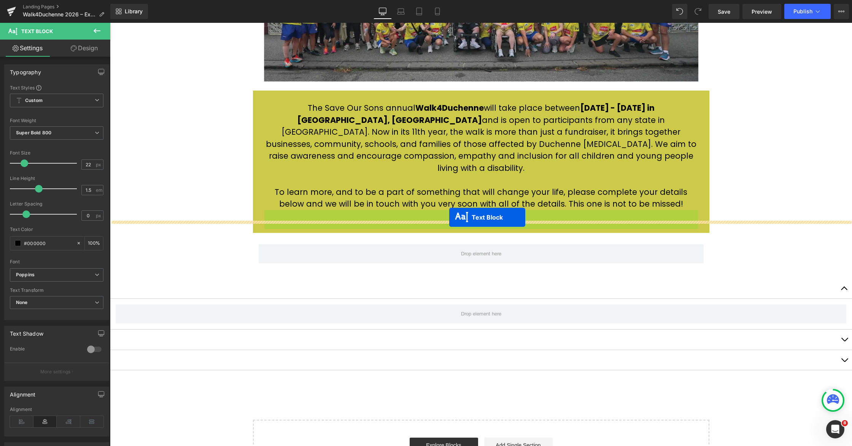
drag, startPoint x: 459, startPoint y: 204, endPoint x: 449, endPoint y: 217, distance: 16.1
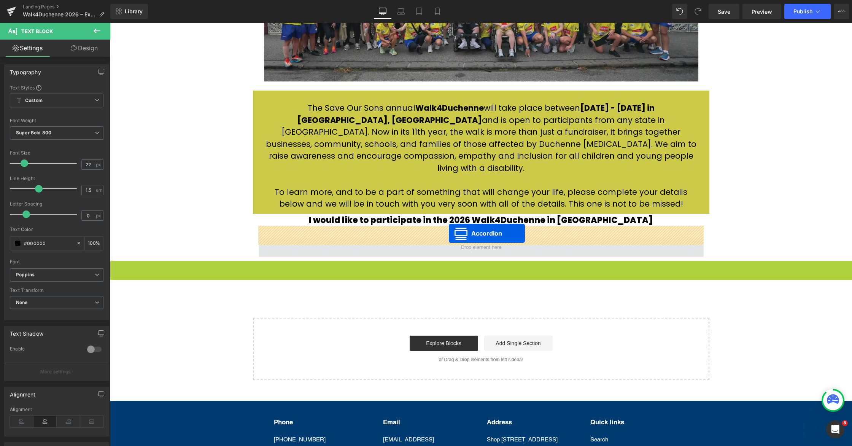
drag, startPoint x: 458, startPoint y: 254, endPoint x: 449, endPoint y: 233, distance: 22.5
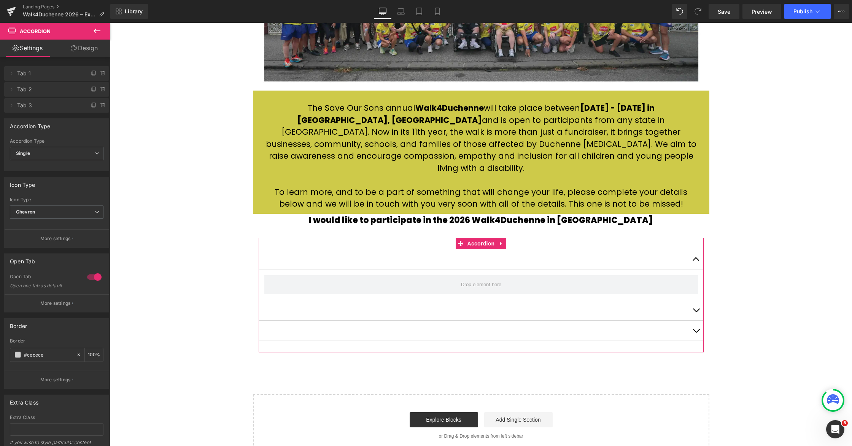
click at [89, 278] on div at bounding box center [94, 277] width 18 height 12
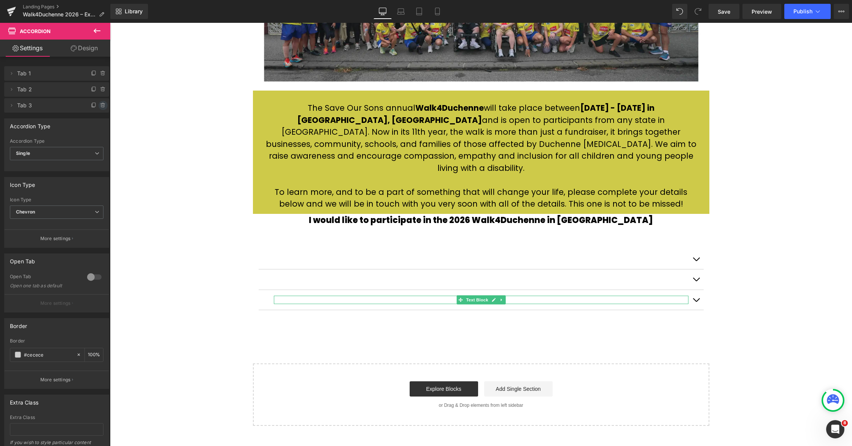
click at [101, 107] on icon at bounding box center [102, 105] width 3 height 3
click at [93, 106] on button "Delete" at bounding box center [95, 106] width 24 height 10
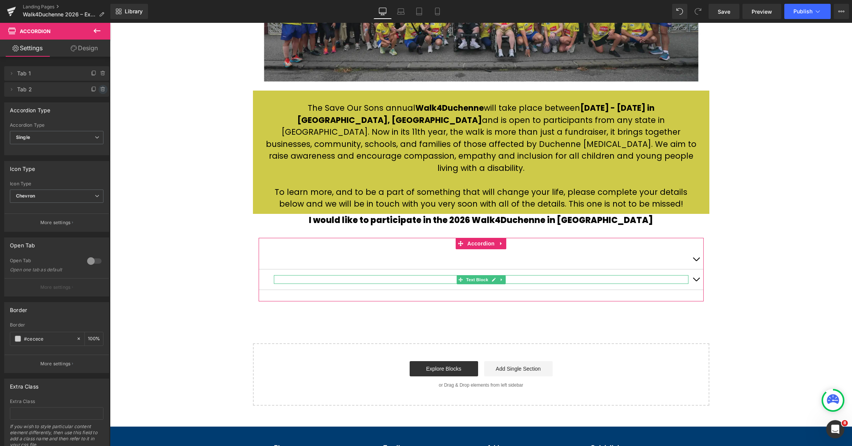
click at [100, 91] on icon at bounding box center [103, 89] width 6 height 6
click at [99, 91] on button "Delete" at bounding box center [95, 90] width 24 height 10
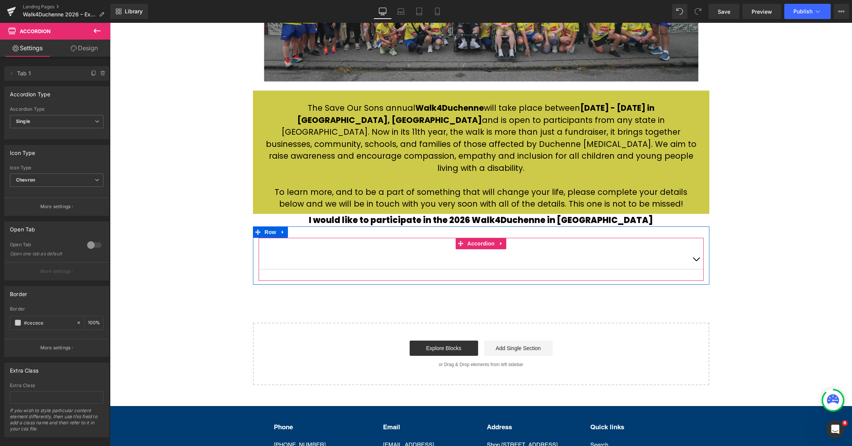
click at [493, 261] on span "button" at bounding box center [696, 261] width 0 height 0
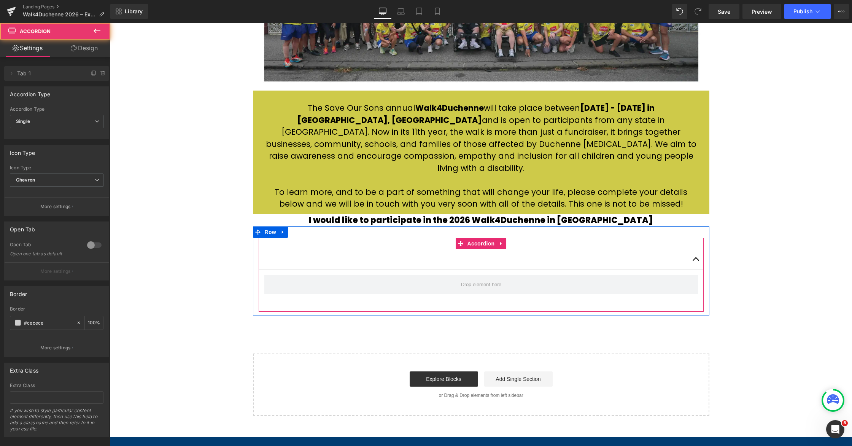
click at [493, 249] on button "button" at bounding box center [696, 259] width 15 height 20
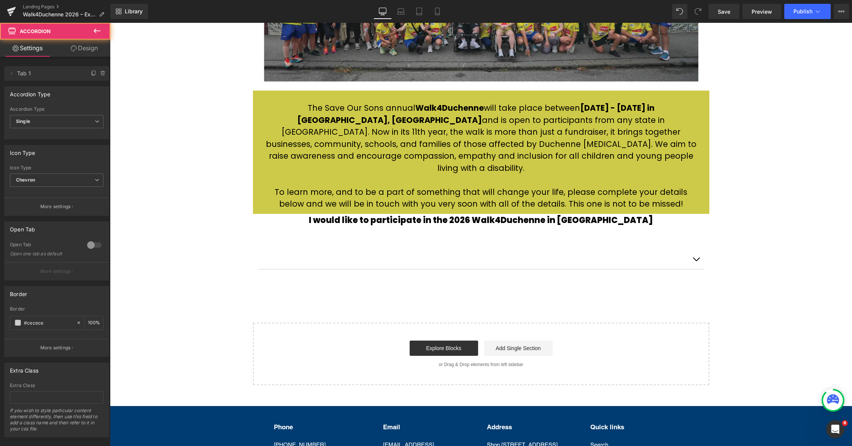
click at [493, 240] on div "2026 Walk4Duchenne Expressions of Interest Text Block Row Image Row 47px The Sa…" at bounding box center [481, 101] width 742 height 567
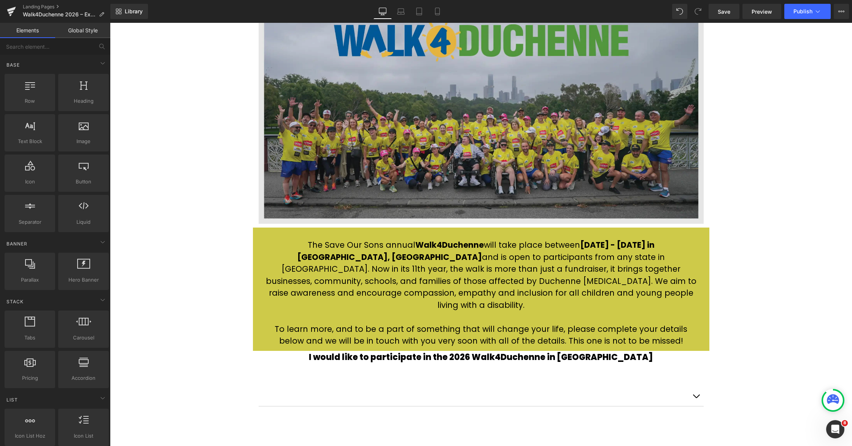
scroll to position [213, 0]
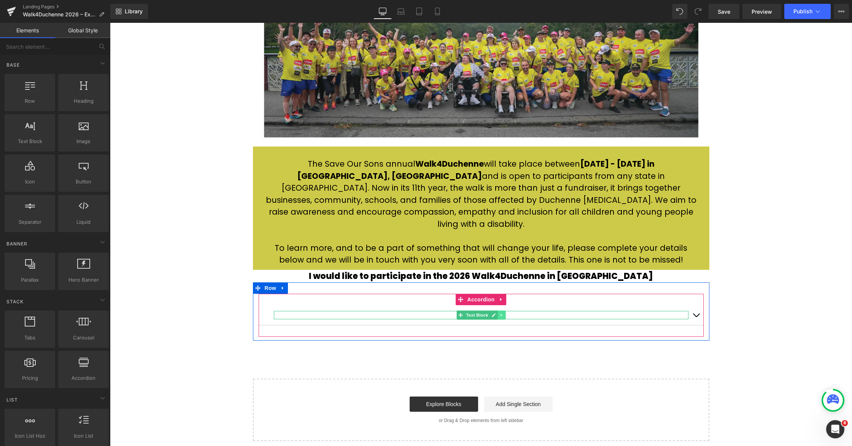
click at [493, 313] on icon at bounding box center [502, 315] width 4 height 5
click at [493, 313] on icon at bounding box center [505, 315] width 4 height 4
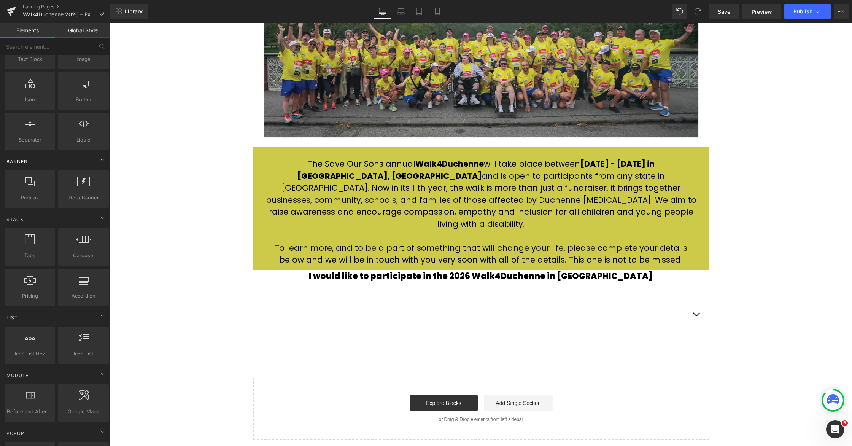
scroll to position [0, 0]
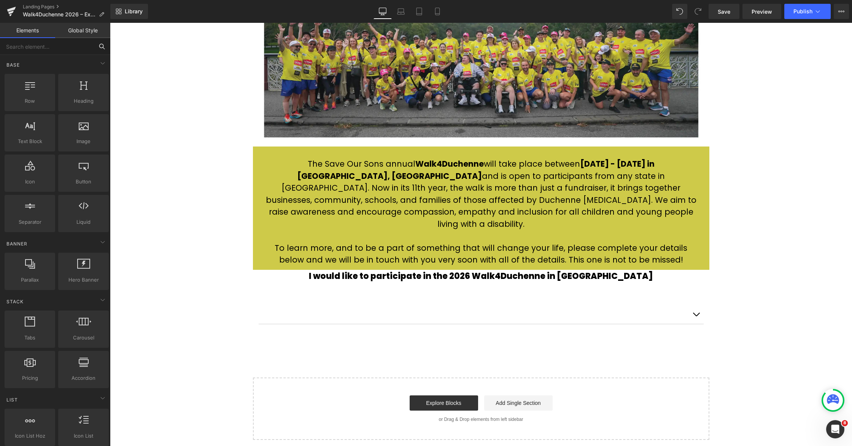
click at [37, 47] on input "text" at bounding box center [47, 46] width 94 height 17
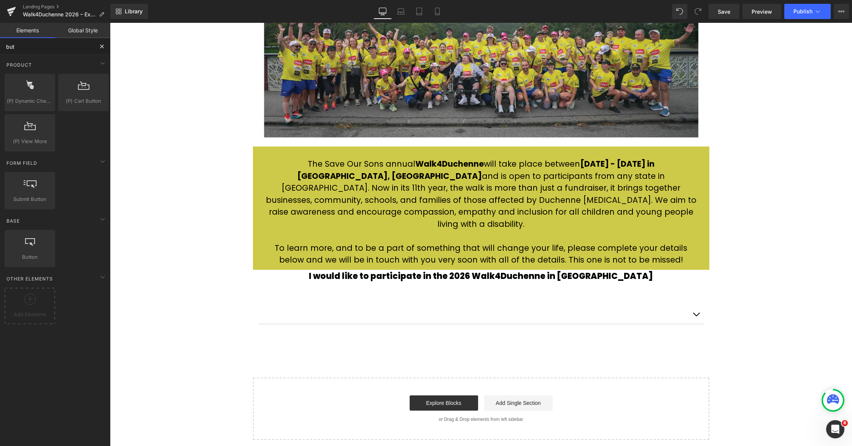
type input "butt"
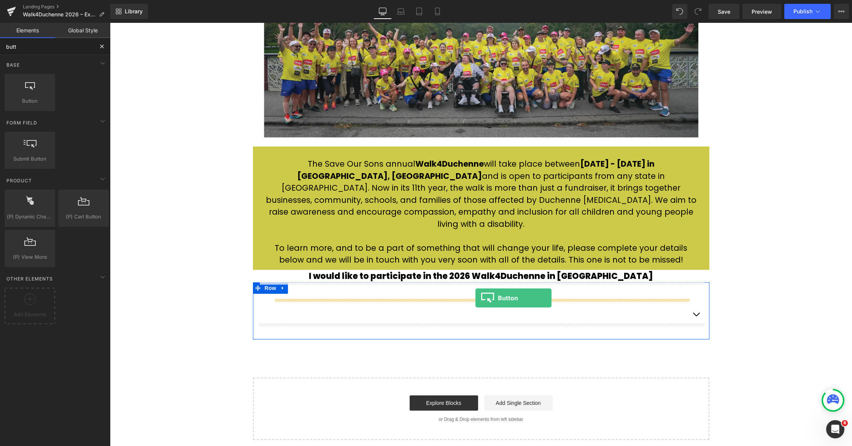
drag, startPoint x: 519, startPoint y: 244, endPoint x: 476, endPoint y: 298, distance: 69.2
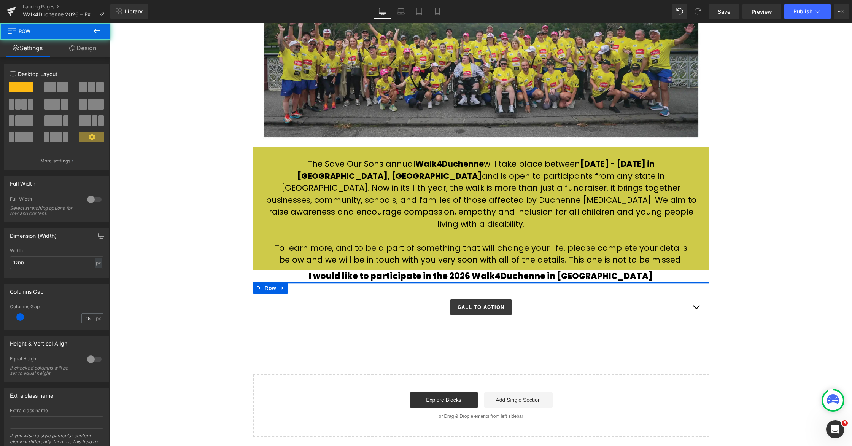
drag, startPoint x: 500, startPoint y: 276, endPoint x: 498, endPoint y: 260, distance: 15.3
click at [493, 260] on div "2026 Walk4Duchenne Expressions of Interest Text Block Row Image Row 47px The Sa…" at bounding box center [481, 155] width 742 height 563
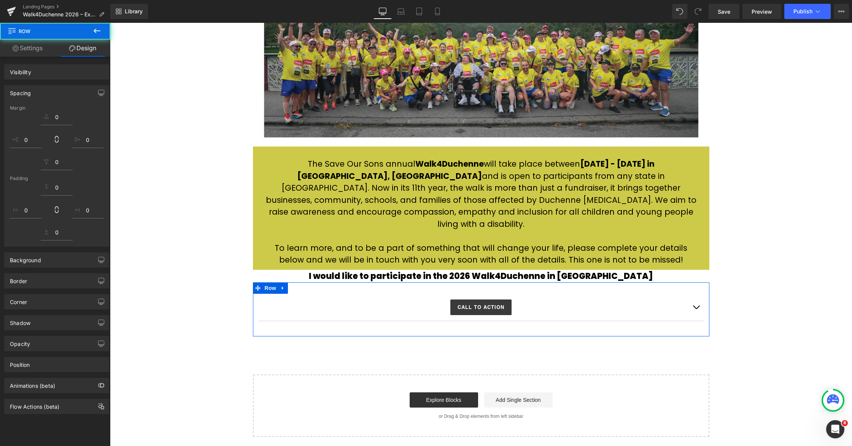
click at [493, 298] on button "button" at bounding box center [696, 307] width 15 height 27
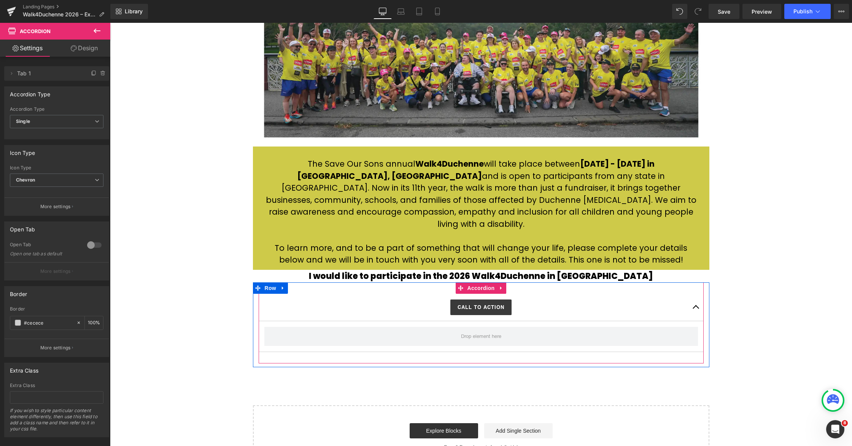
click at [493, 298] on button "button" at bounding box center [696, 307] width 15 height 27
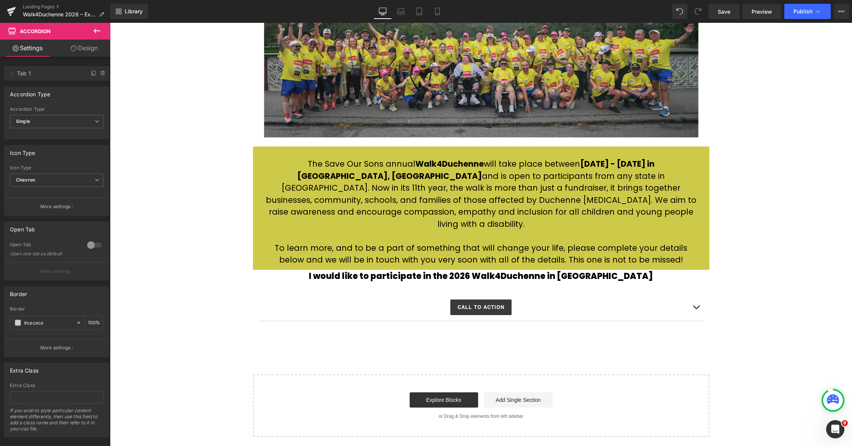
click at [493, 278] on div "2026 Walk4Duchenne Expressions of Interest Text Block Row Image Row 47px The Sa…" at bounding box center [481, 155] width 742 height 563
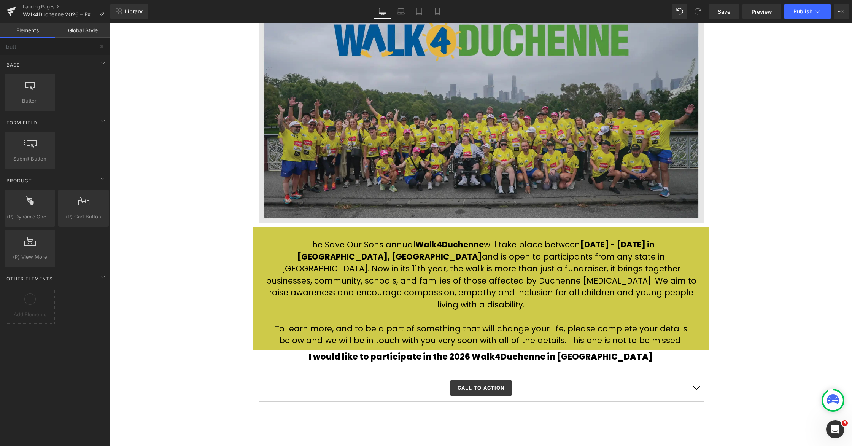
scroll to position [134, 0]
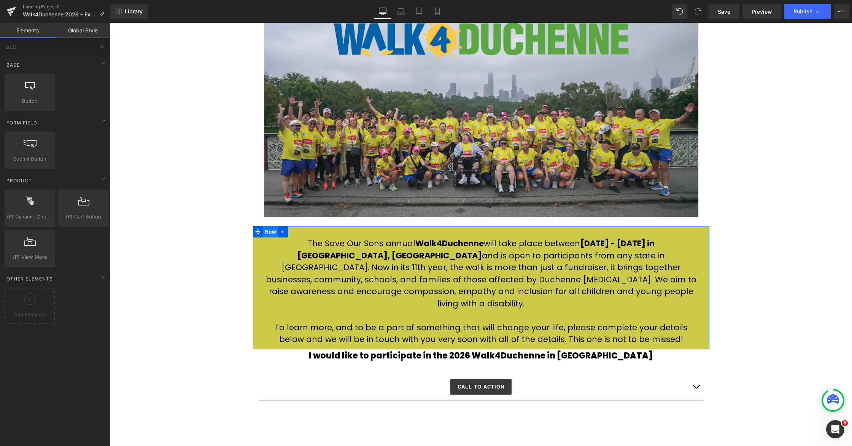
click at [268, 232] on span "Row" at bounding box center [270, 231] width 15 height 11
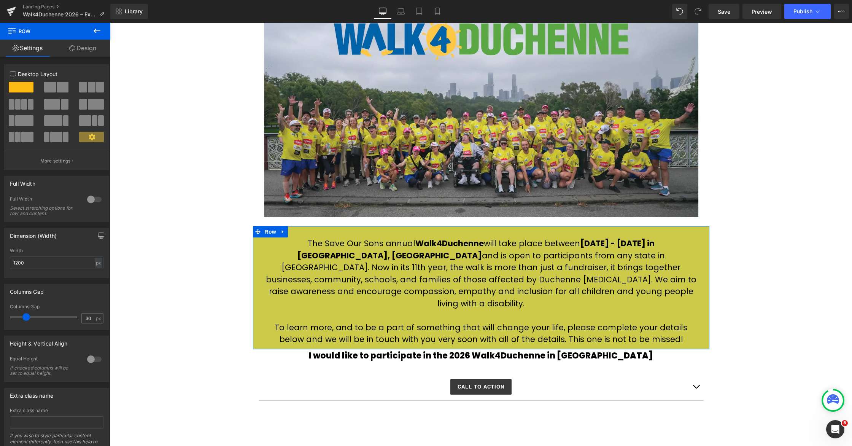
drag, startPoint x: 79, startPoint y: 47, endPoint x: 41, endPoint y: 113, distance: 76.6
click at [79, 47] on link "Design" at bounding box center [82, 48] width 55 height 17
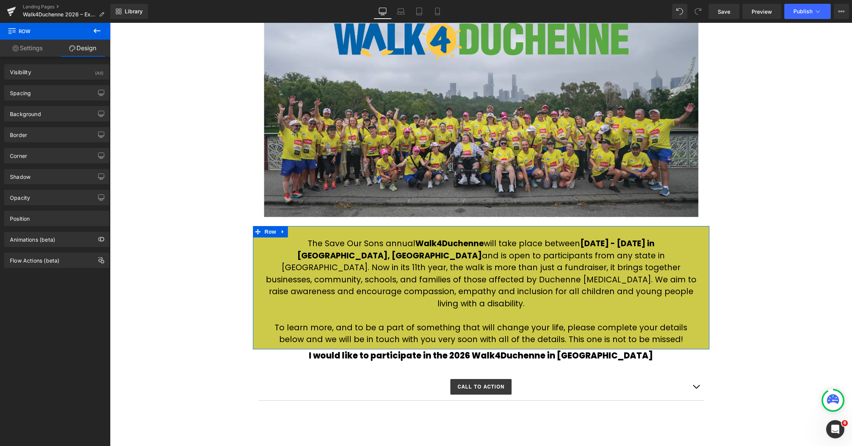
click at [41, 113] on div "Background" at bounding box center [57, 114] width 104 height 14
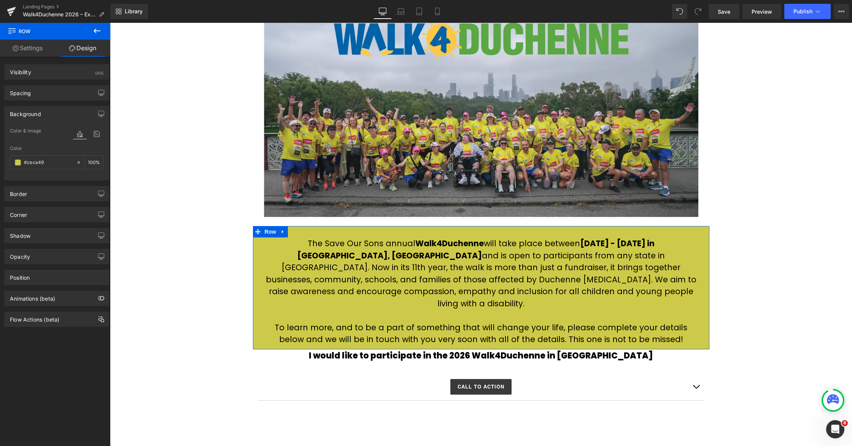
type input "#ceca49"
type input "100"
click at [77, 163] on icon at bounding box center [78, 162] width 5 height 5
type input "none"
type input "0"
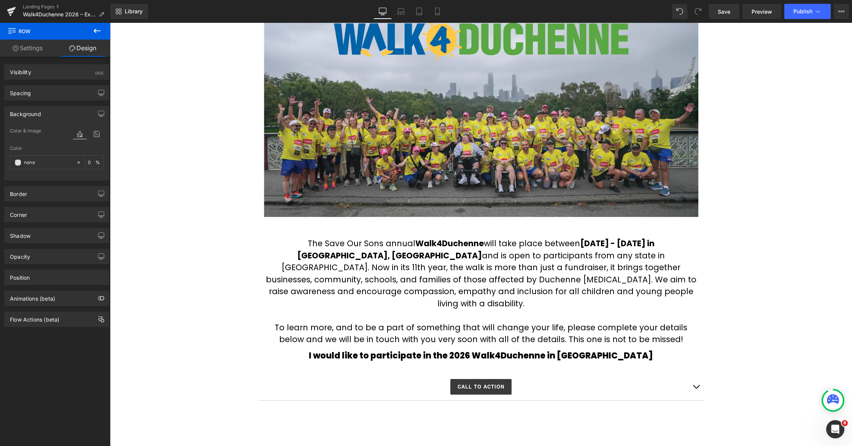
click at [493, 295] on div "2026 Walk4Duchenne Expressions of Interest Text Block Row Image Row 47px The Sa…" at bounding box center [481, 234] width 742 height 563
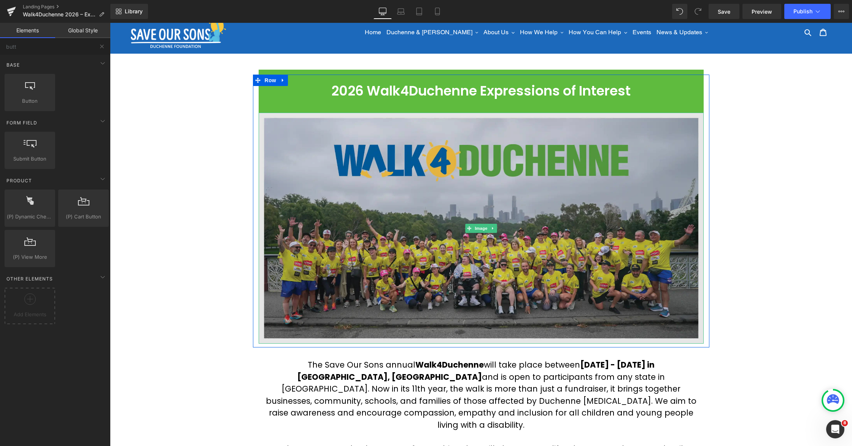
scroll to position [13, 0]
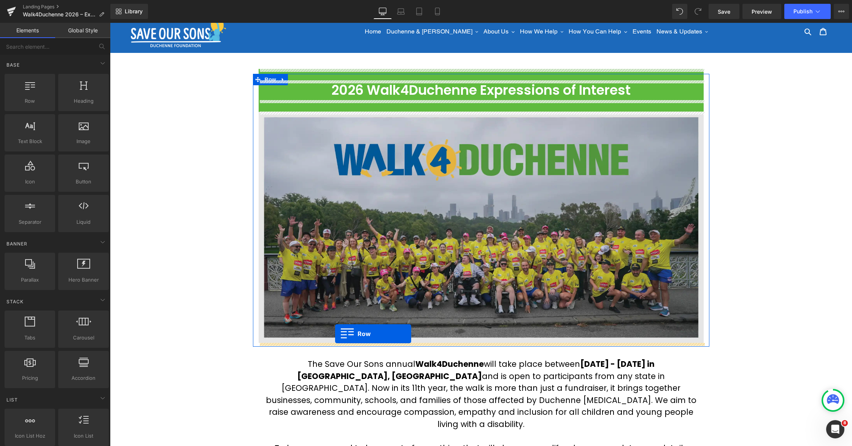
drag, startPoint x: 352, startPoint y: 360, endPoint x: 335, endPoint y: 334, distance: 31.1
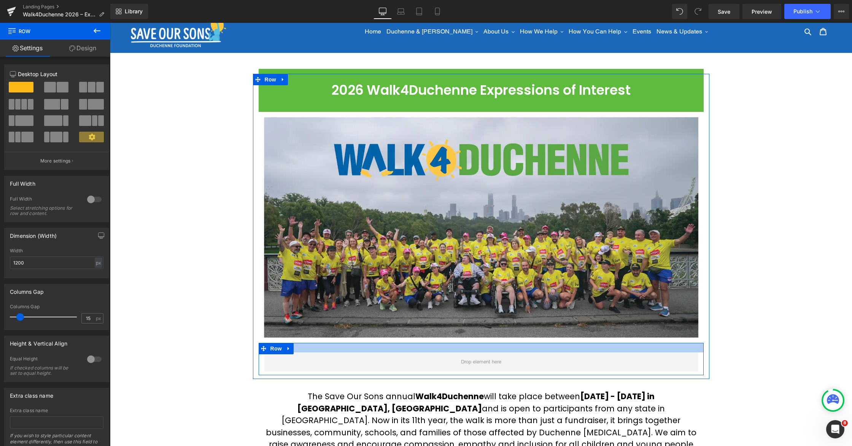
click at [459, 346] on div at bounding box center [481, 348] width 445 height 10
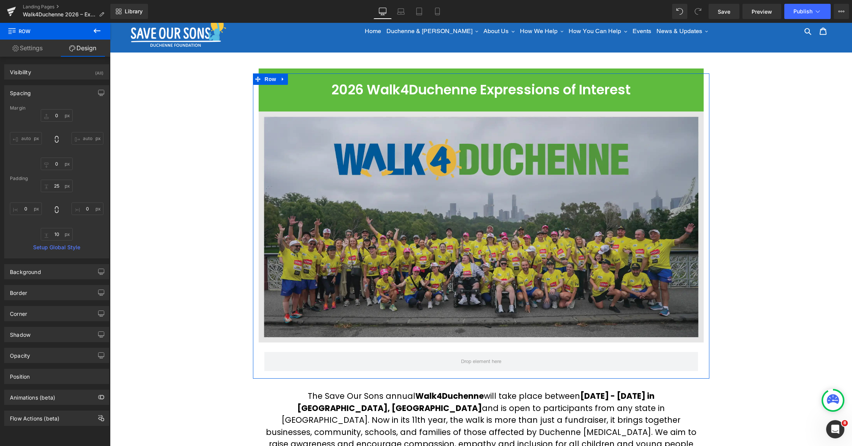
scroll to position [14, 0]
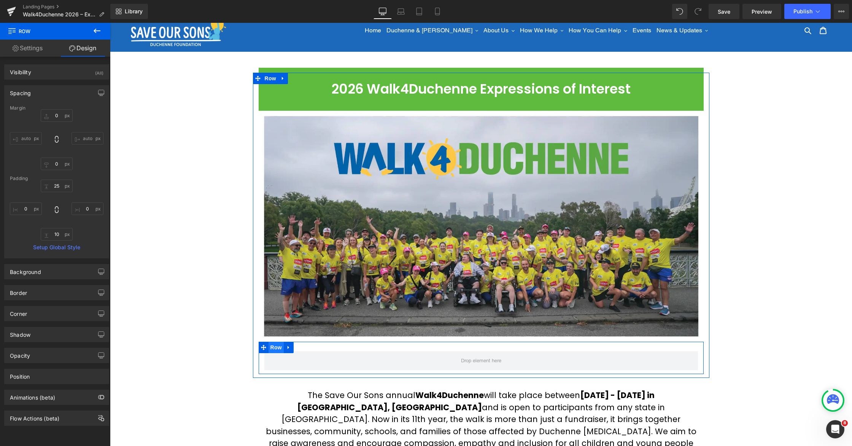
click at [273, 349] on span "Row" at bounding box center [276, 347] width 15 height 11
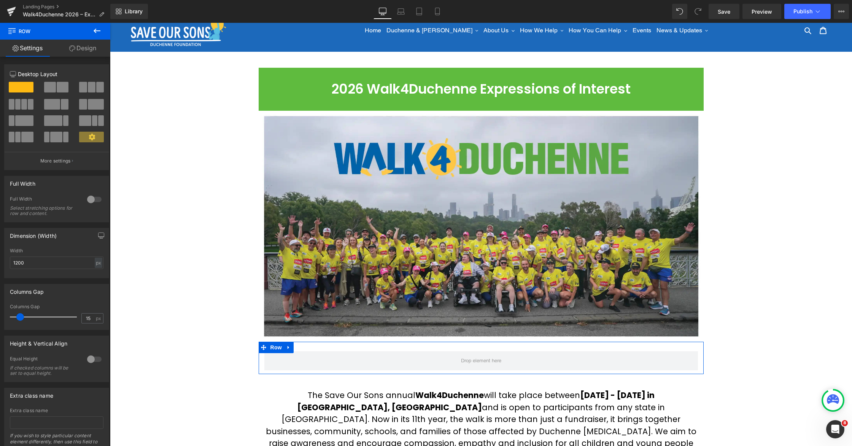
click at [17, 106] on span at bounding box center [18, 104] width 6 height 11
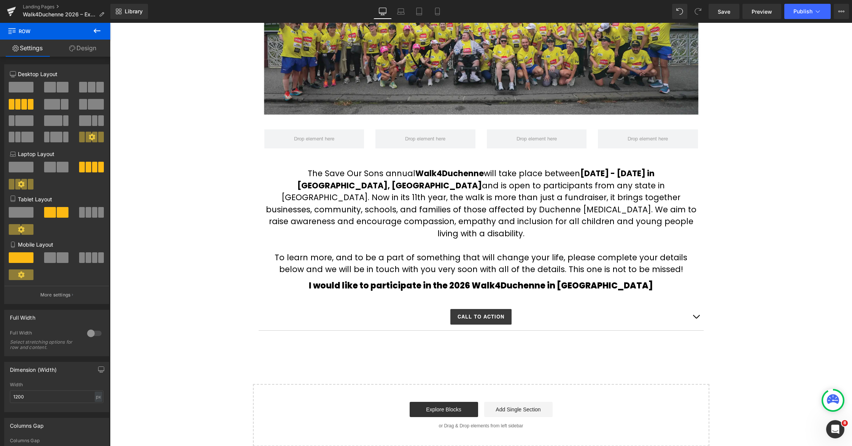
scroll to position [251, 0]
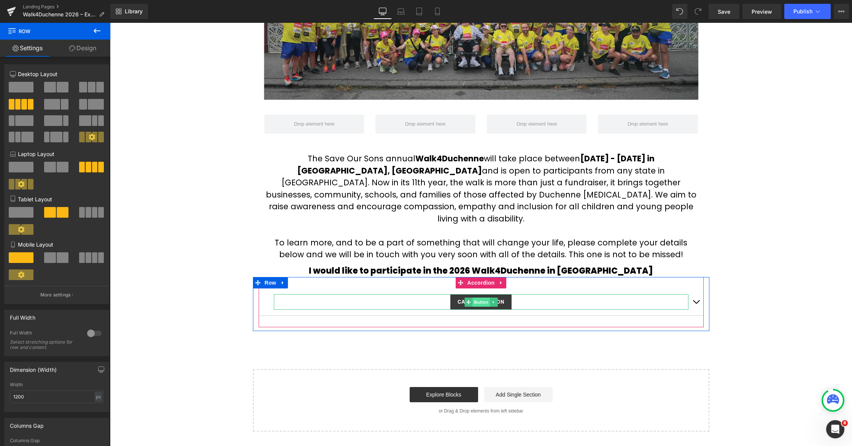
click at [480, 298] on span "Button" at bounding box center [482, 302] width 18 height 9
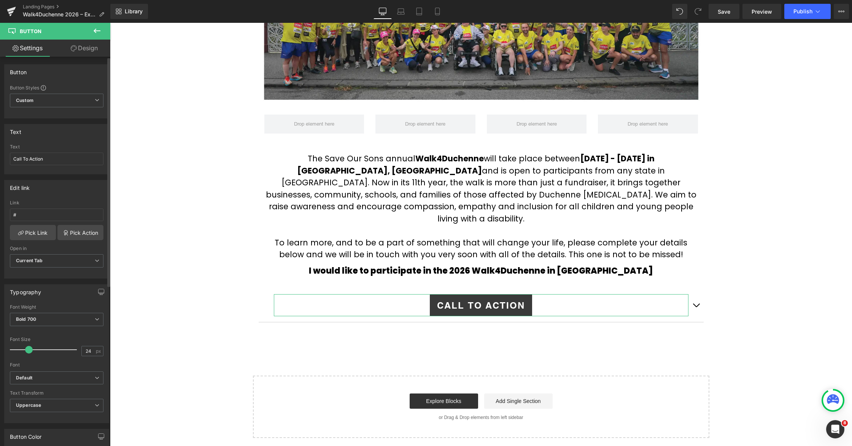
type input "23"
drag, startPoint x: 21, startPoint y: 349, endPoint x: 27, endPoint y: 349, distance: 6.1
click at [27, 349] on span at bounding box center [28, 350] width 8 height 8
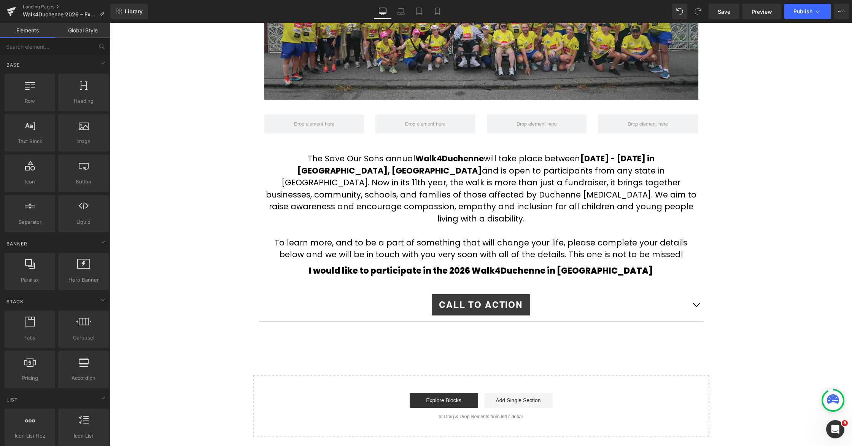
click at [493, 234] on div "2026 Walk4Duchenne Expressions of Interest Text Block Row Image Row Row 47px Th…" at bounding box center [481, 136] width 742 height 601
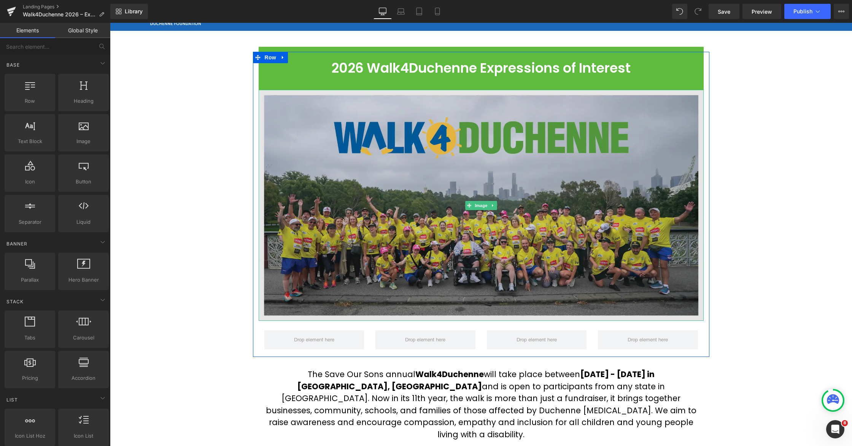
scroll to position [0, 0]
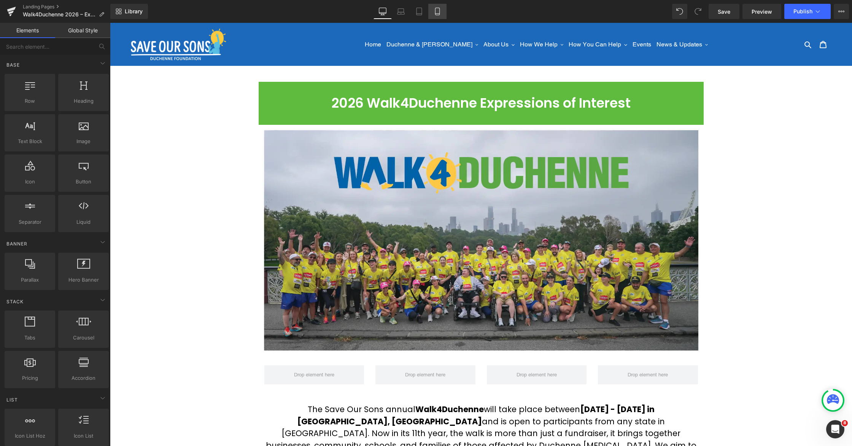
drag, startPoint x: 443, startPoint y: 14, endPoint x: 445, endPoint y: 22, distance: 8.4
click at [443, 14] on link "Mobile" at bounding box center [437, 11] width 18 height 15
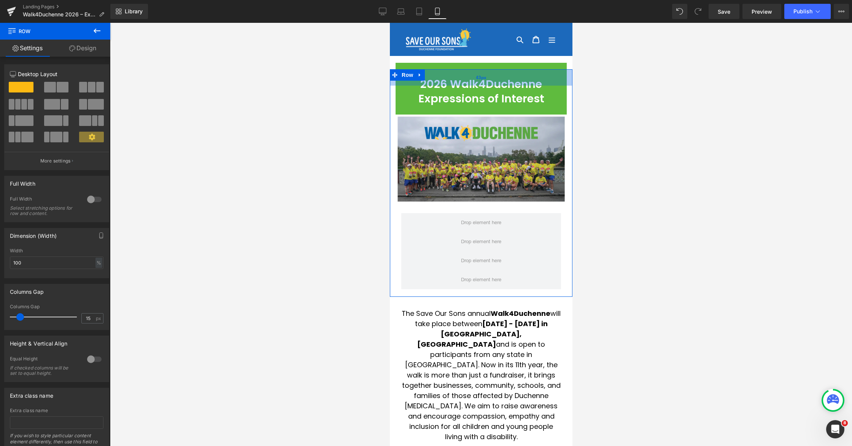
drag, startPoint x: 480, startPoint y: 74, endPoint x: 1032, endPoint y: 175, distance: 561.3
click at [480, 72] on div "43px" at bounding box center [481, 77] width 183 height 16
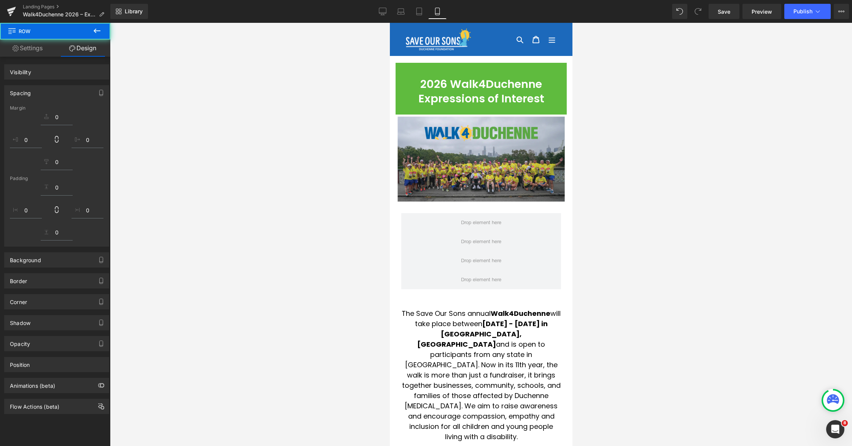
click at [493, 152] on div at bounding box center [481, 234] width 742 height 423
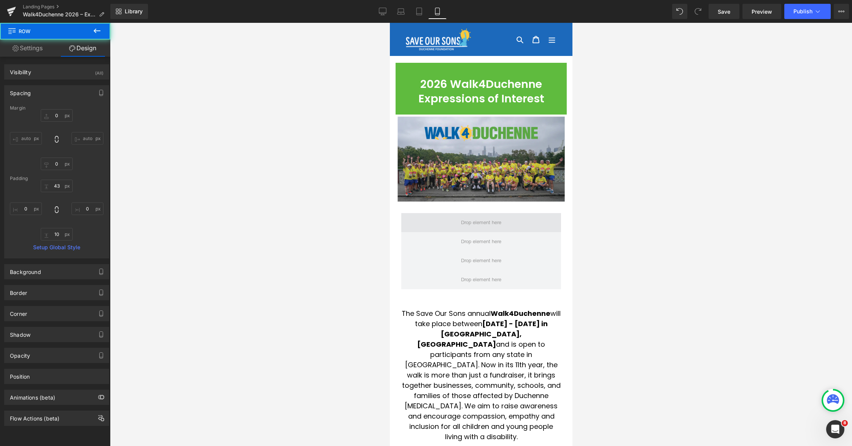
type input "0"
type input "43"
type input "0"
type input "10"
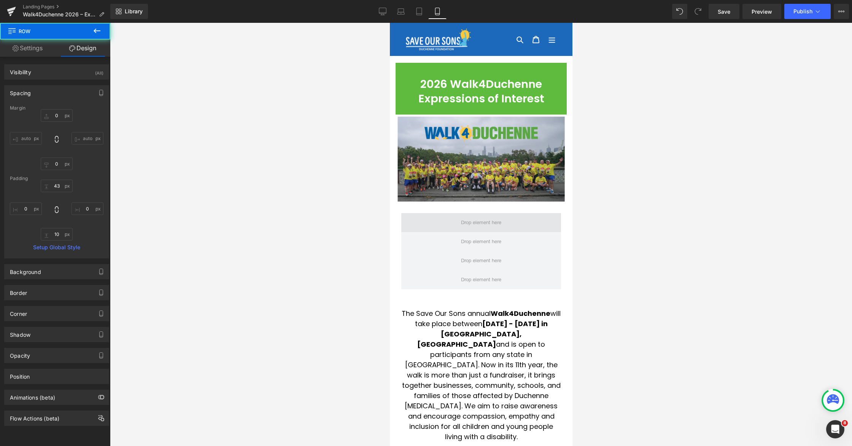
type input "0"
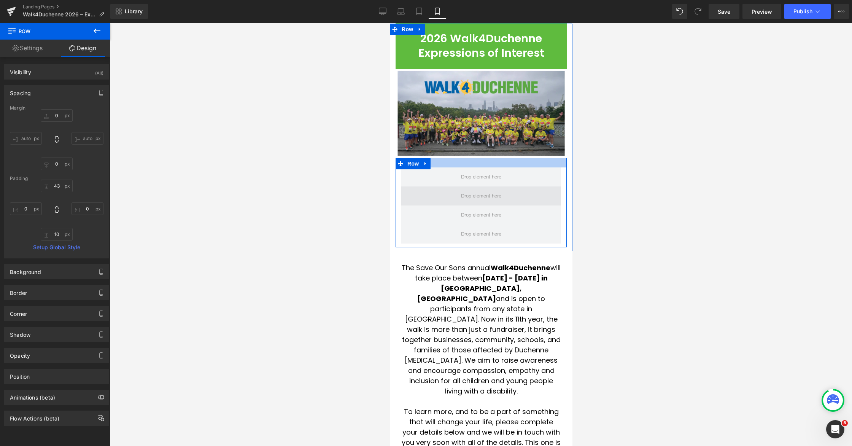
scroll to position [52, 0]
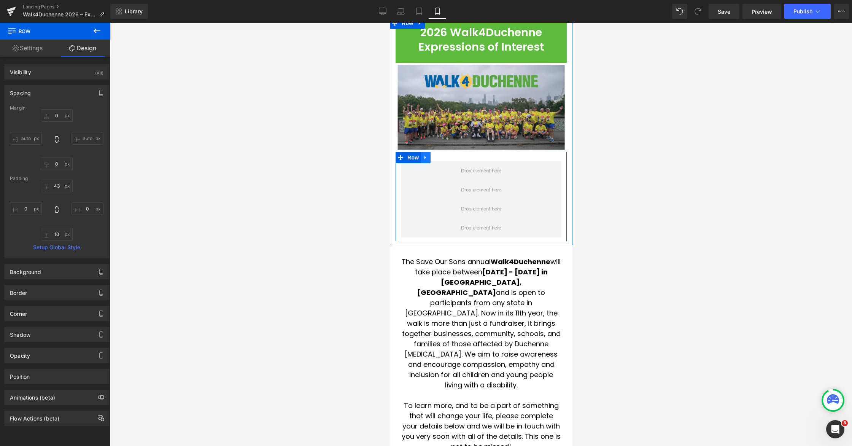
click at [427, 158] on icon at bounding box center [425, 158] width 5 height 6
click at [445, 156] on icon at bounding box center [445, 157] width 5 height 5
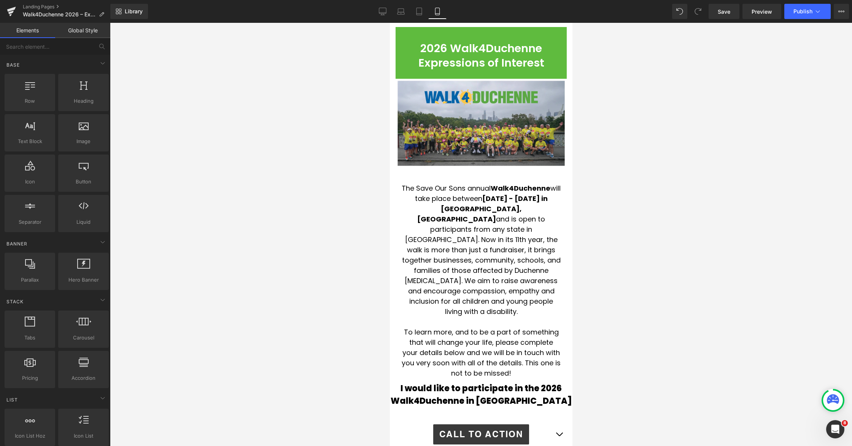
scroll to position [0, 0]
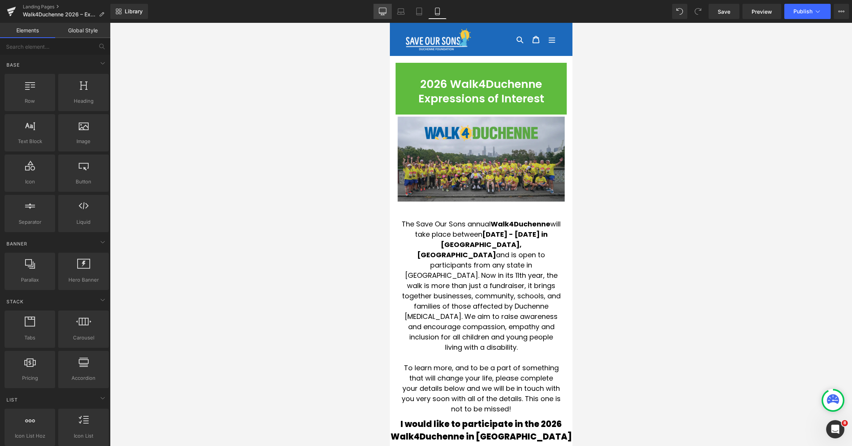
click at [382, 11] on icon at bounding box center [383, 12] width 8 height 8
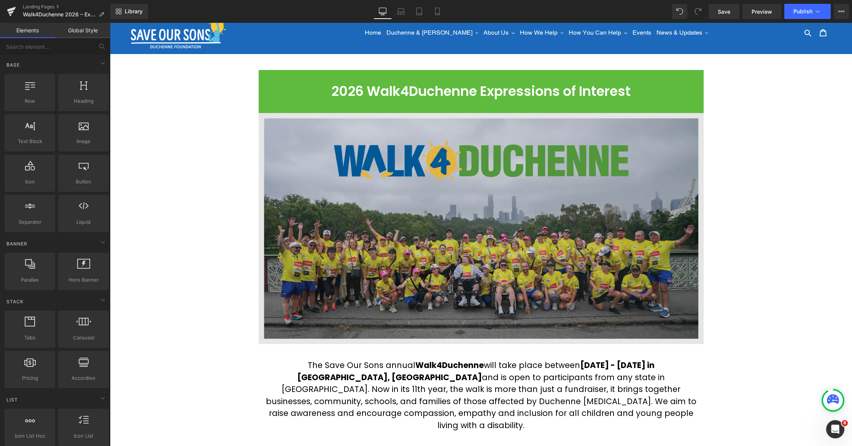
scroll to position [13, 0]
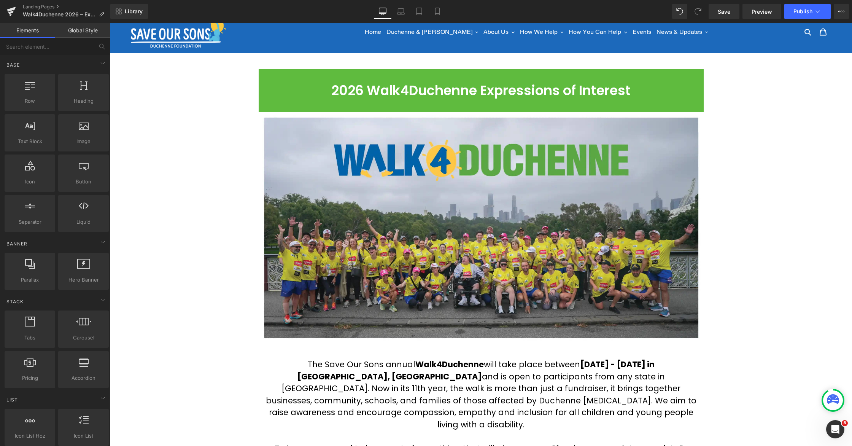
click at [493, 241] on div "2026 Walk4Duchenne Expressions of Interest Text Block Row Image Row 43px The Sa…" at bounding box center [481, 358] width 742 height 569
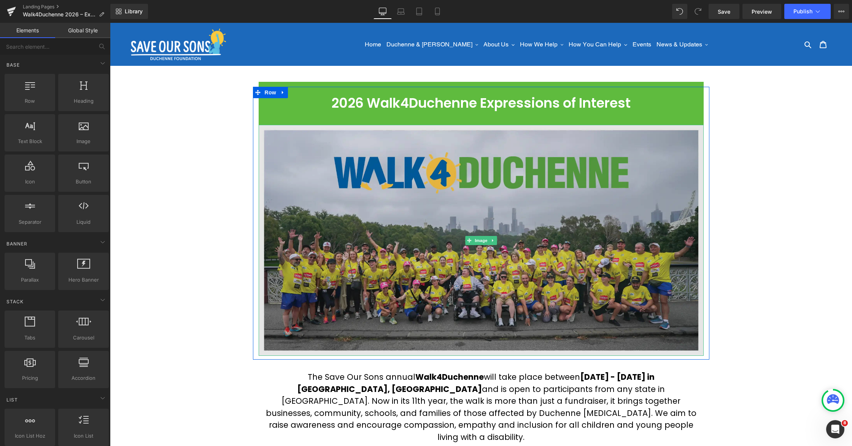
scroll to position [114, 0]
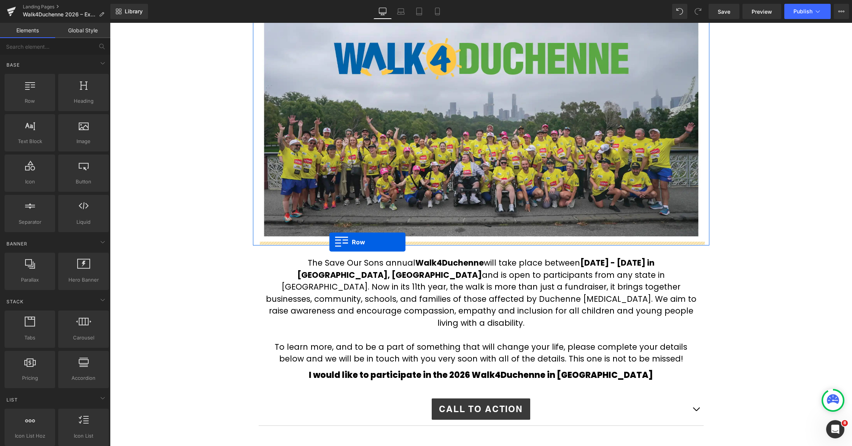
drag, startPoint x: 139, startPoint y: 108, endPoint x: 330, endPoint y: 242, distance: 233.0
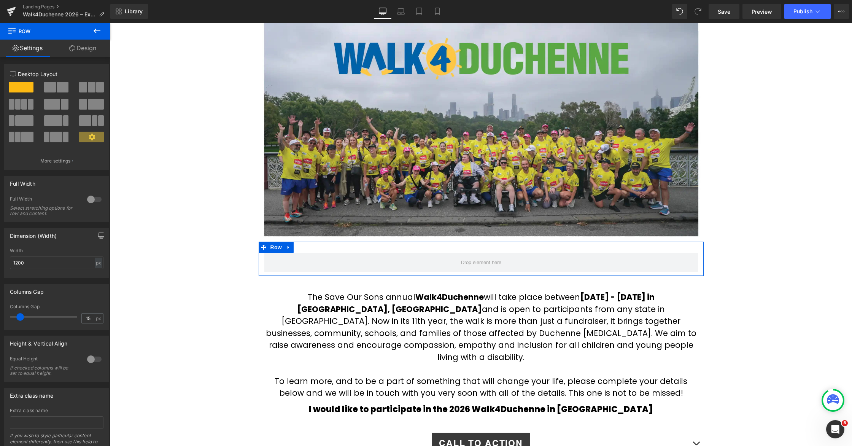
click at [15, 108] on span at bounding box center [18, 104] width 6 height 11
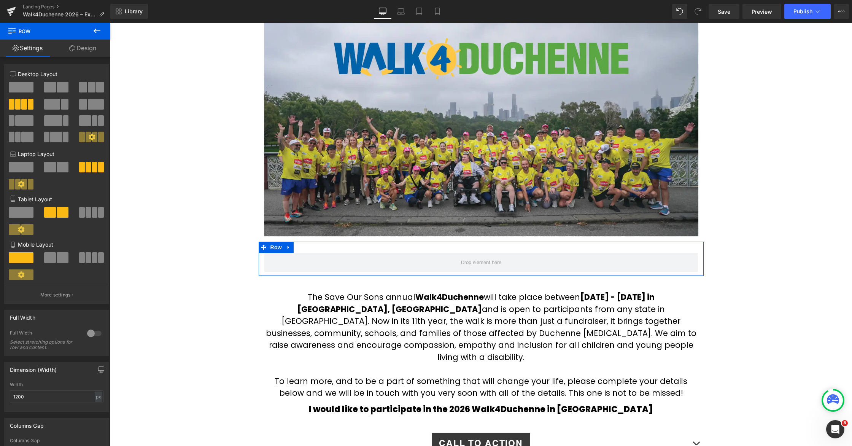
click at [94, 34] on icon at bounding box center [96, 30] width 9 height 9
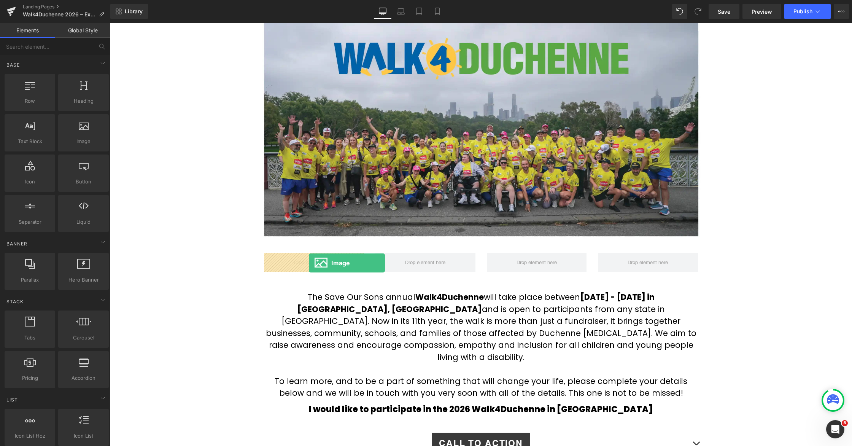
drag, startPoint x: 183, startPoint y: 159, endPoint x: 309, endPoint y: 262, distance: 162.5
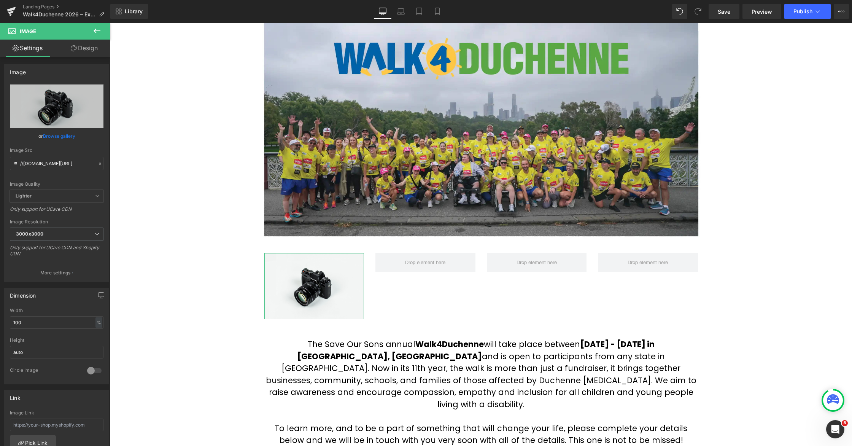
click at [67, 132] on link "Browse gallery" at bounding box center [59, 135] width 32 height 13
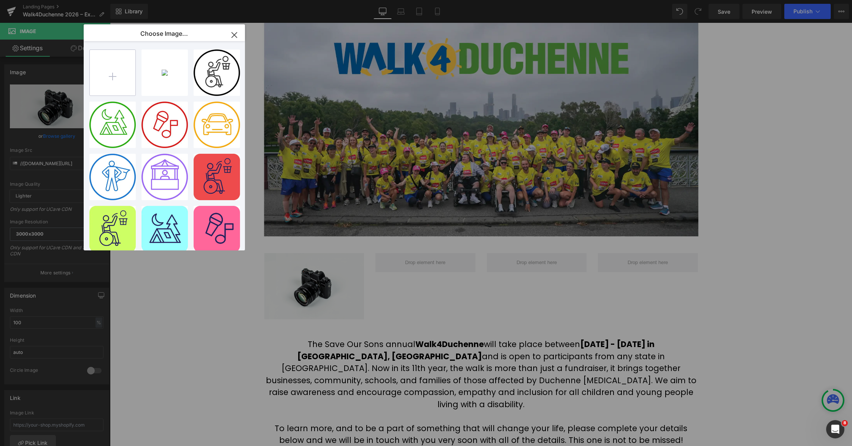
click at [118, 70] on input "file" at bounding box center [113, 73] width 46 height 46
type input "C:\fakepath\492002108_1085040210316198_4120210337136681102_n.jpg"
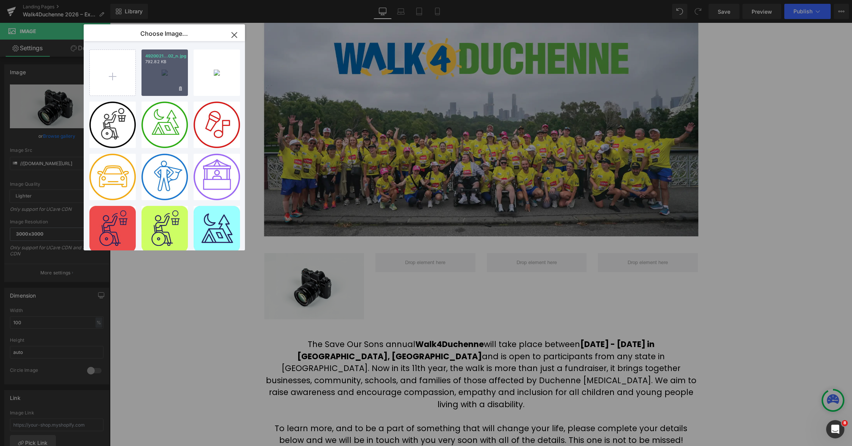
drag, startPoint x: 158, startPoint y: 77, endPoint x: 49, endPoint y: 56, distance: 110.5
click at [158, 77] on div "4920021...02_n.jpg 792.82 KB" at bounding box center [165, 72] width 46 height 46
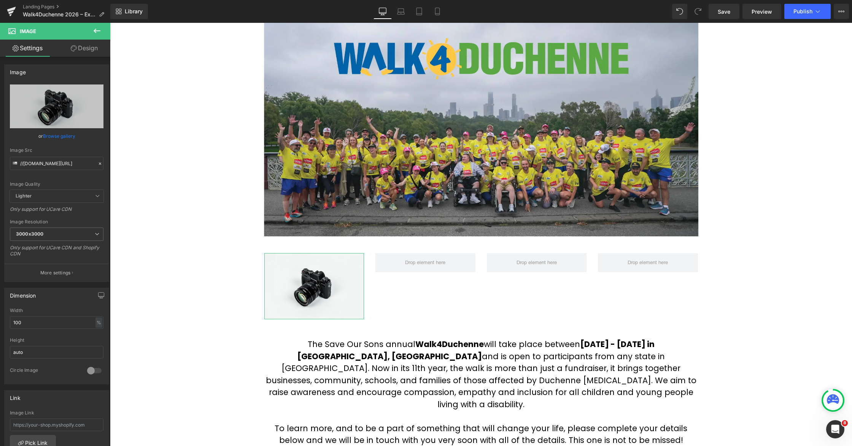
click at [70, 138] on link "Browse gallery" at bounding box center [59, 135] width 32 height 13
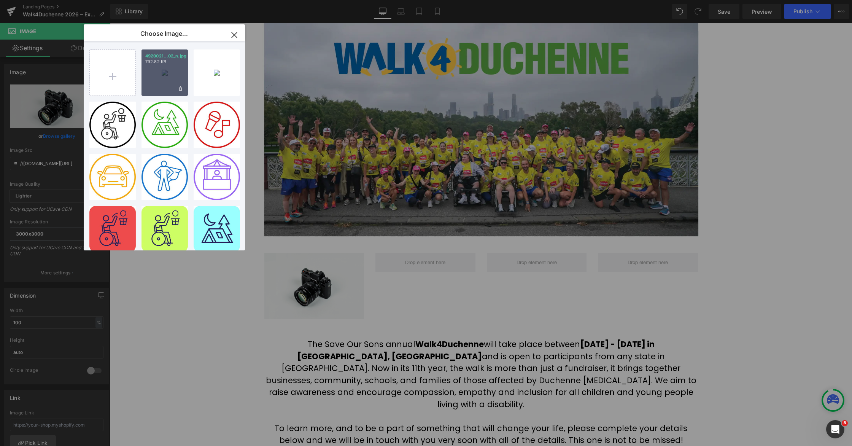
click at [160, 77] on div "4920021...02_n.jpg 792.82 KB" at bounding box center [165, 72] width 46 height 46
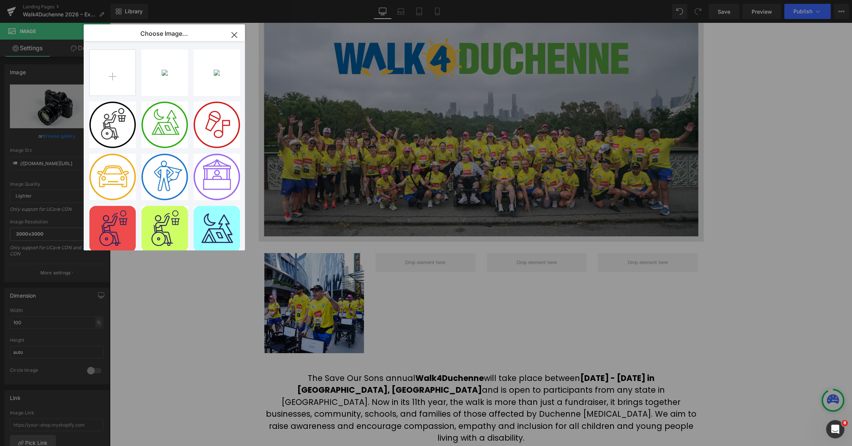
type input "[URL][DOMAIN_NAME]"
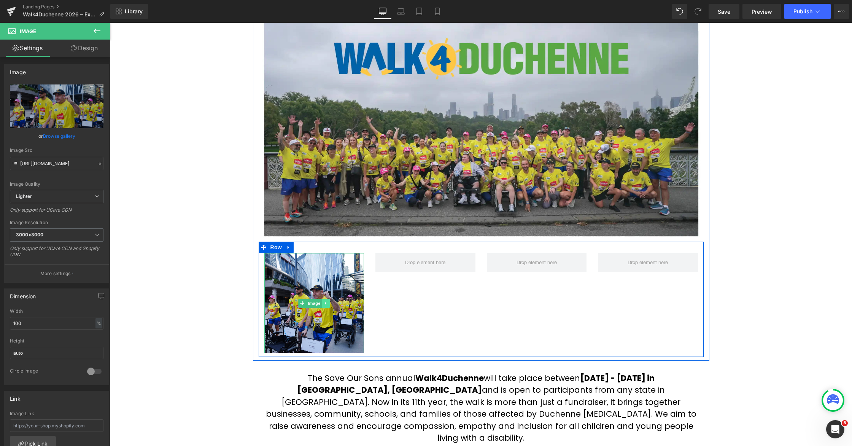
click at [329, 303] on link at bounding box center [326, 303] width 8 height 9
click at [324, 306] on link at bounding box center [322, 303] width 8 height 9
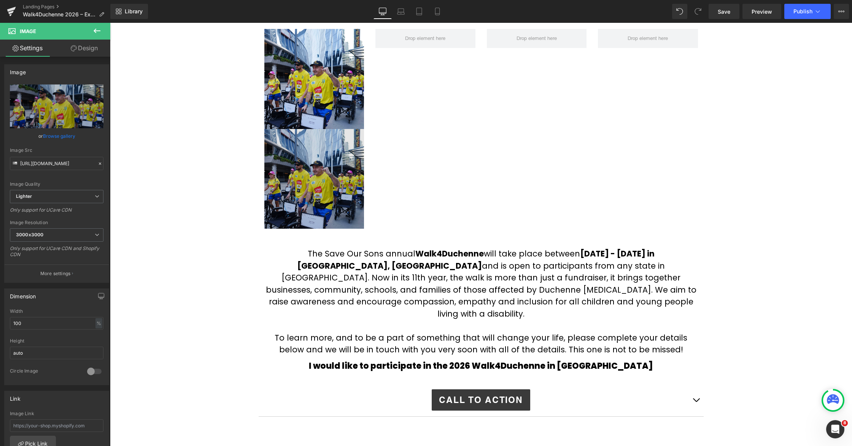
scroll to position [330, 0]
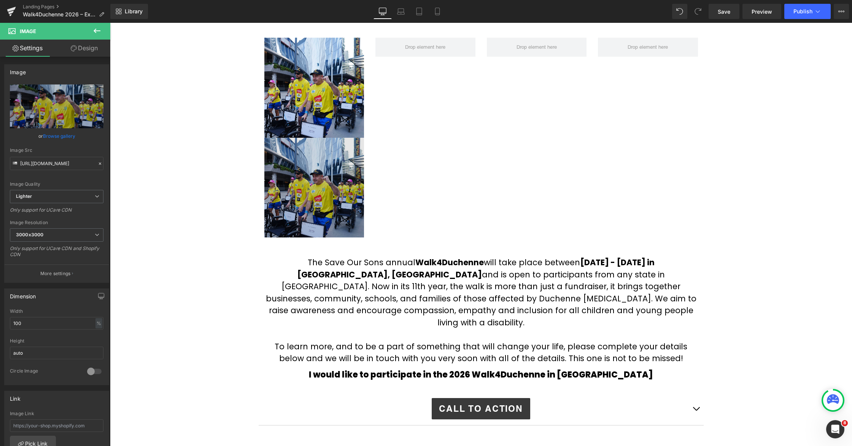
click at [305, 174] on img at bounding box center [314, 188] width 100 height 100
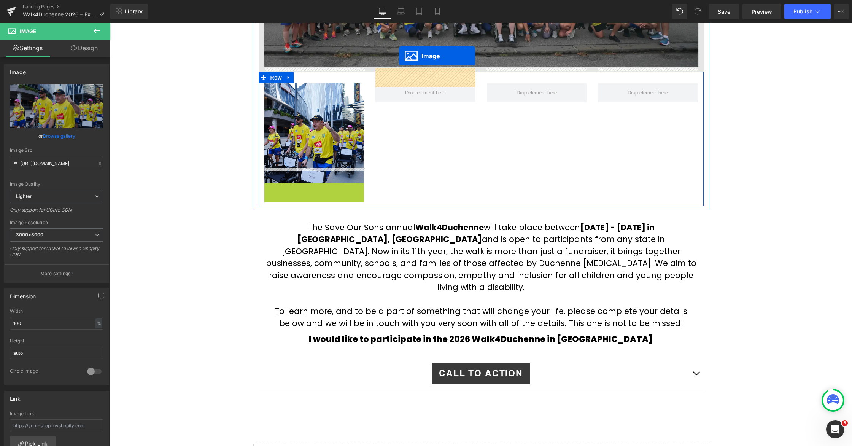
scroll to position [231, 0]
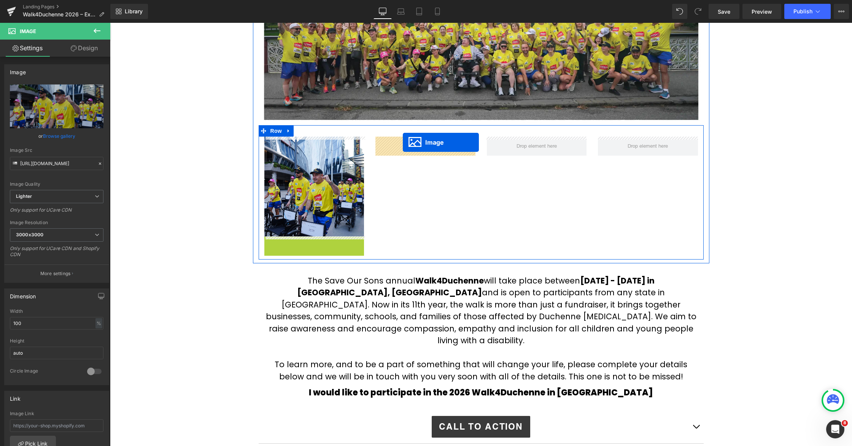
drag, startPoint x: 301, startPoint y: 187, endPoint x: 403, endPoint y: 142, distance: 111.8
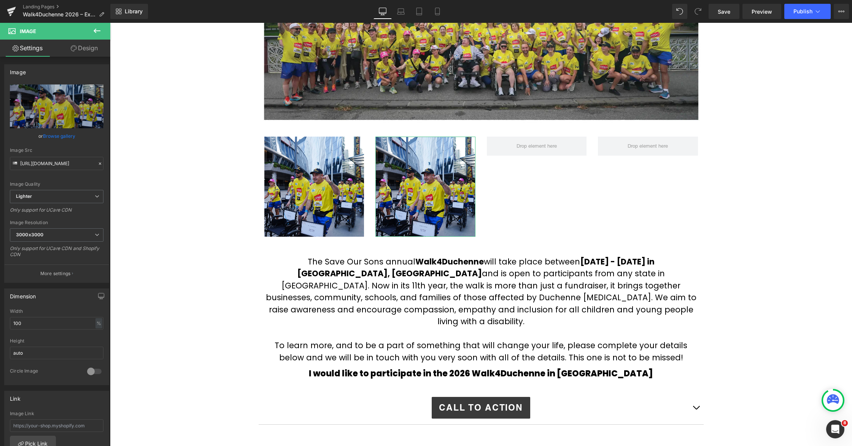
click at [56, 135] on link "Browse gallery" at bounding box center [59, 135] width 32 height 13
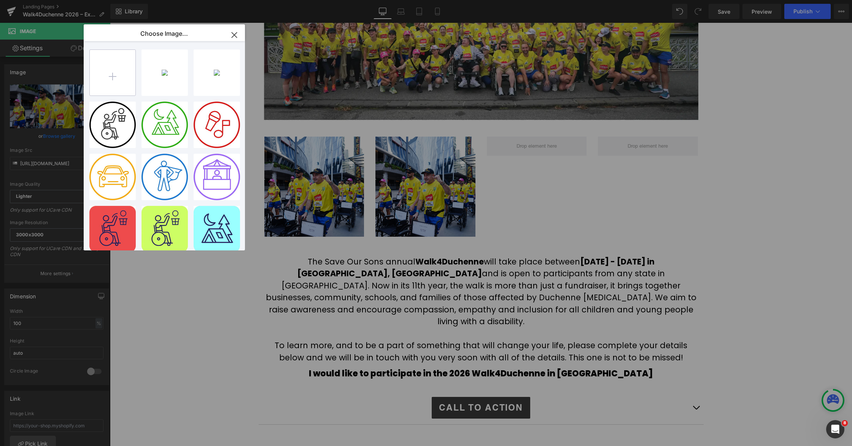
click at [121, 77] on input "file" at bounding box center [113, 73] width 46 height 46
type input "C:\fakepath\491998039_1085040203649532_8763767160176986967_n.jpg"
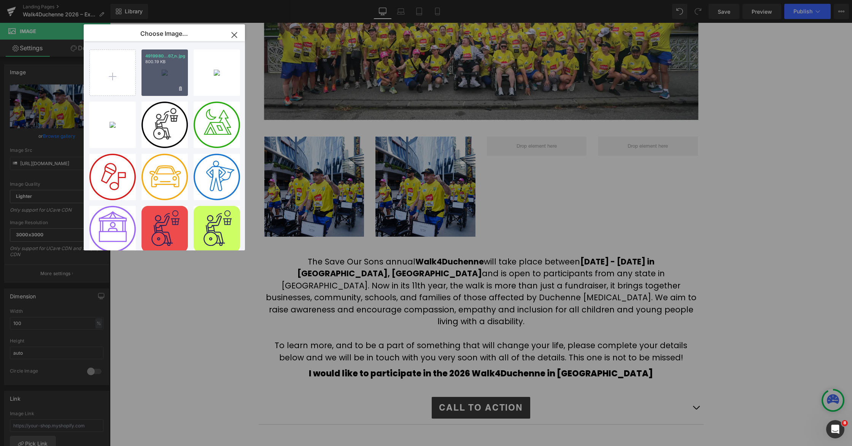
click at [158, 76] on div "4919980...67_n.jpg 800.19 KB" at bounding box center [165, 72] width 46 height 46
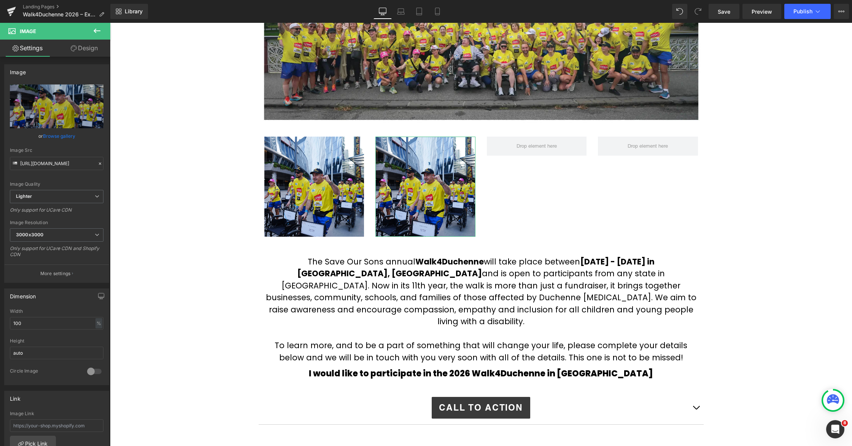
click at [47, 132] on link "Browse gallery" at bounding box center [59, 135] width 32 height 13
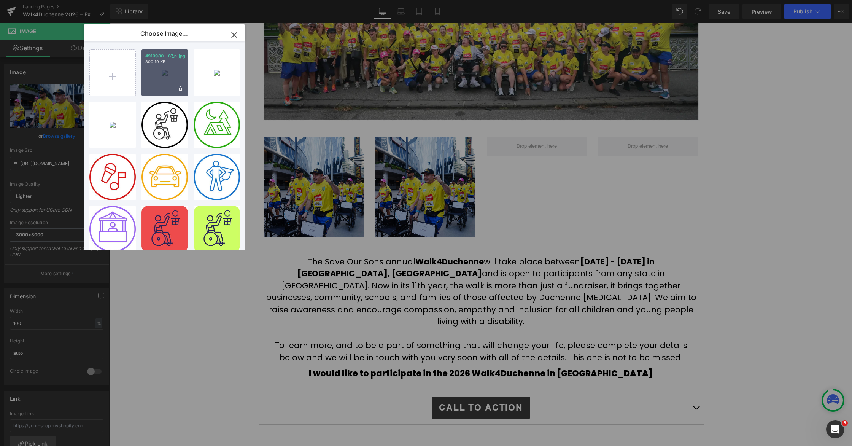
click at [160, 74] on div "4919980...67_n.jpg 800.19 KB" at bounding box center [165, 72] width 46 height 46
type input "[URL][DOMAIN_NAME]"
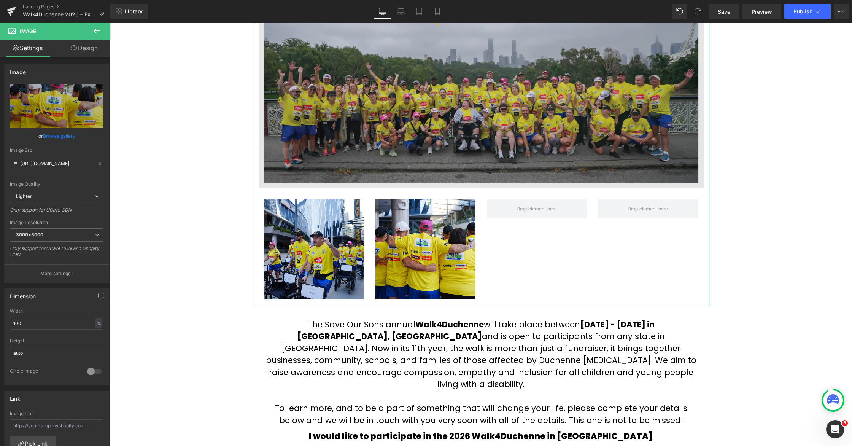
scroll to position [206, 0]
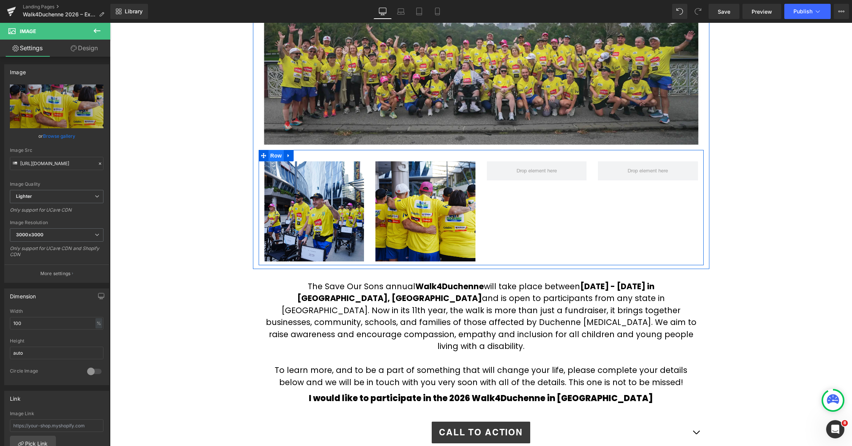
click at [274, 156] on span "Row" at bounding box center [276, 155] width 15 height 11
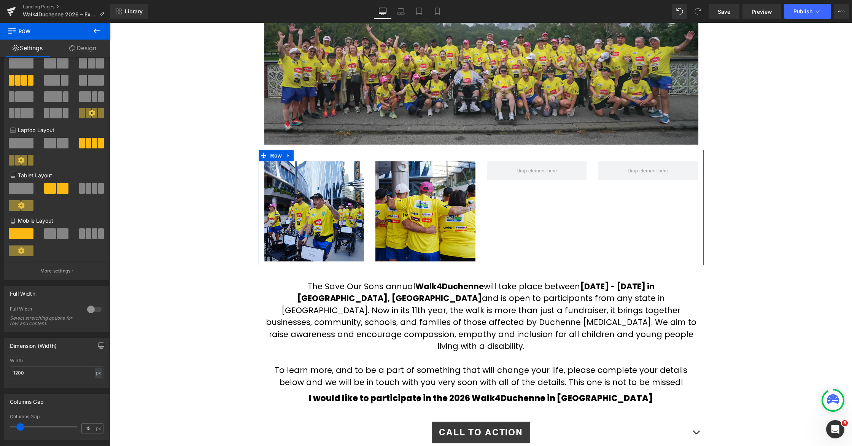
scroll to position [0, 0]
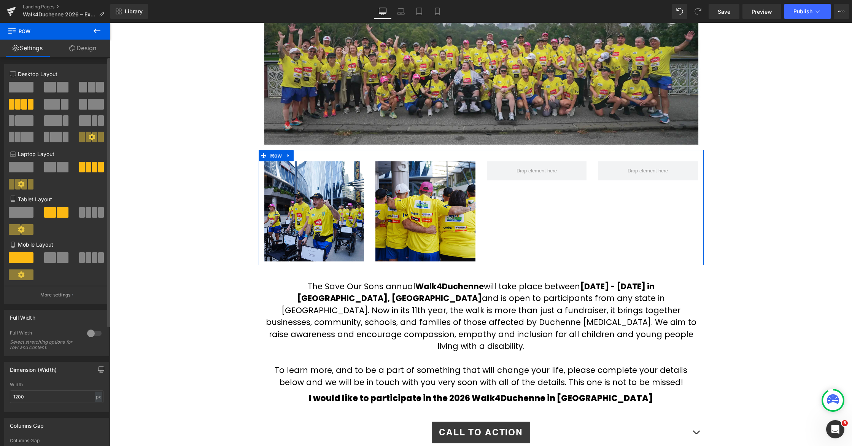
click at [90, 86] on span at bounding box center [92, 87] width 8 height 11
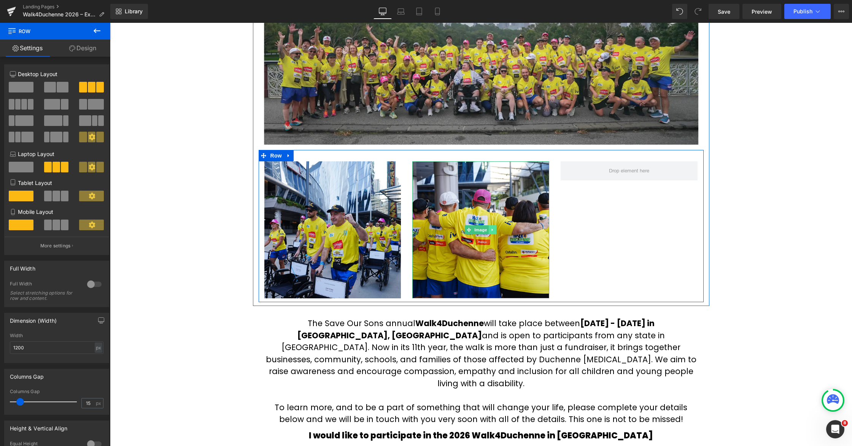
click at [493, 229] on link at bounding box center [493, 229] width 8 height 9
click at [492, 232] on link at bounding box center [489, 229] width 8 height 9
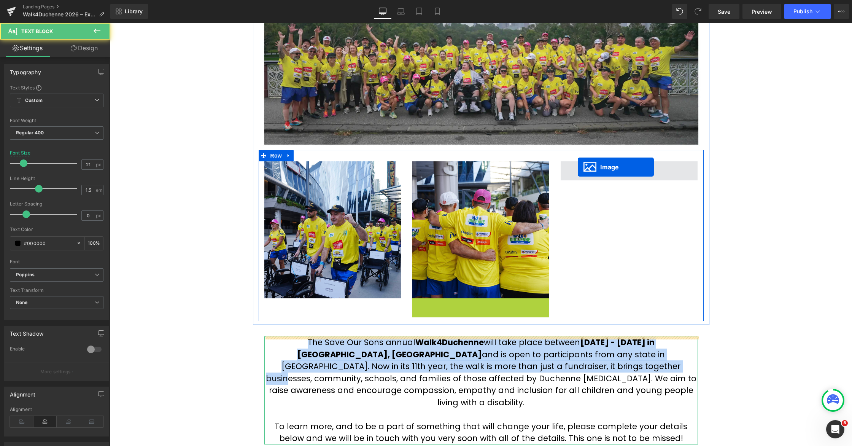
click at [493, 167] on div "2026 Walk4Duchenne Expressions of Interest Text Block Row Image Image Image Row…" at bounding box center [481, 251] width 742 height 740
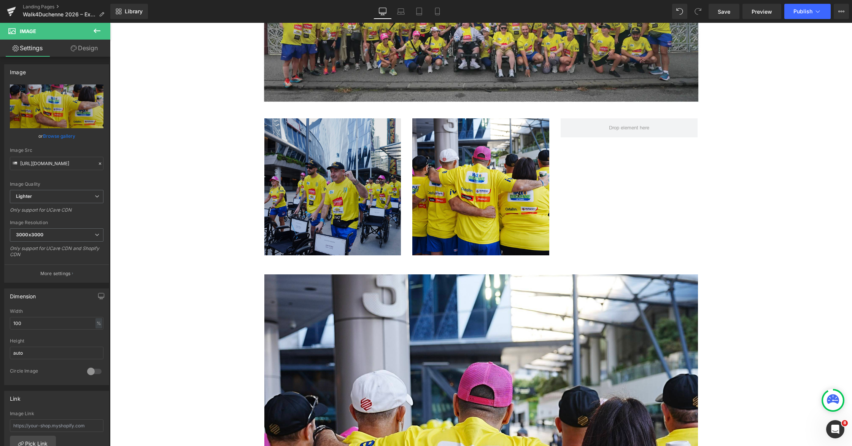
scroll to position [331, 0]
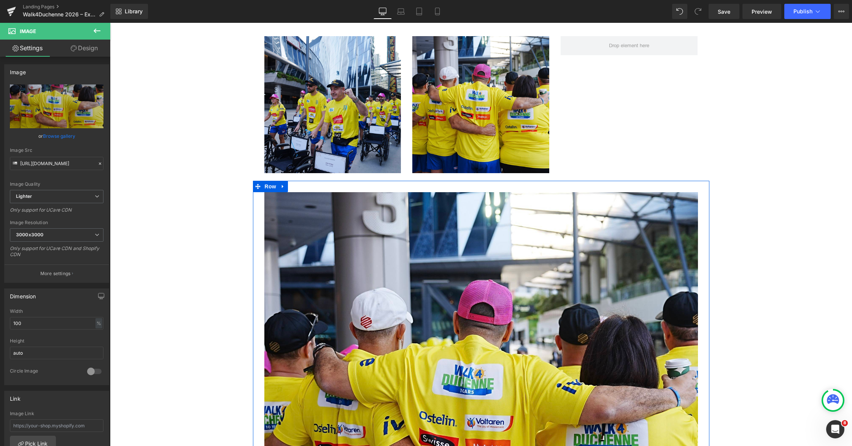
click at [284, 188] on icon at bounding box center [282, 187] width 5 height 6
click at [305, 185] on icon at bounding box center [302, 186] width 5 height 5
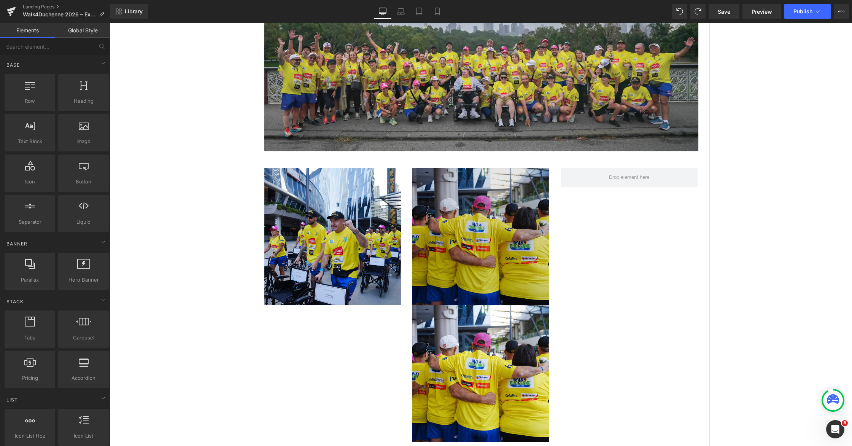
scroll to position [242, 0]
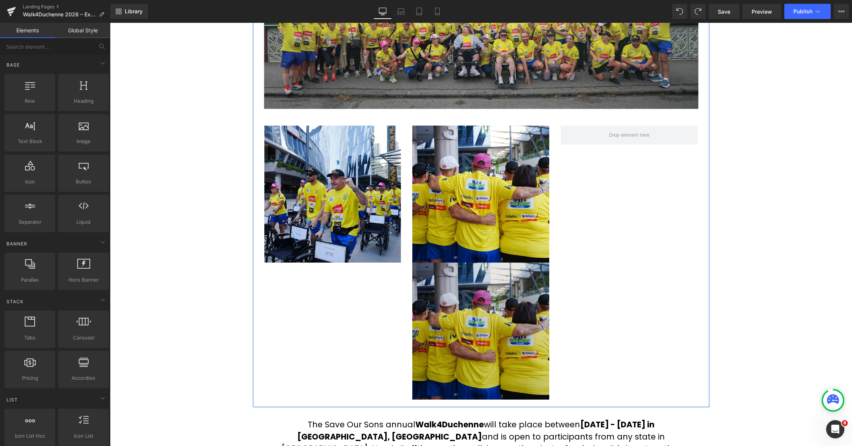
drag, startPoint x: 504, startPoint y: 322, endPoint x: 466, endPoint y: 331, distance: 38.9
click at [493, 322] on img at bounding box center [480, 331] width 137 height 137
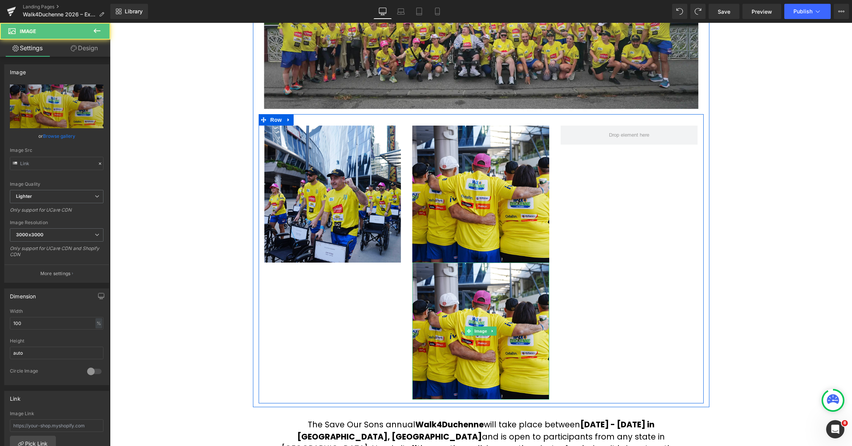
type input "[URL][DOMAIN_NAME]"
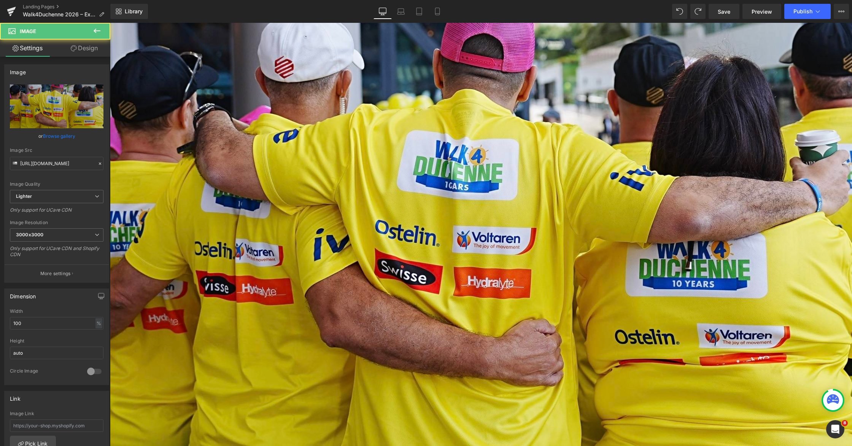
scroll to position [984, 0]
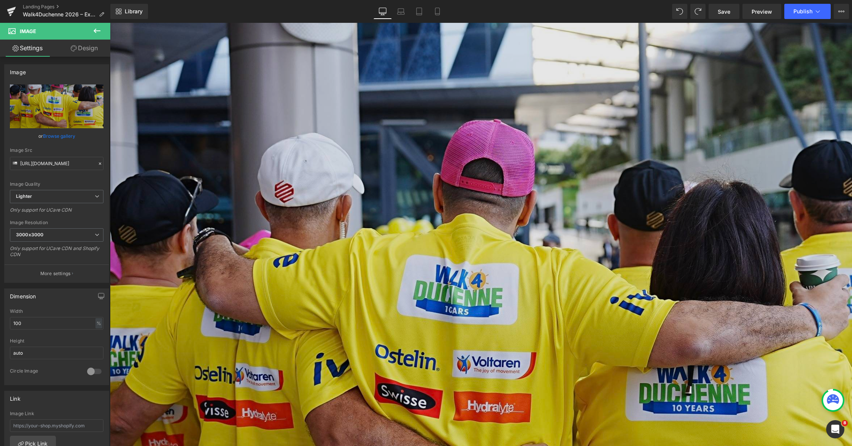
click at [493, 270] on img at bounding box center [481, 341] width 742 height 742
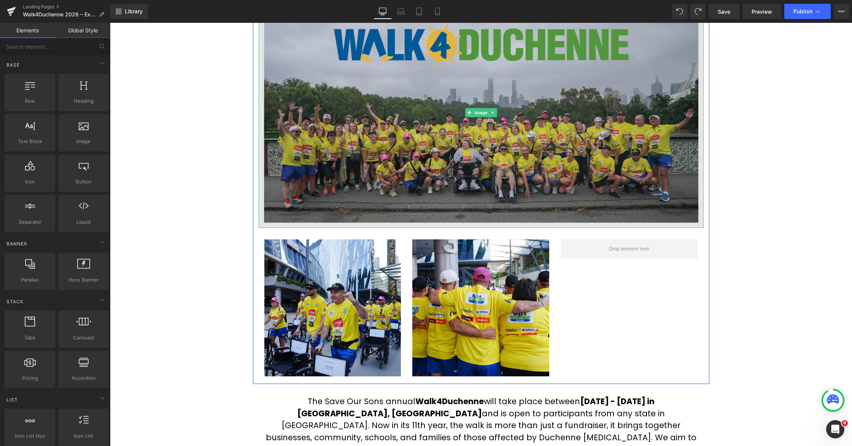
scroll to position [148, 0]
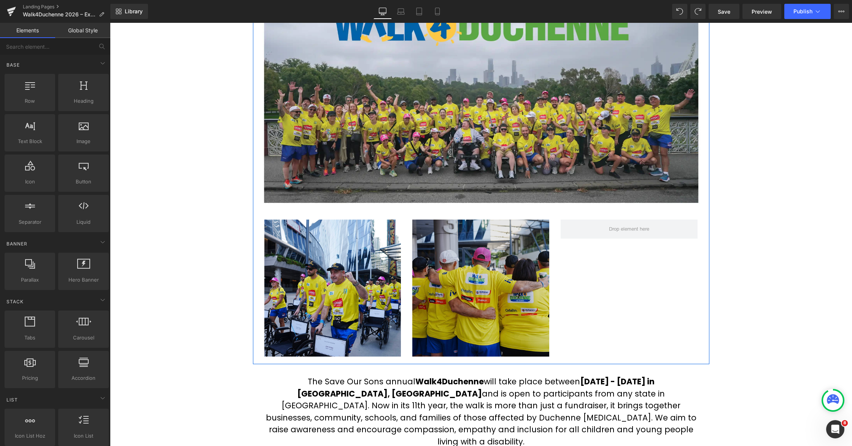
click at [493, 291] on div "Image" at bounding box center [480, 288] width 137 height 137
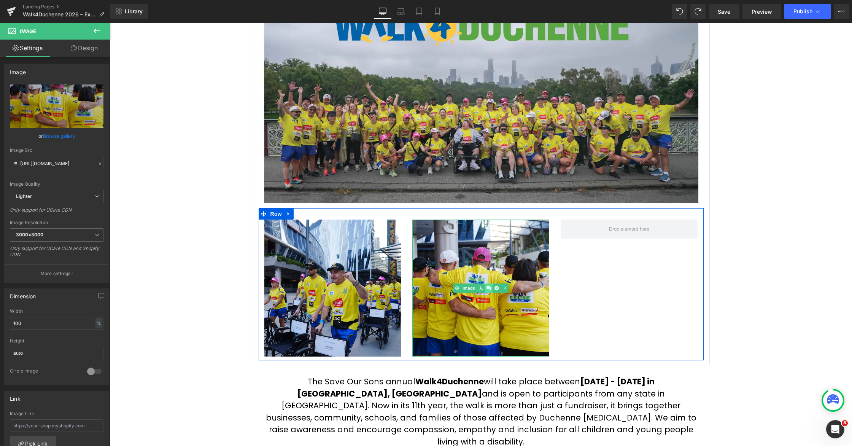
click at [490, 288] on icon at bounding box center [489, 288] width 4 height 4
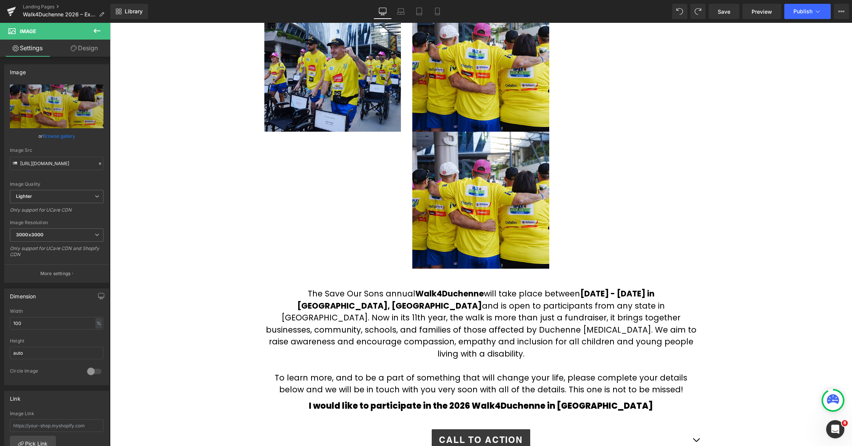
scroll to position [308, 0]
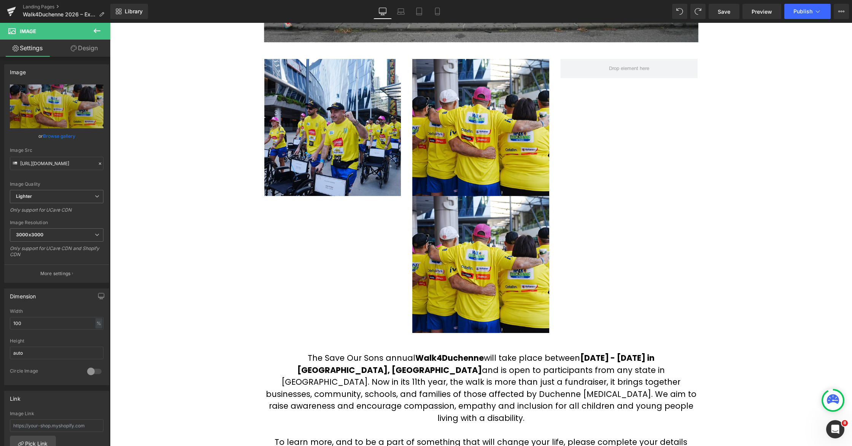
drag, startPoint x: 483, startPoint y: 251, endPoint x: 468, endPoint y: 257, distance: 16.3
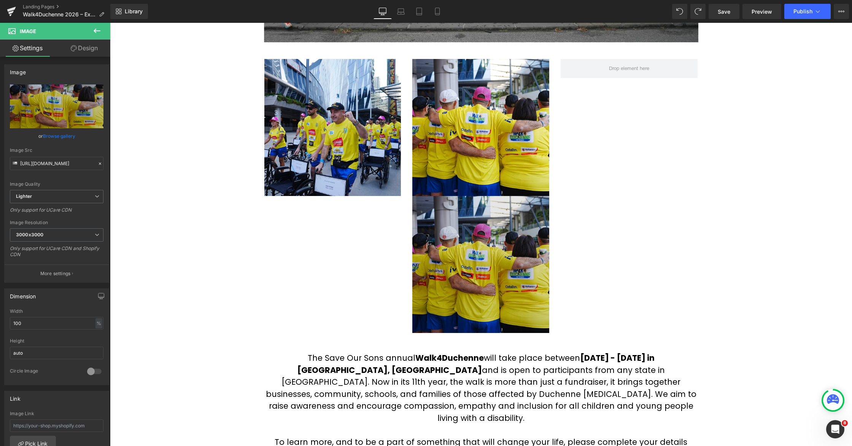
click at [483, 251] on img at bounding box center [480, 264] width 137 height 137
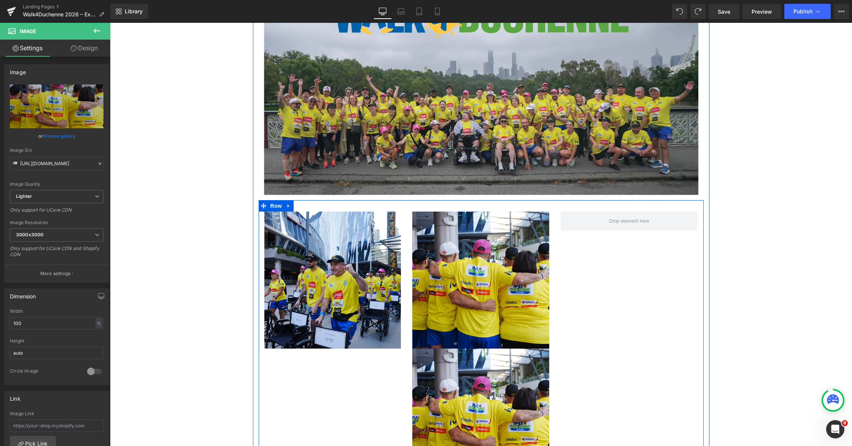
scroll to position [229, 0]
